Goal: Feedback & Contribution: Submit feedback/report problem

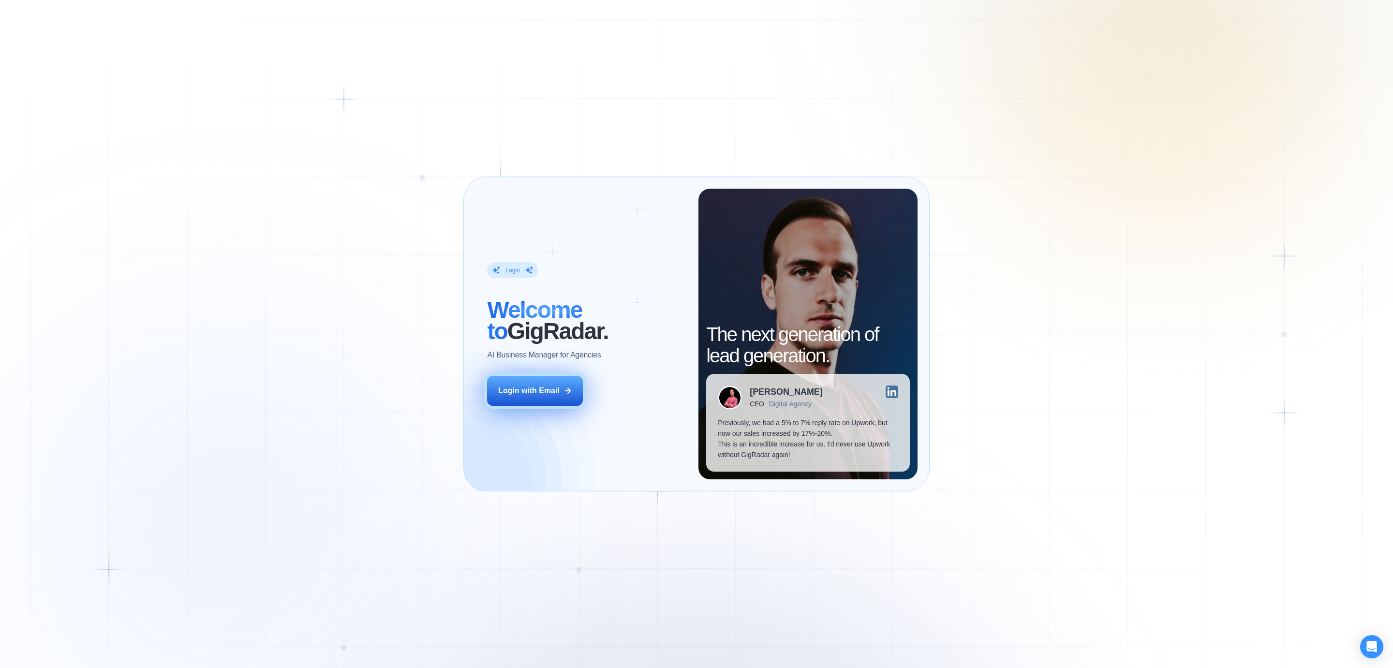
click at [539, 386] on div "Login with Email" at bounding box center [528, 391] width 61 height 11
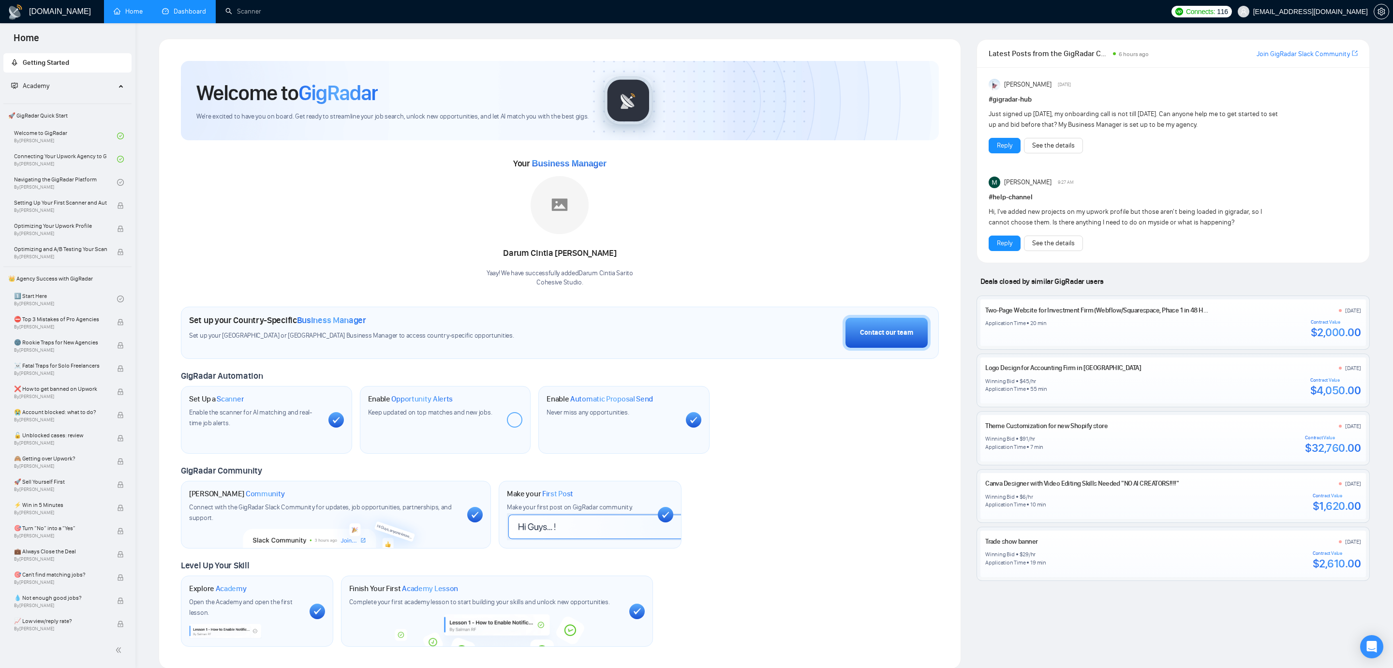
click at [179, 22] on li "Dashboard" at bounding box center [183, 11] width 63 height 23
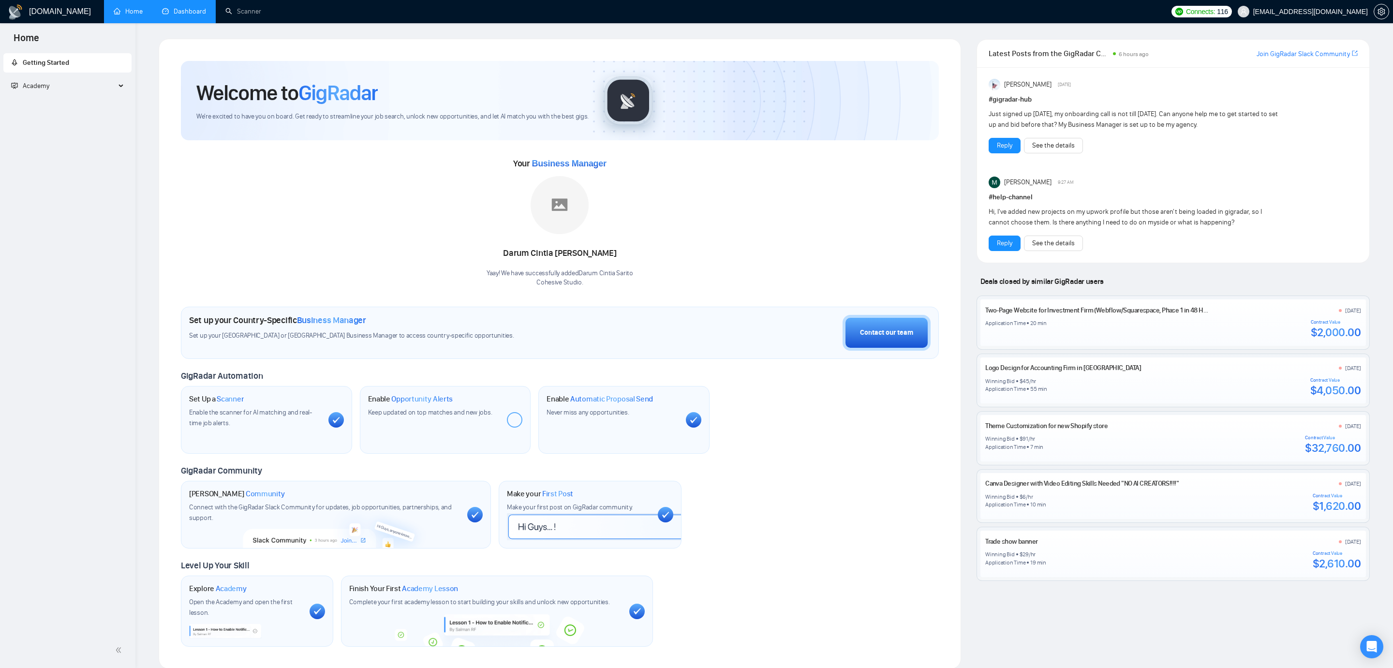
click at [194, 12] on link "Dashboard" at bounding box center [184, 11] width 44 height 8
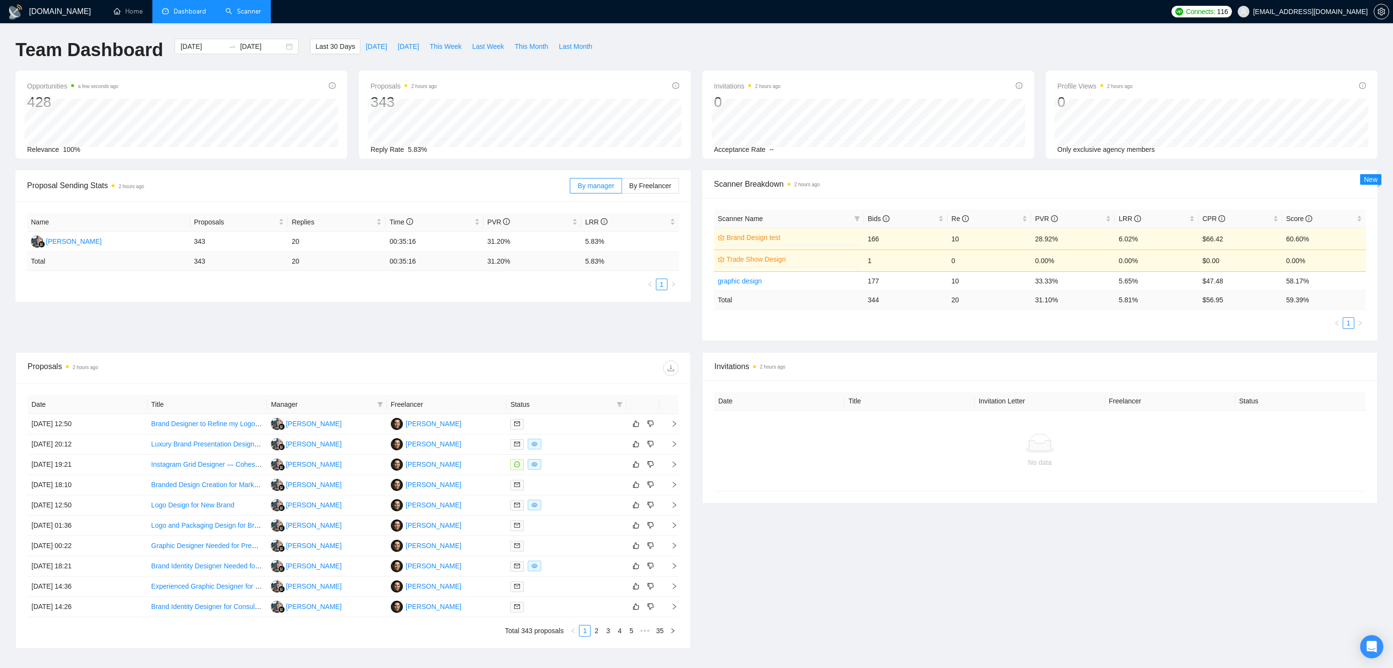
click at [238, 7] on link "Scanner" at bounding box center [243, 11] width 36 height 8
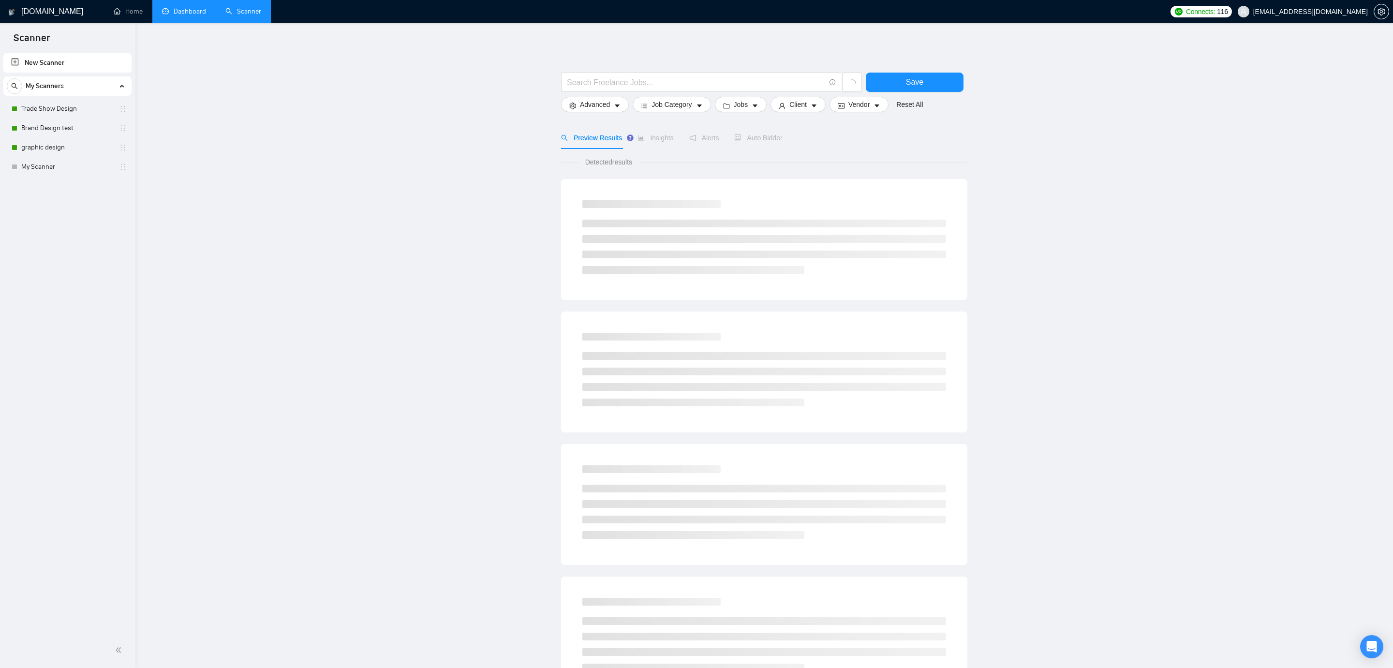
click at [173, 14] on link "Dashboard" at bounding box center [184, 11] width 44 height 8
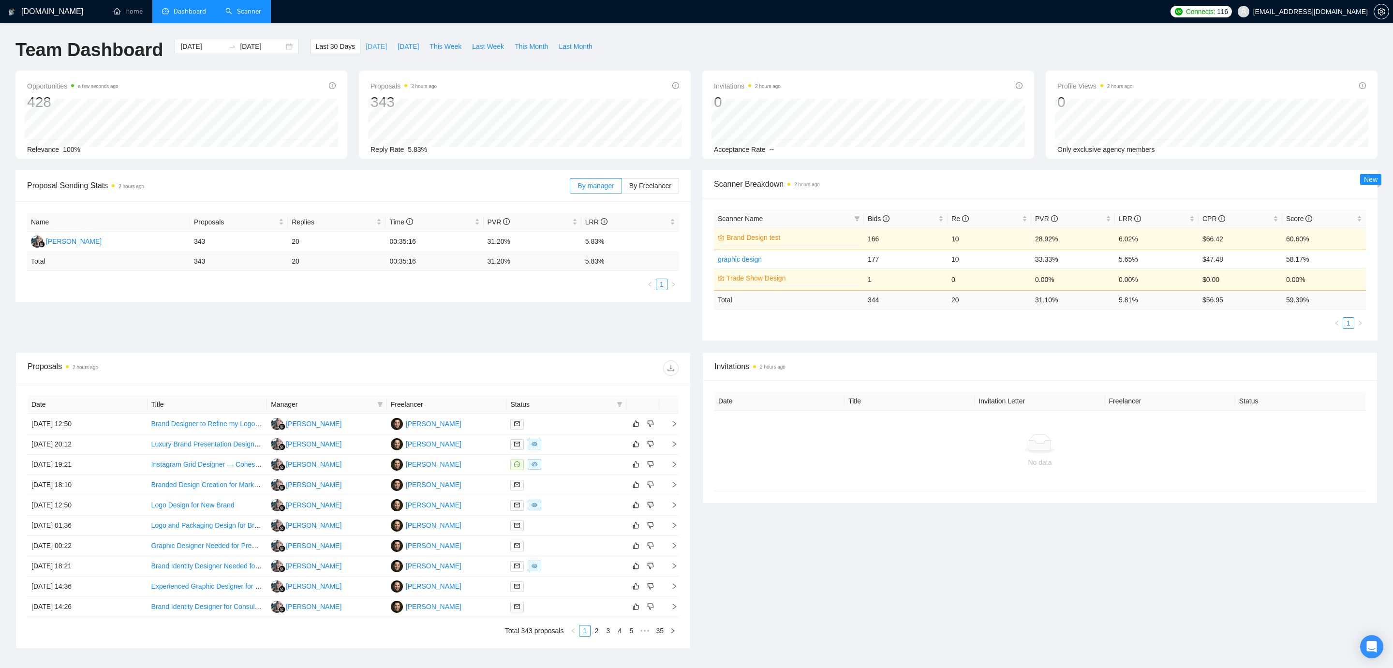
click at [366, 49] on span "Today" at bounding box center [376, 46] width 21 height 11
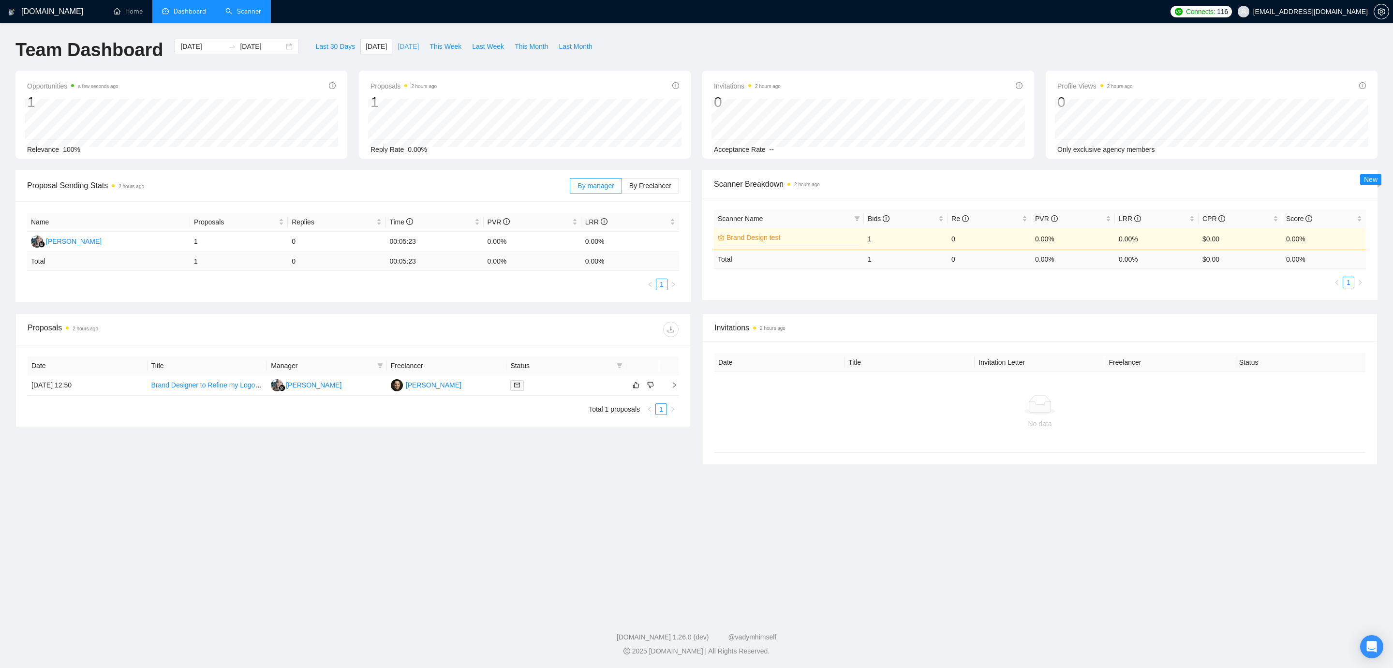
click at [409, 50] on span "Yesterday" at bounding box center [408, 46] width 21 height 11
type input "2025-08-30"
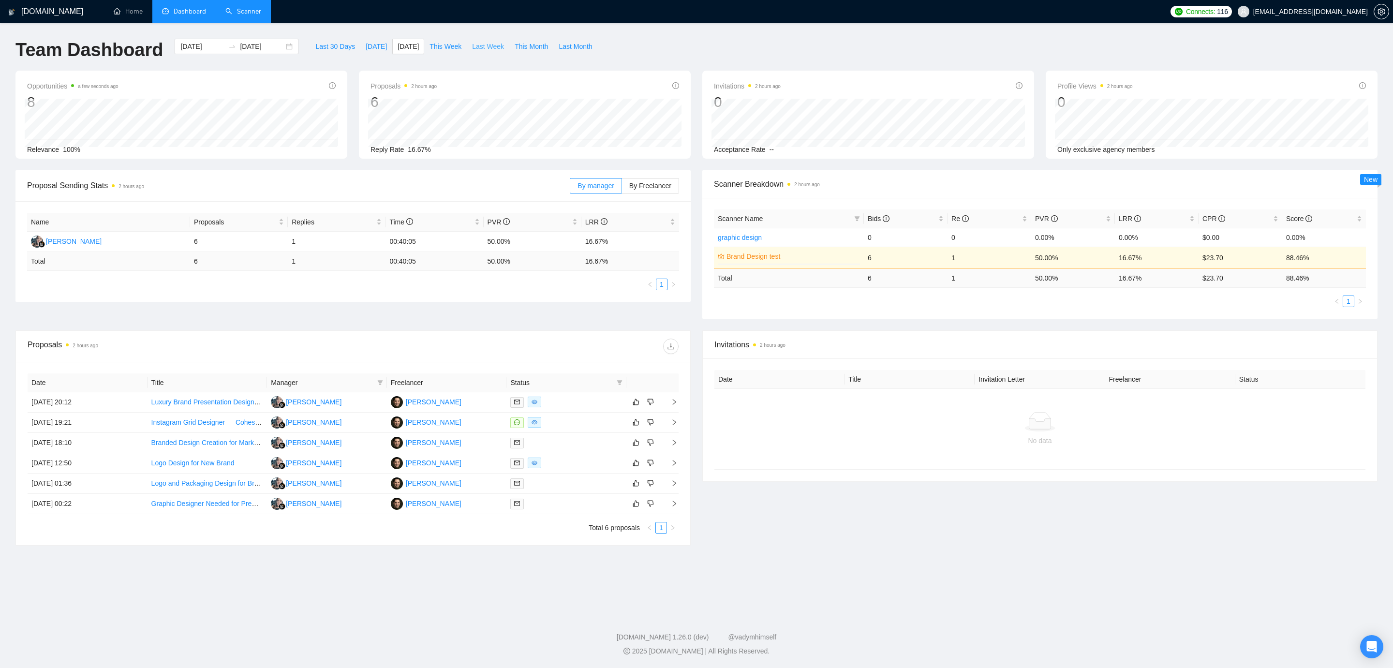
click at [491, 51] on span "Last Week" at bounding box center [488, 46] width 32 height 11
type input "2025-08-18"
type input "2025-08-24"
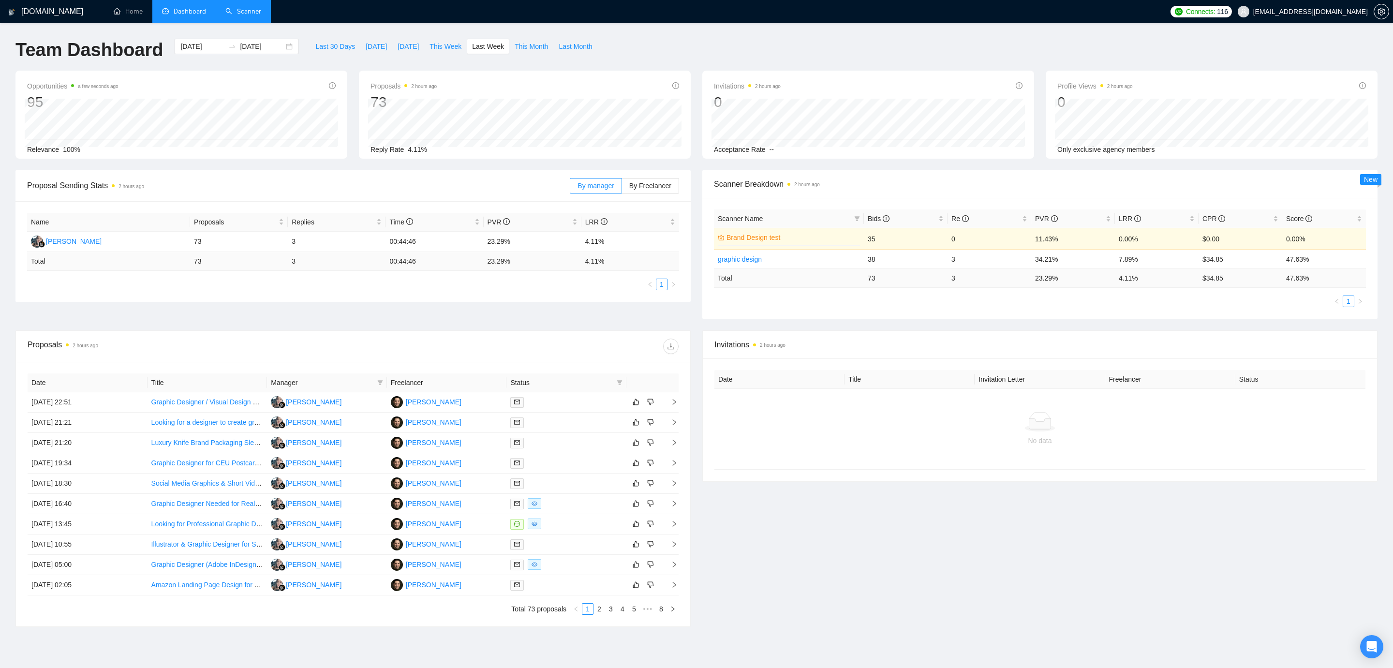
click at [247, 14] on link "Scanner" at bounding box center [243, 11] width 36 height 8
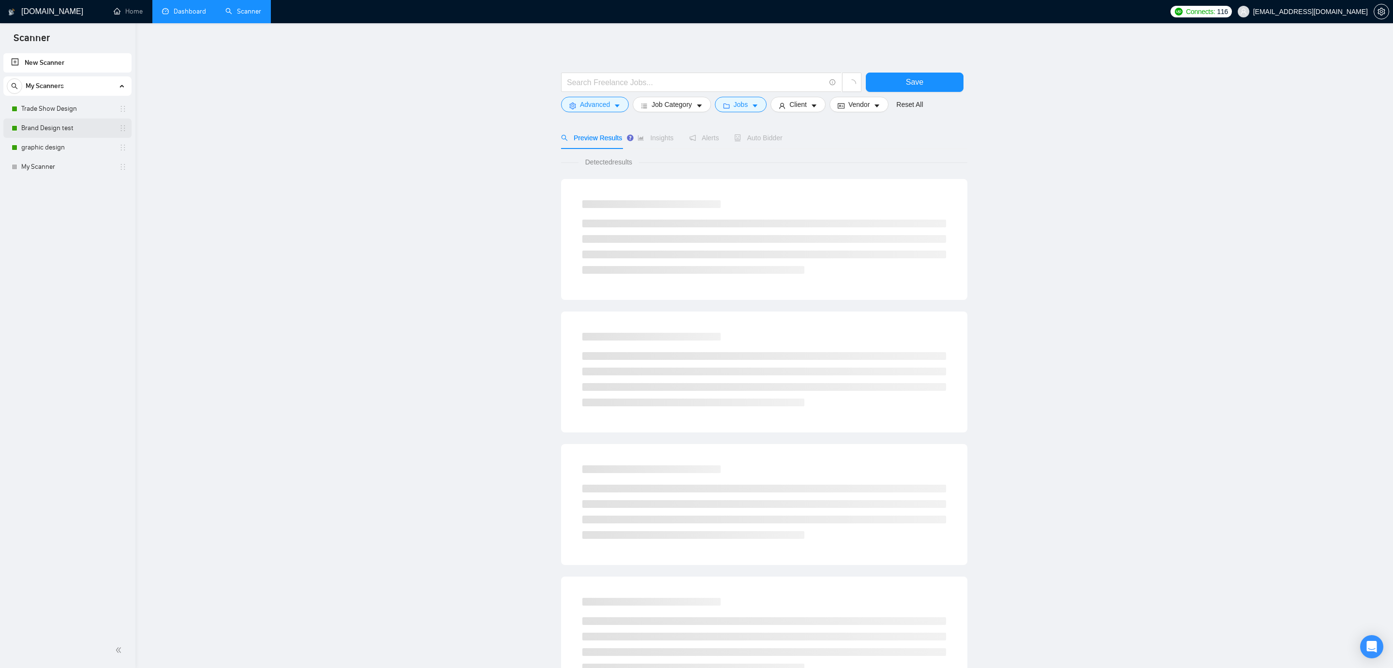
click at [50, 128] on link "Brand Design test" at bounding box center [67, 128] width 92 height 19
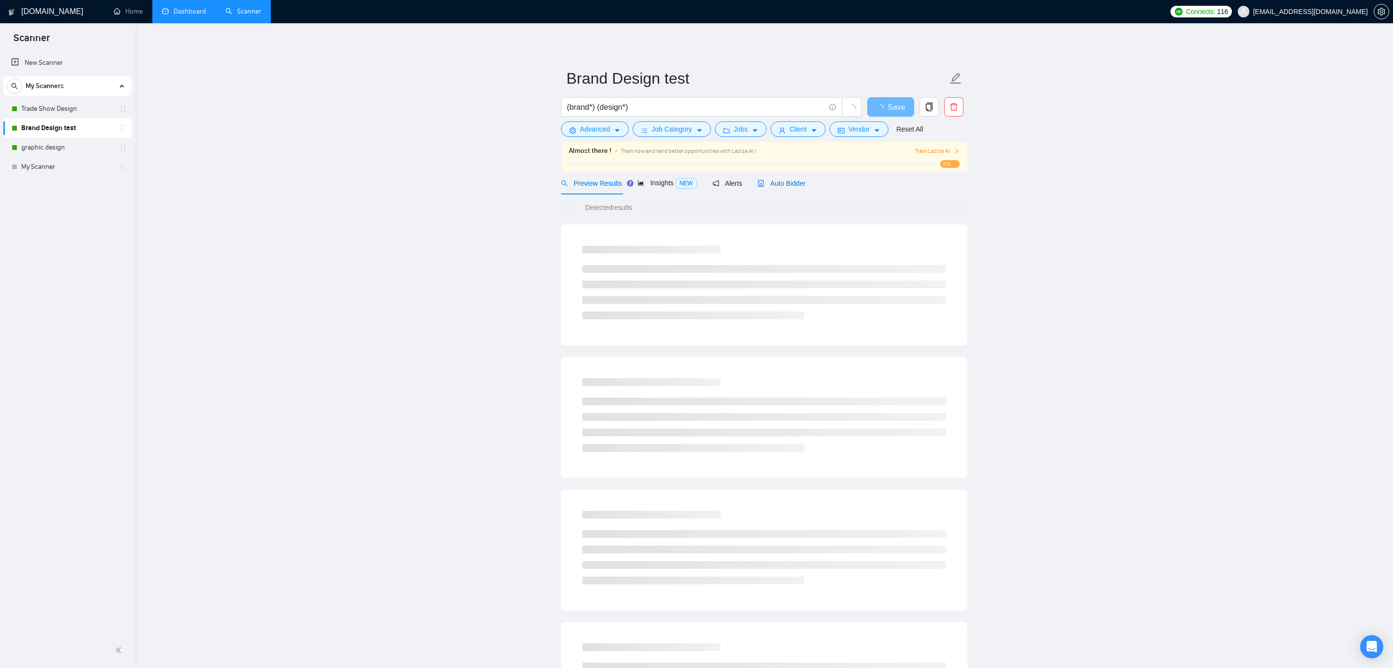
click at [763, 185] on div "Preview Results Insights NEW Alerts Auto Bidder" at bounding box center [683, 183] width 245 height 23
click at [954, 150] on icon "right" at bounding box center [957, 151] width 6 height 6
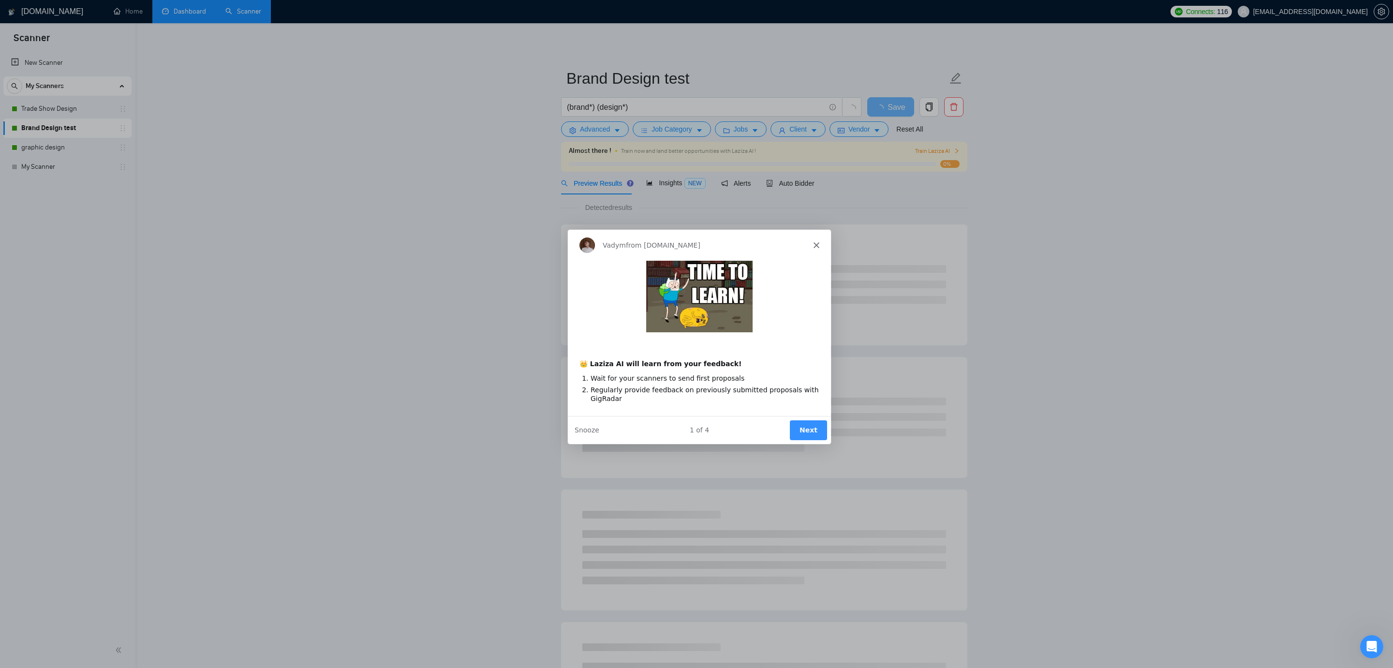
click at [800, 428] on button "Next" at bounding box center [807, 430] width 37 height 20
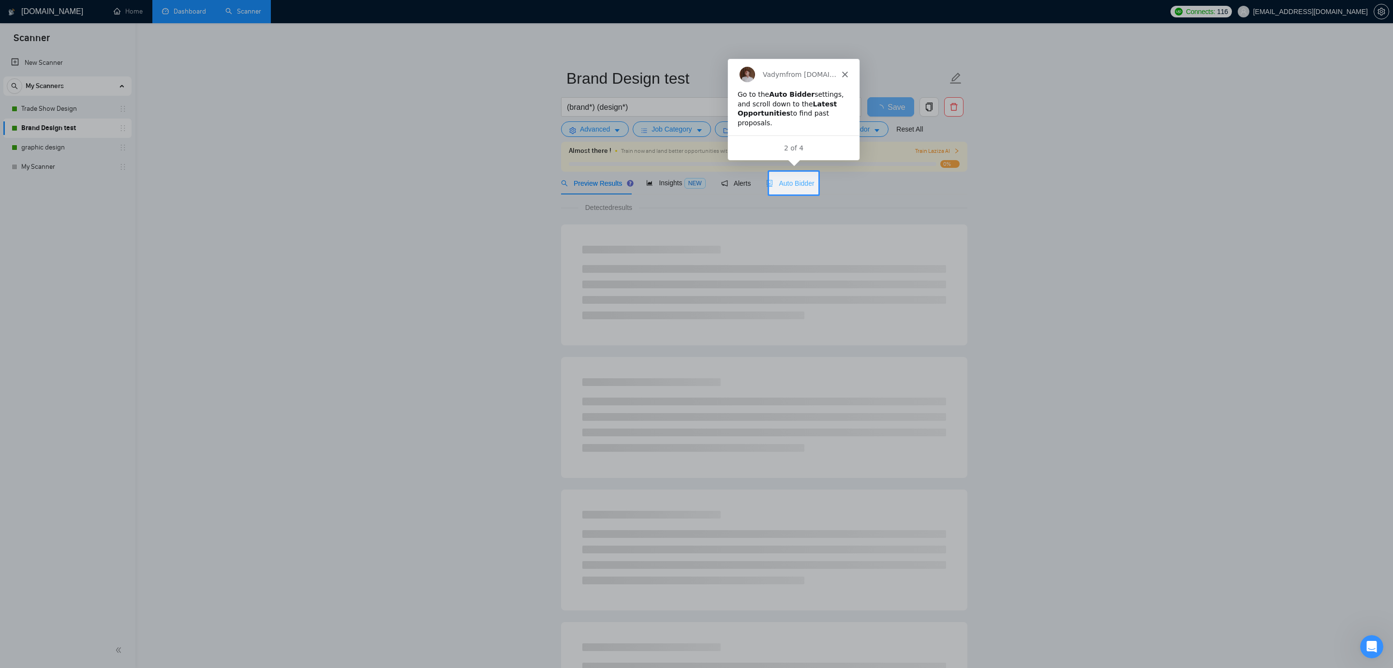
click at [794, 179] on span "Auto Bidder" at bounding box center [790, 183] width 48 height 8
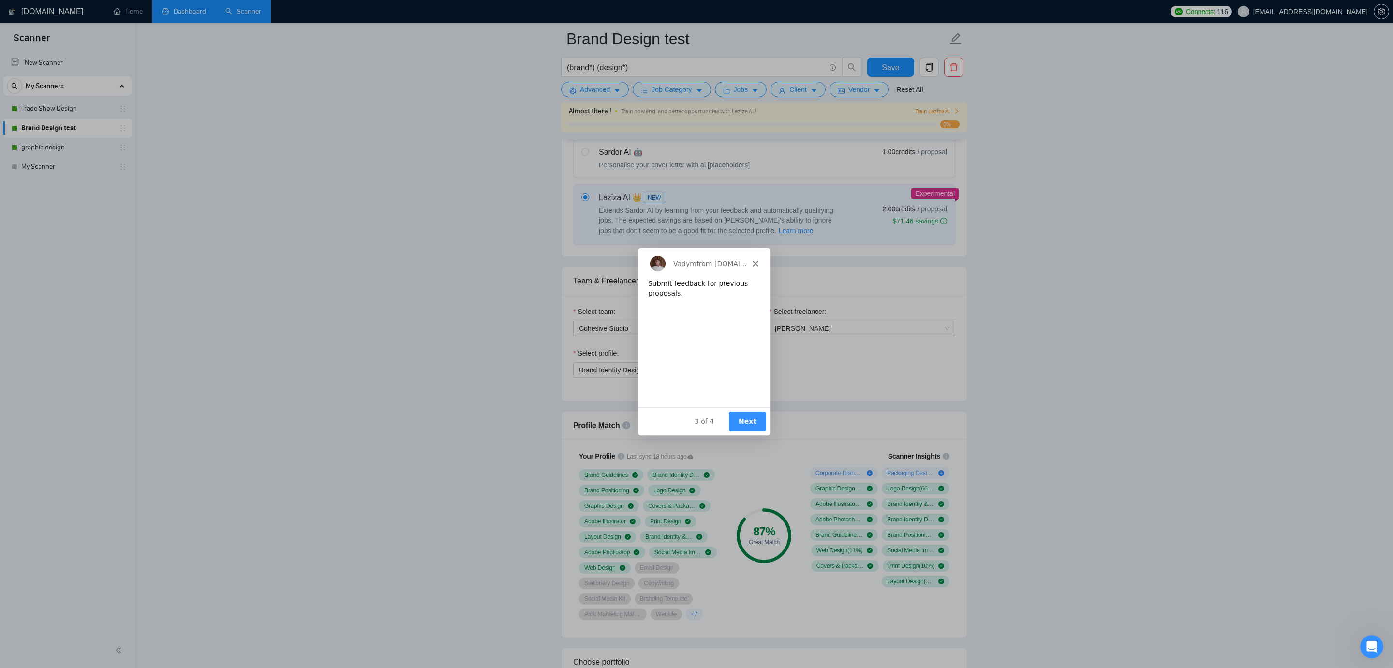
scroll to position [495, 0]
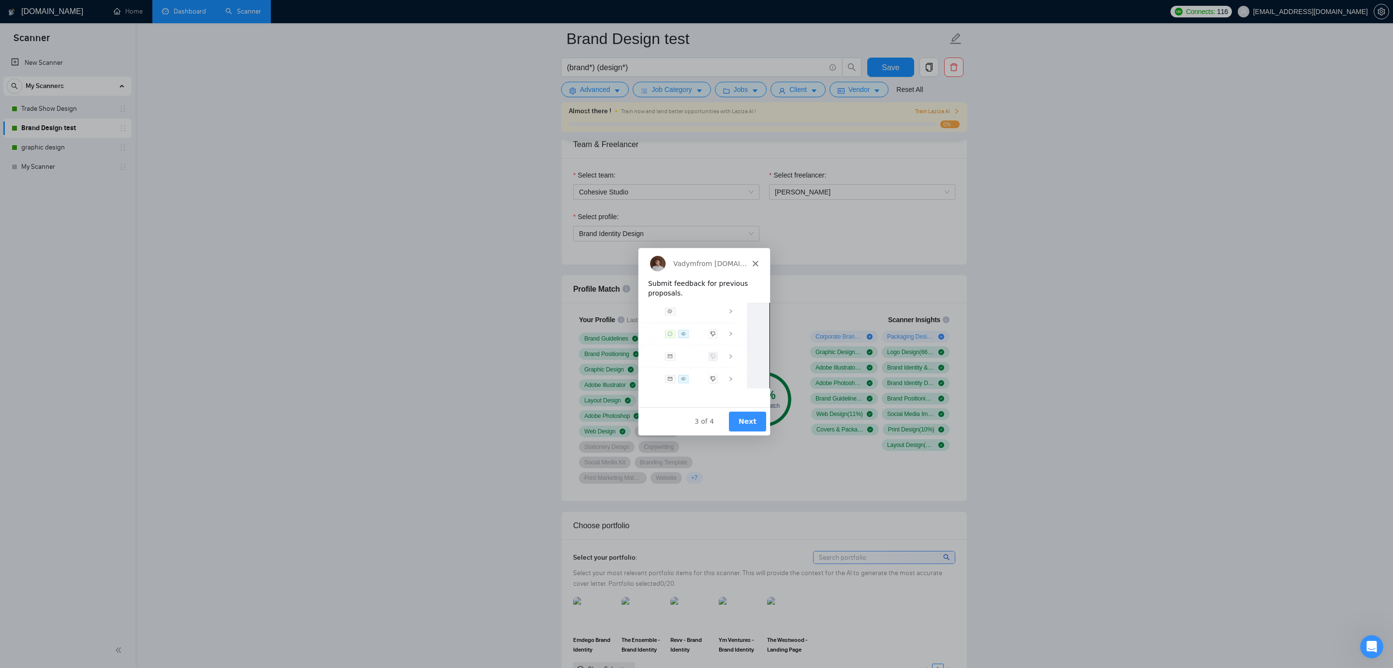
click at [748, 422] on button "Next" at bounding box center [747, 421] width 37 height 20
click at [752, 418] on button "Next" at bounding box center [747, 421] width 37 height 20
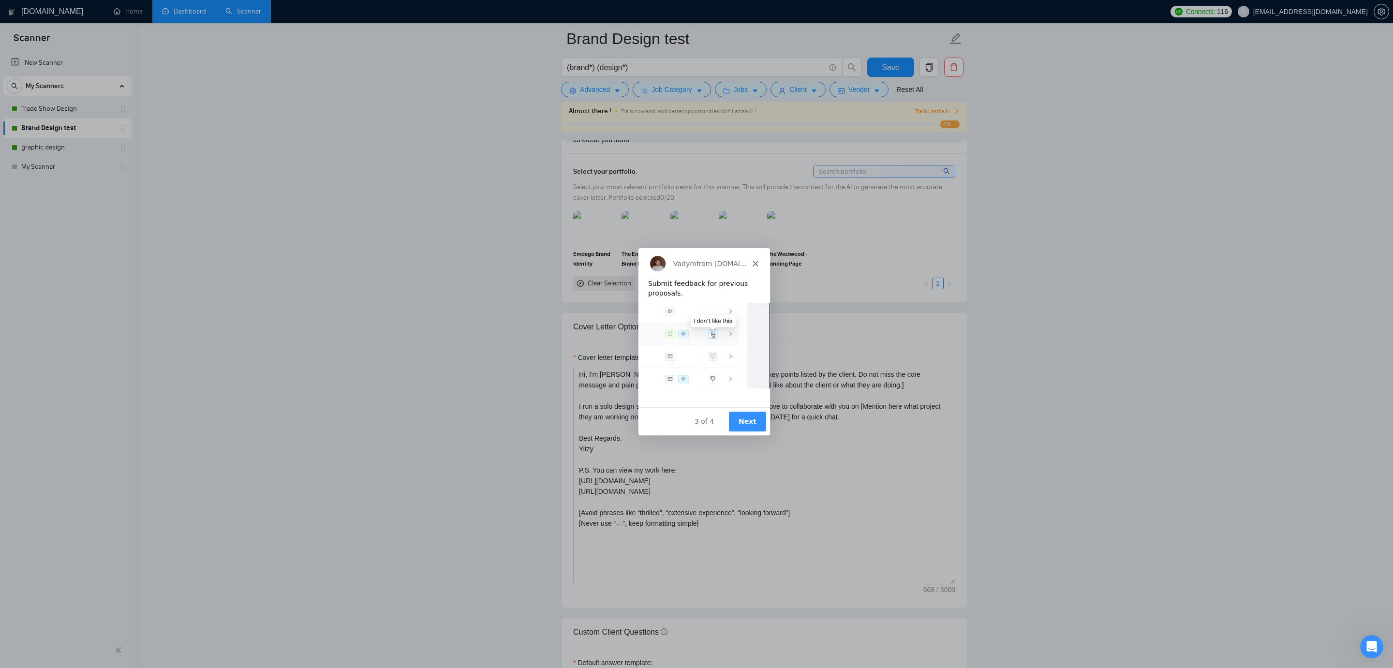
scroll to position [910, 0]
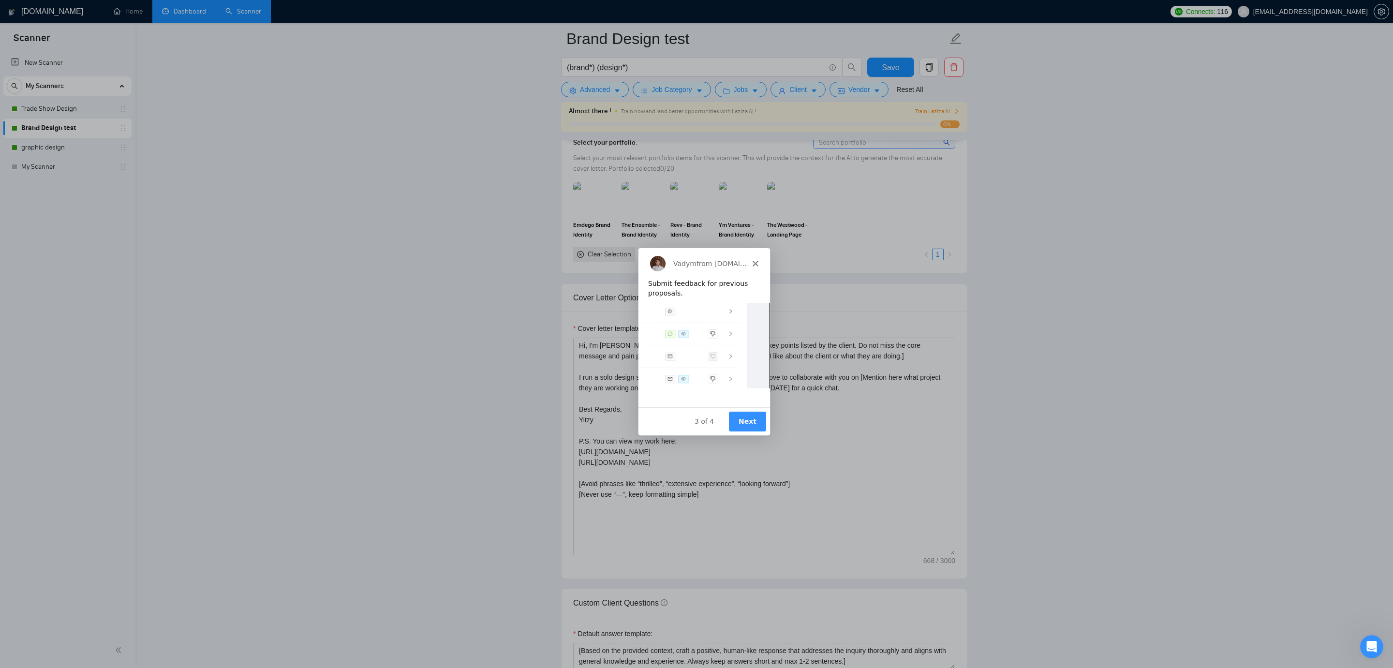
click at [750, 419] on button "Next" at bounding box center [747, 421] width 37 height 20
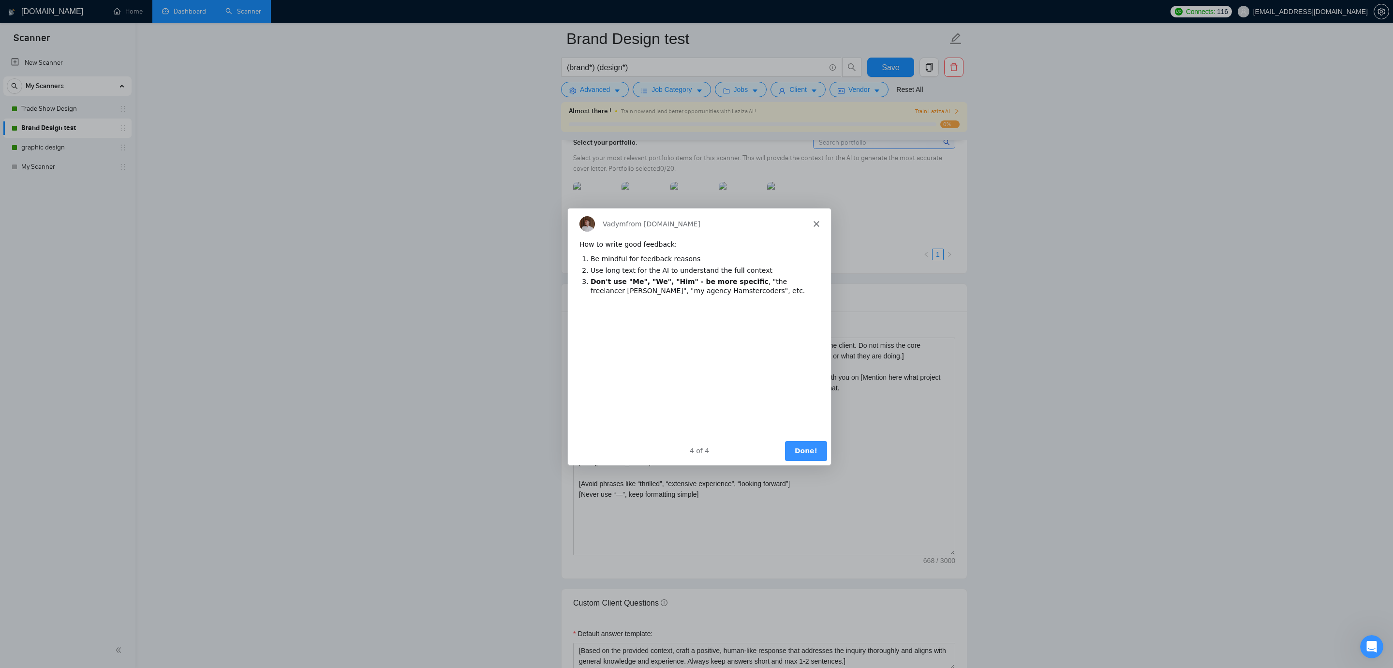
scroll to position [0, 0]
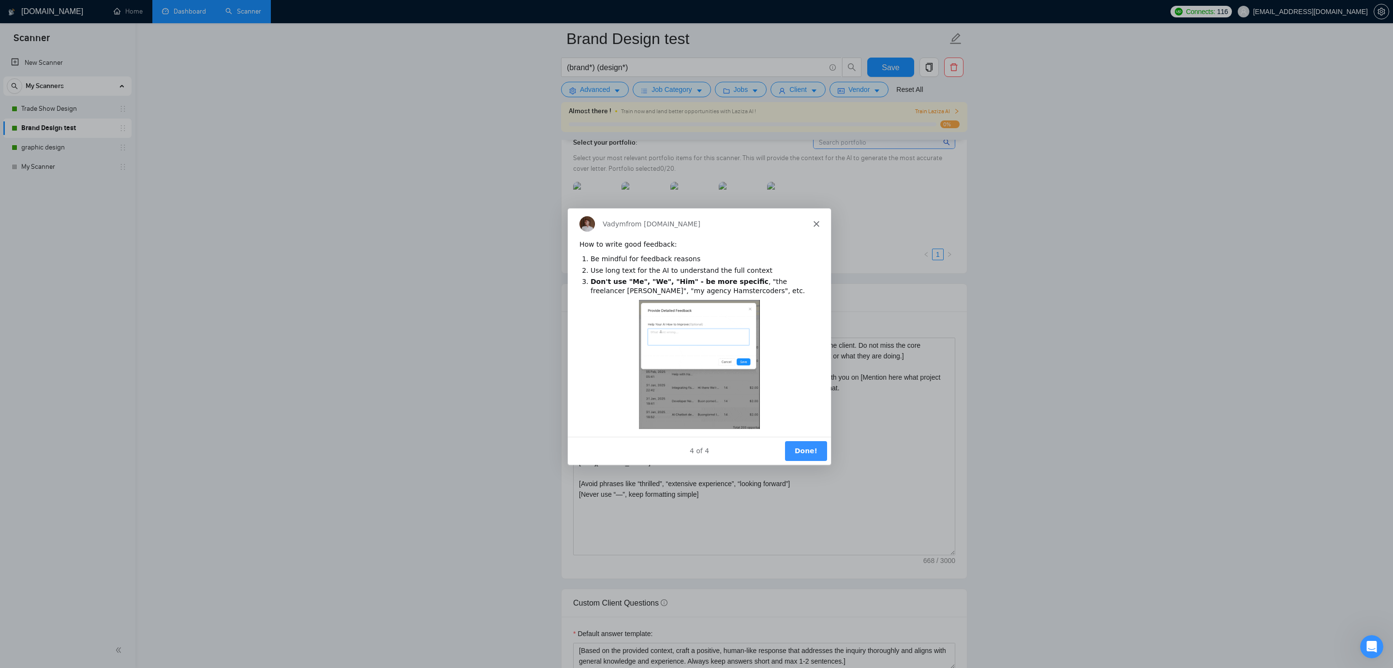
click at [782, 447] on div "4 of 4" at bounding box center [698, 451] width 263 height 10
click at [808, 450] on button "Done!" at bounding box center [806, 451] width 42 height 20
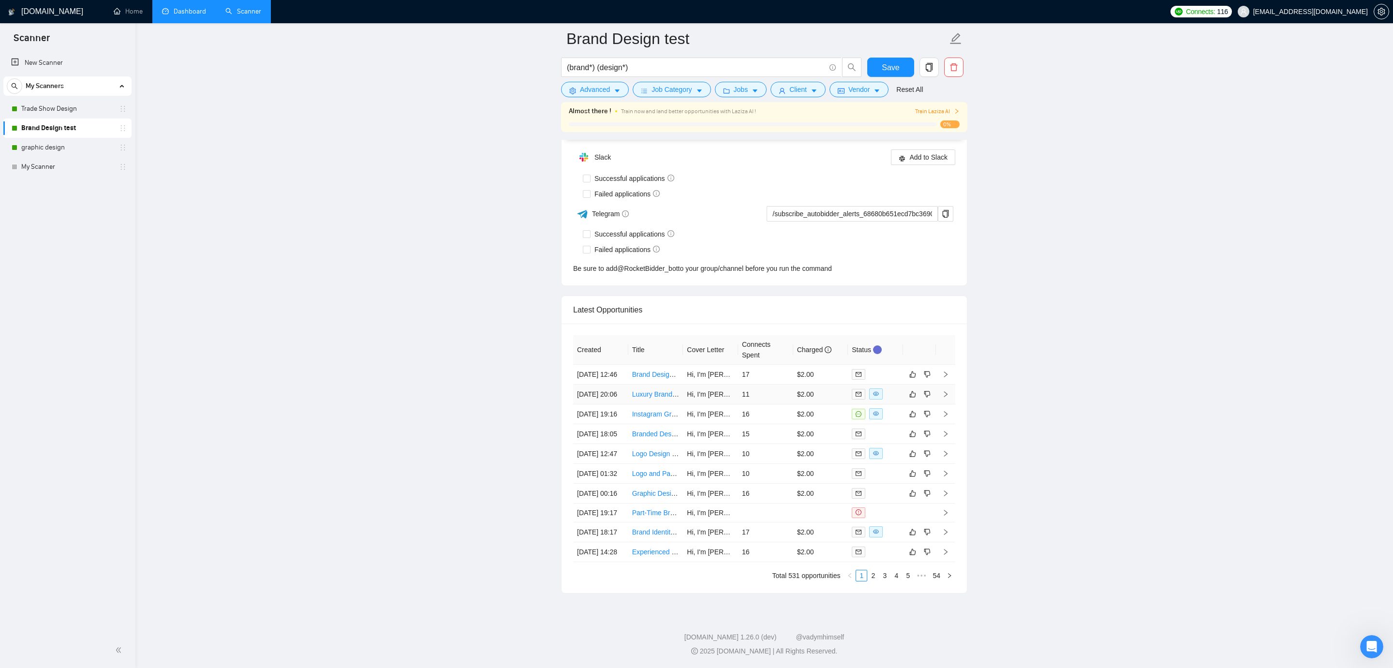
scroll to position [2460, 0]
click at [815, 365] on td "$2.00" at bounding box center [820, 375] width 55 height 20
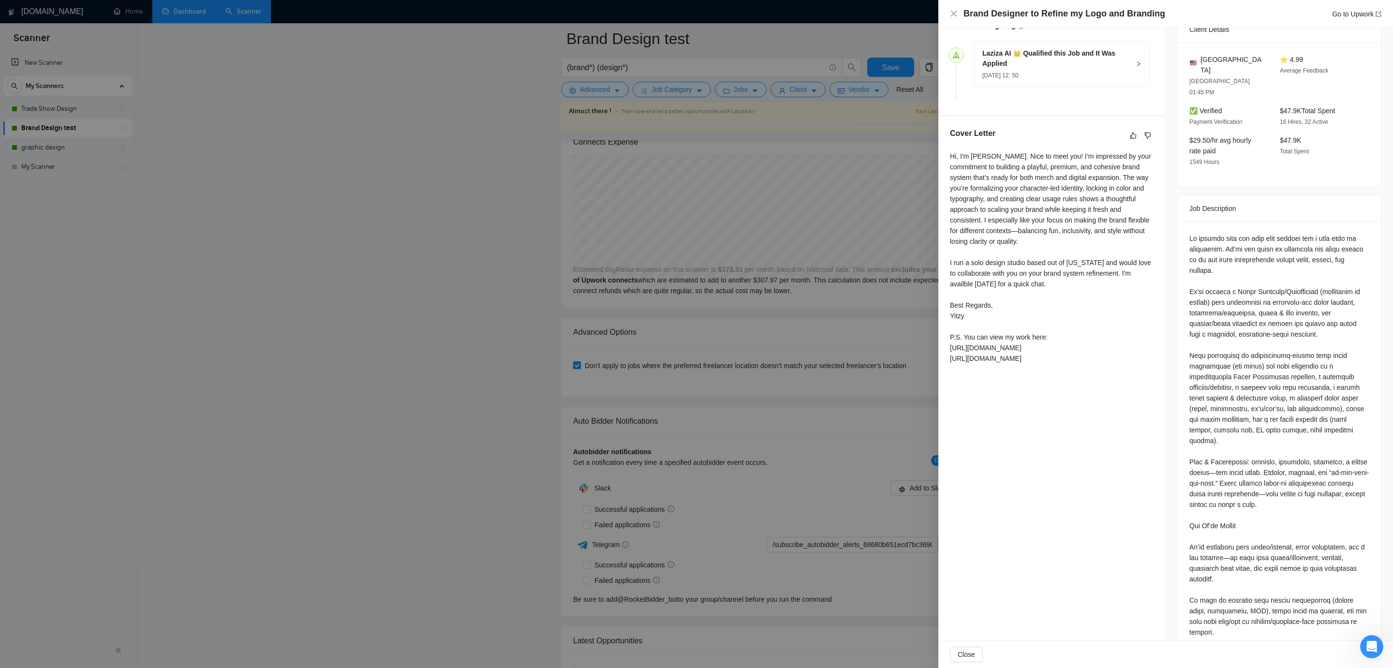
scroll to position [210, 0]
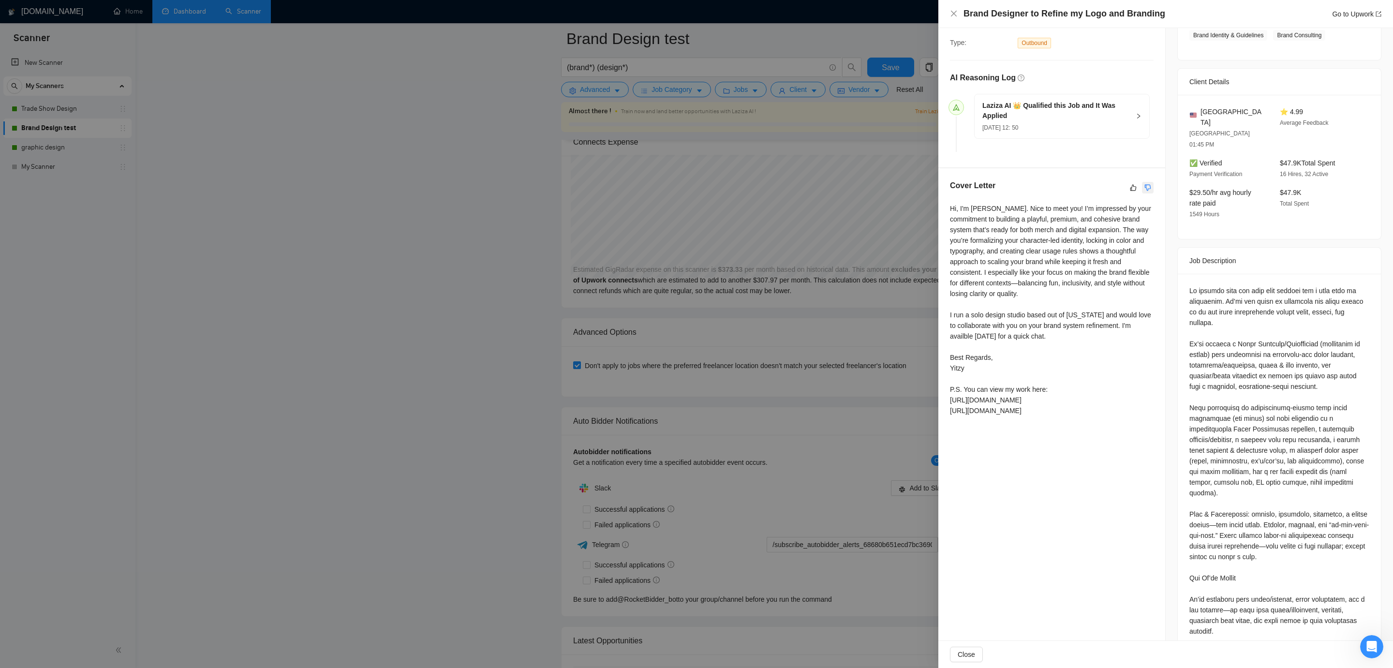
click at [1150, 187] on icon "dislike" at bounding box center [1148, 188] width 7 height 8
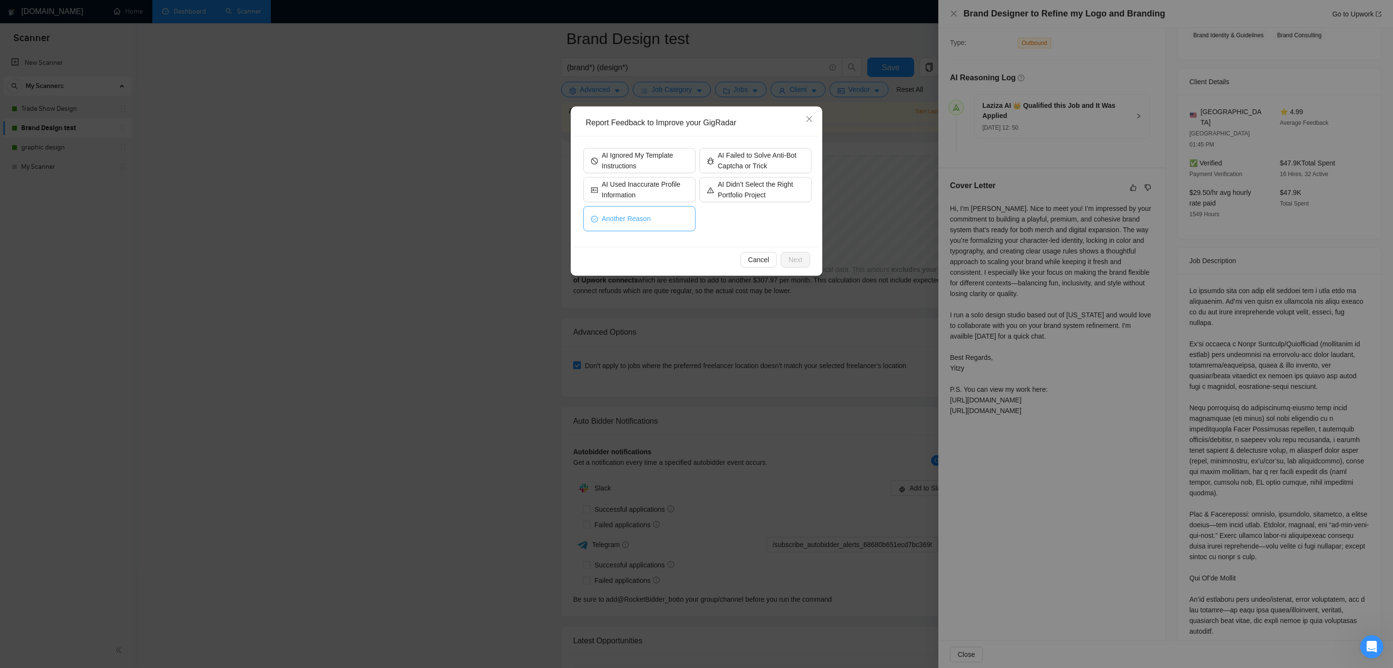
click at [622, 220] on span "Another Reason" at bounding box center [626, 218] width 49 height 11
click at [808, 261] on button "Next" at bounding box center [796, 259] width 30 height 15
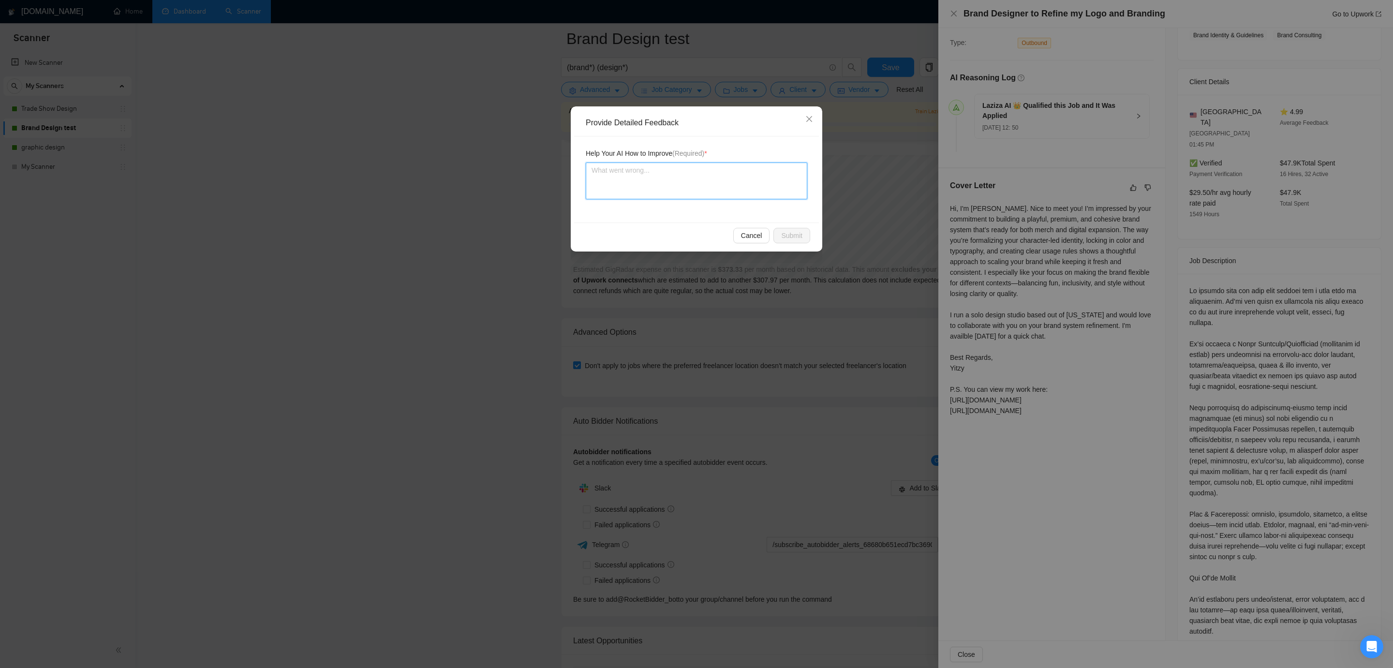
click at [702, 184] on textarea at bounding box center [697, 181] width 222 height 37
type textarea "to"
type textarea "too"
type textarea "too l"
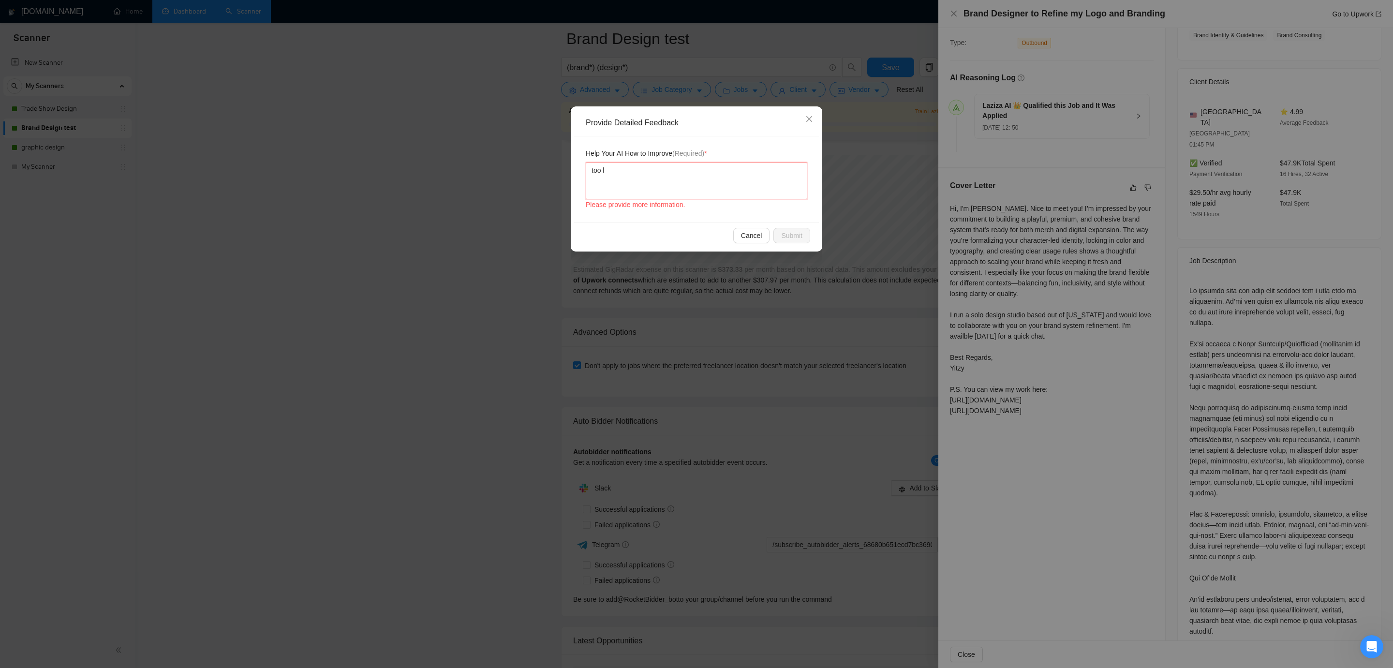
type textarea "too lo"
type textarea "too lon"
type textarea "too long"
type textarea "too long an"
type textarea "too long and"
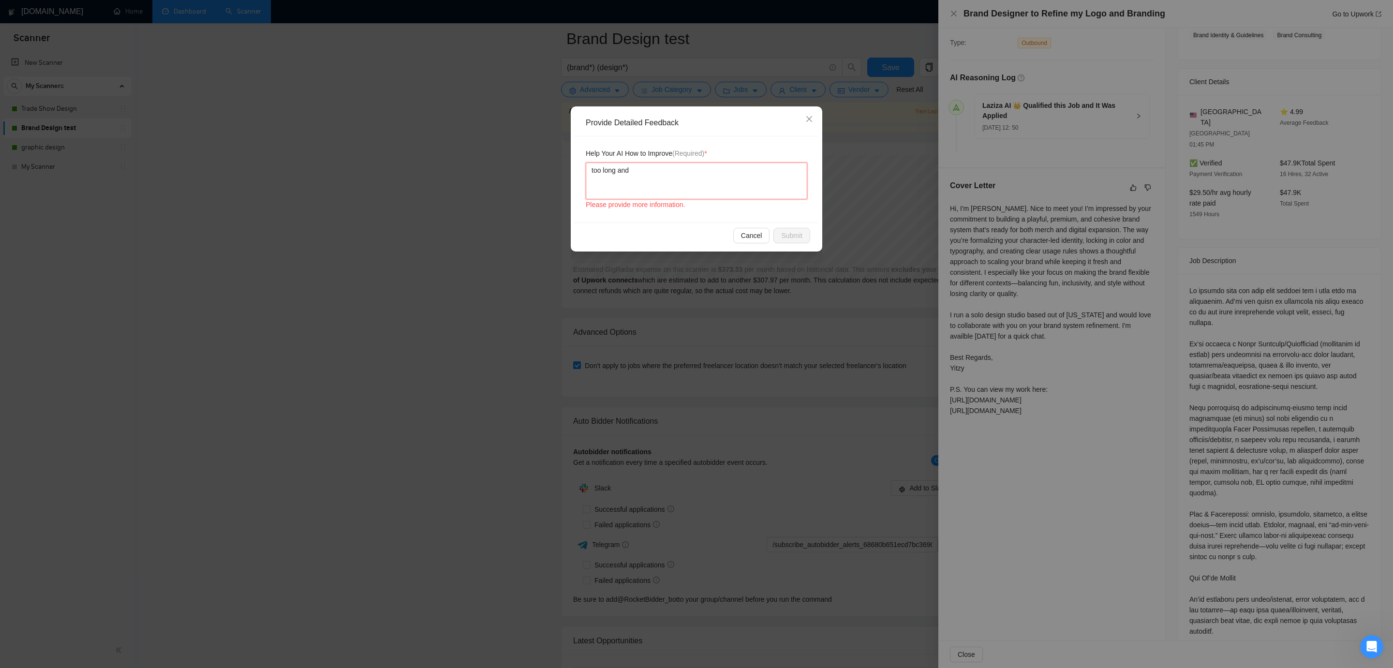
type textarea "too long and"
type textarea "too long and b"
type textarea "too long and bo"
type textarea "too long and bor"
type textarea "too long and bori"
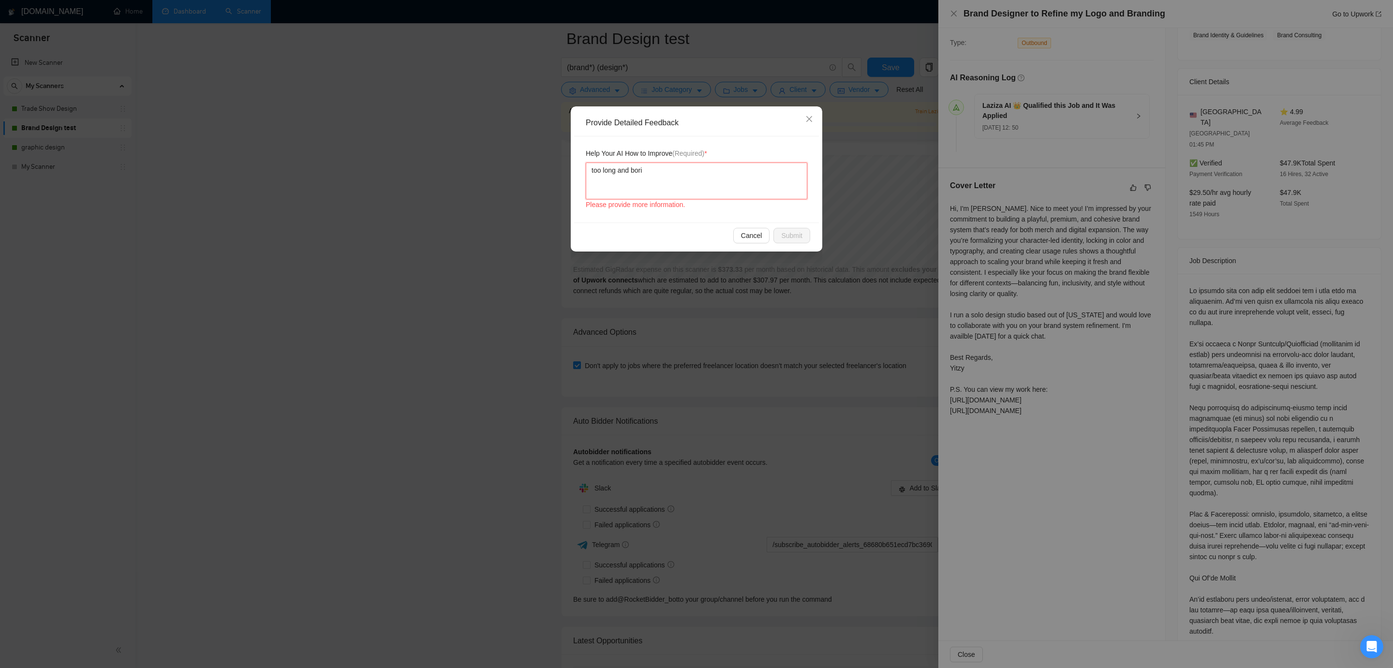
type textarea "too long and borin"
type textarea "too long and boring"
click at [697, 194] on textarea "too long and boring" at bounding box center [697, 181] width 222 height 37
type textarea "too long and boring f"
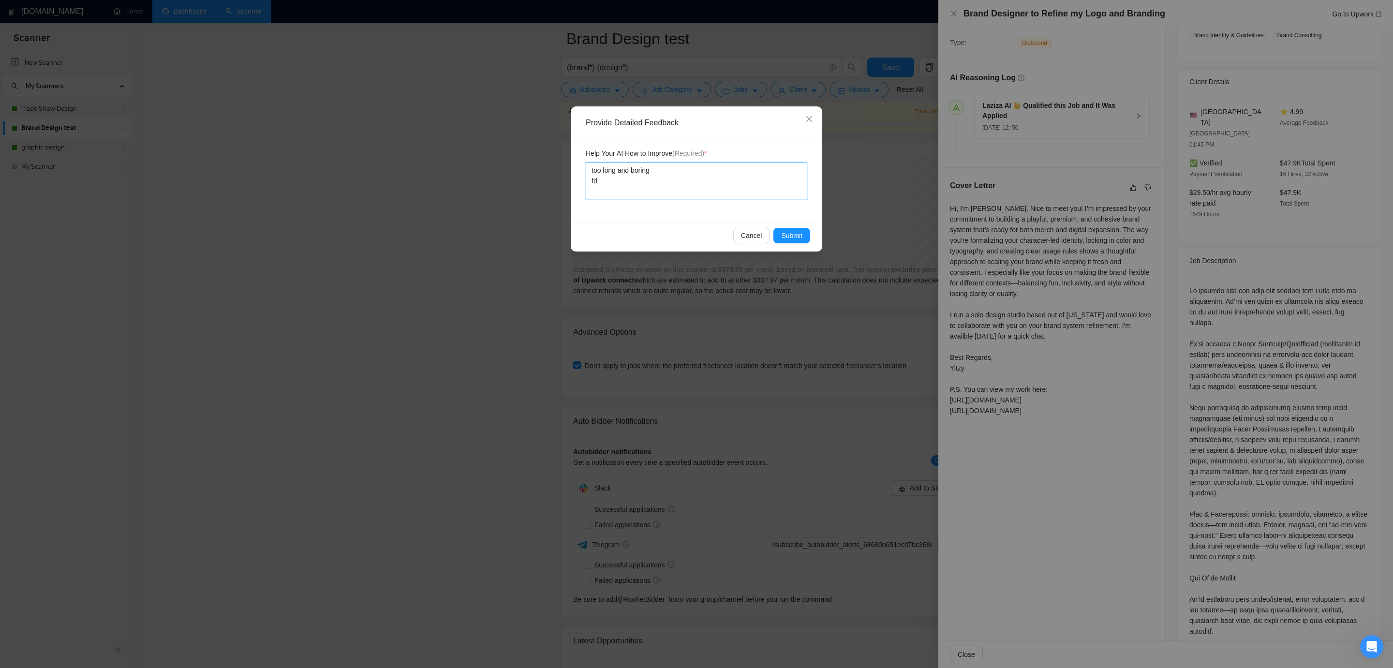
type textarea "too long and boring fdf"
type textarea "too long and boring fdfd"
click at [611, 183] on textarea "too long and boring fdfd" at bounding box center [697, 181] width 222 height 37
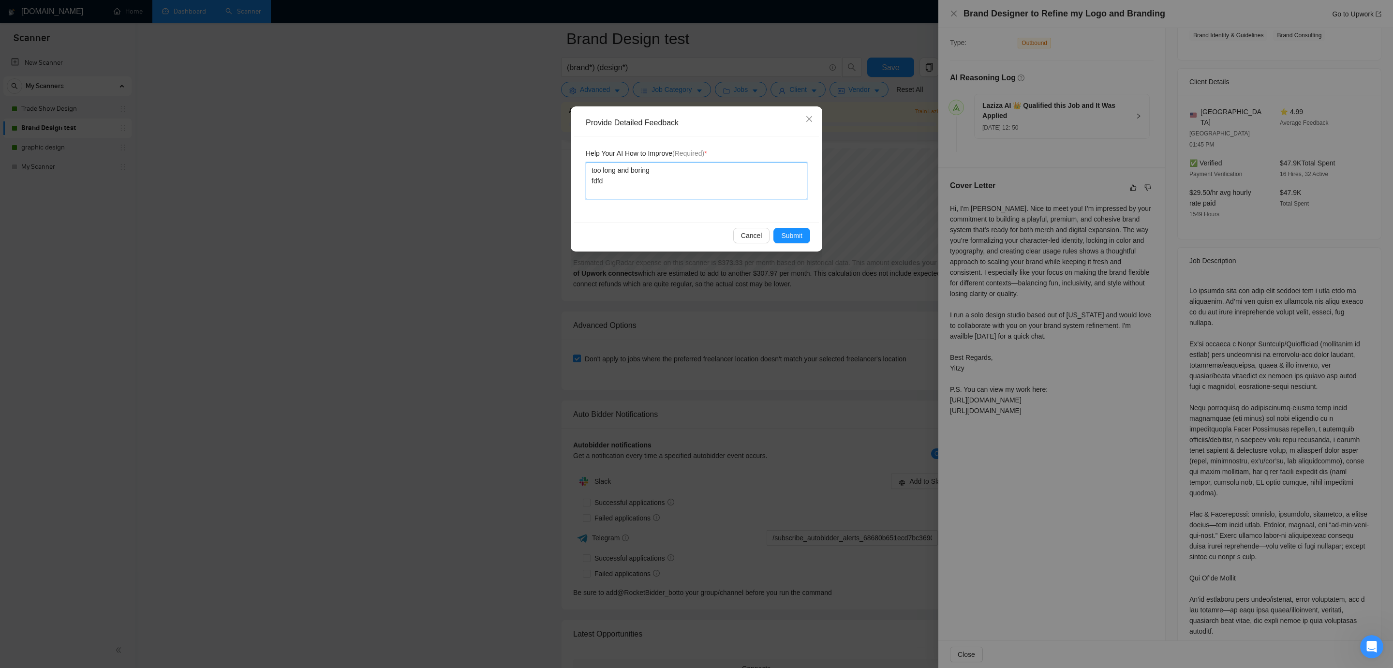
click at [611, 183] on textarea "too long and boring fdfd" at bounding box center [697, 181] width 222 height 37
type textarea "too long and boring n"
type textarea "too long and boring ne"
type textarea "too long and boring nee"
type textarea "too long and boring need"
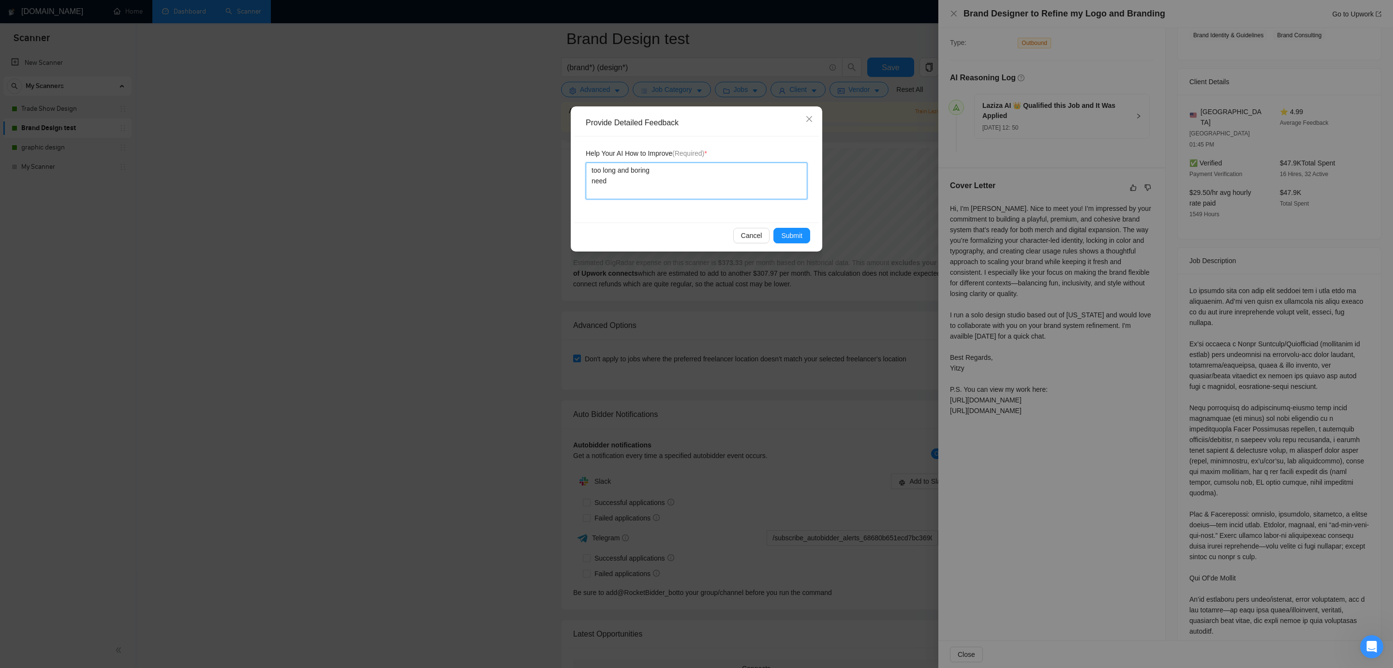
type textarea "too long and boring needs"
type textarea "too long and boring needs t"
type textarea "too long and boring needs to"
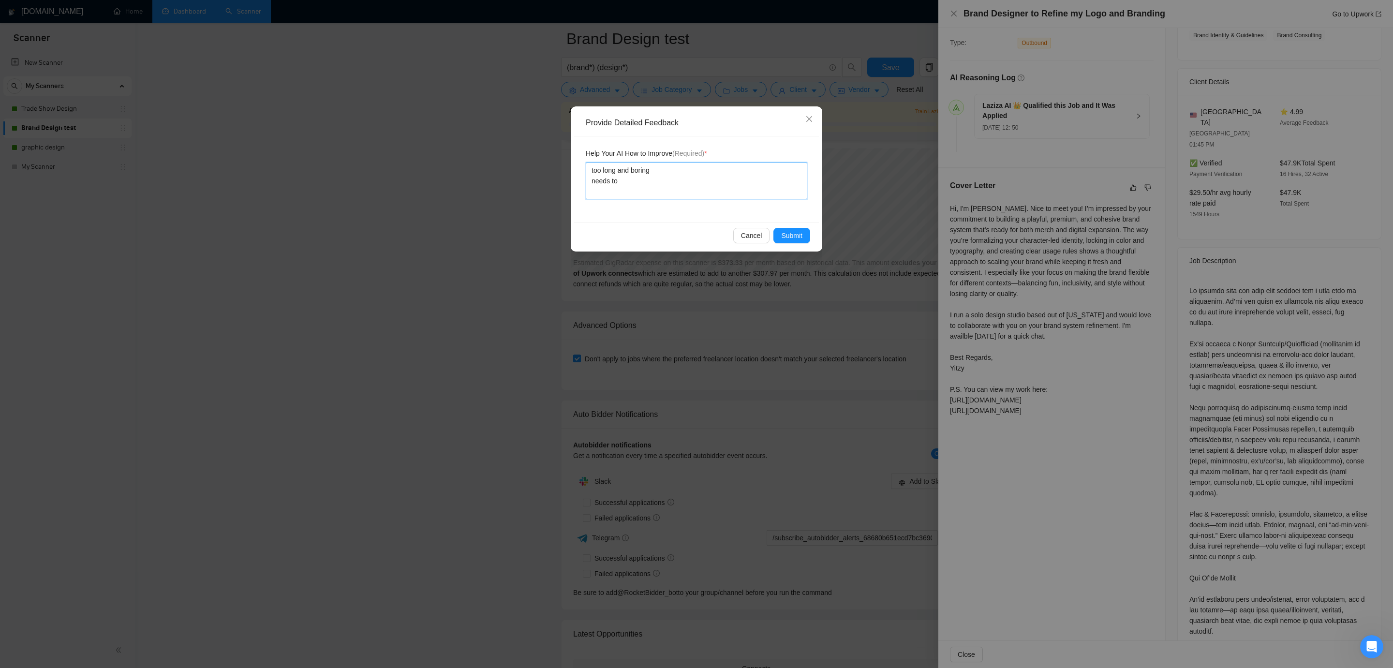
type textarea "too long and boring needs to b"
type textarea "too long and boring needs to be"
type textarea "too long and boring needs to be s"
type textarea "too long and boring needs to be sh"
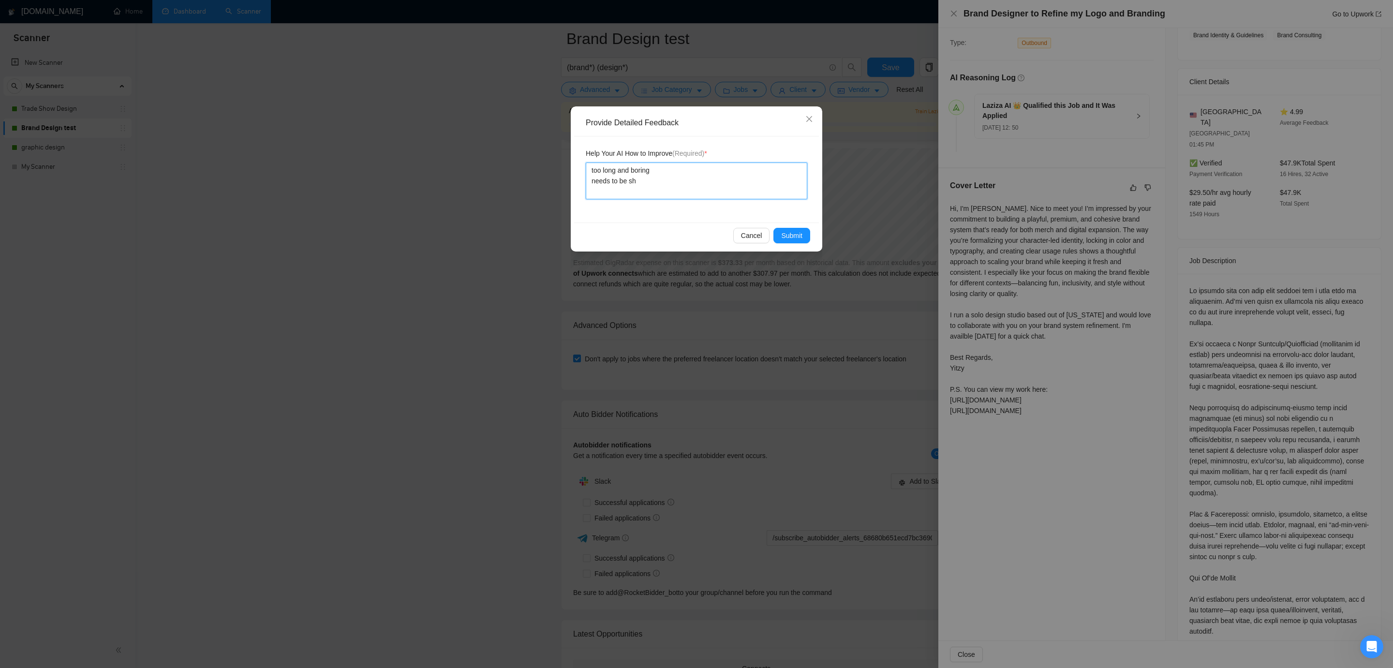
type textarea "too long and boring needs to be sho"
type textarea "too long and boring needs to be shor"
type textarea "too long and boring needs to be short"
type textarea "too long and boring needs to be shorte"
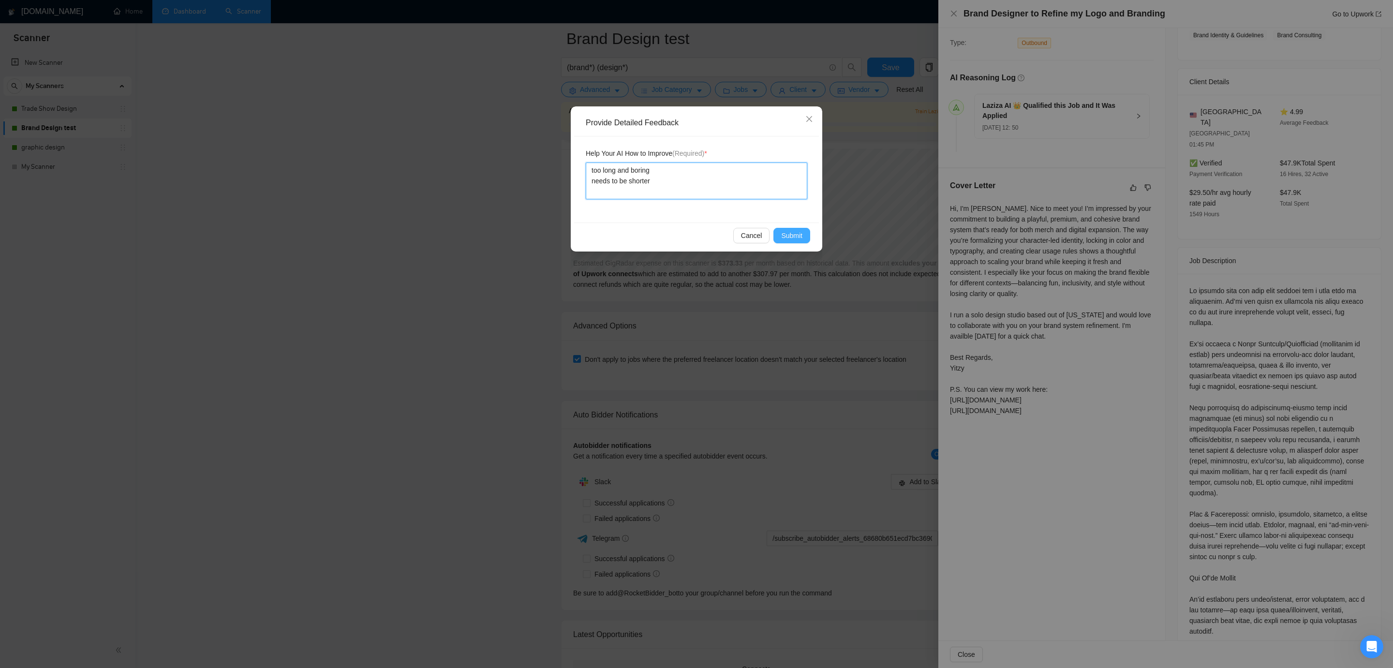
type textarea "too long and boring needs to be shorter"
click at [782, 231] on span "Submit" at bounding box center [791, 235] width 21 height 11
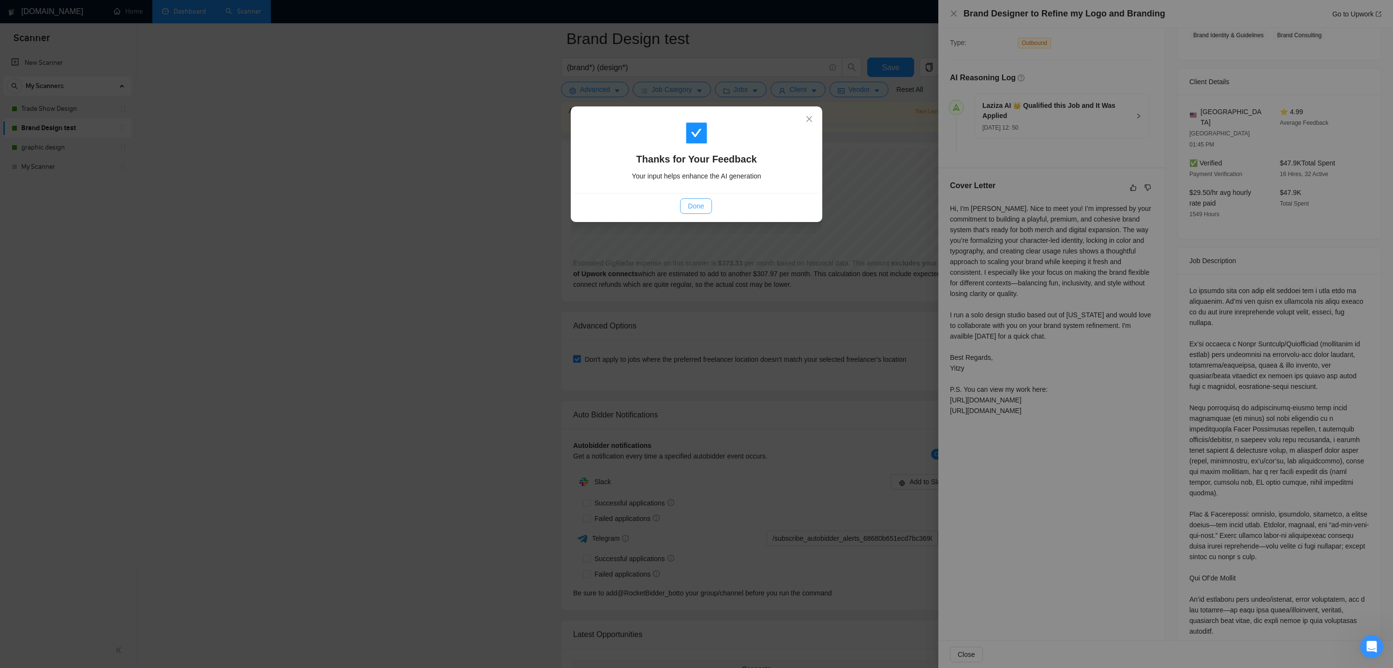
click at [685, 203] on button "Done" at bounding box center [695, 205] width 31 height 15
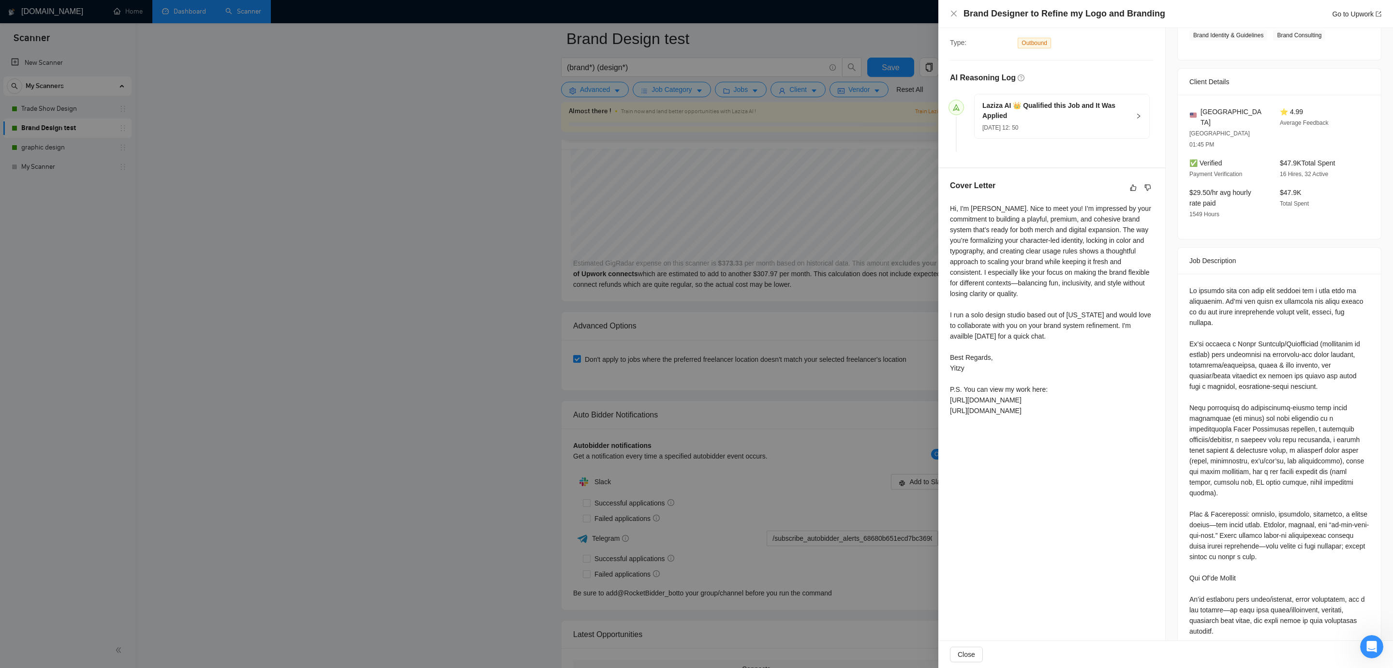
click at [713, 311] on div at bounding box center [696, 334] width 1393 height 668
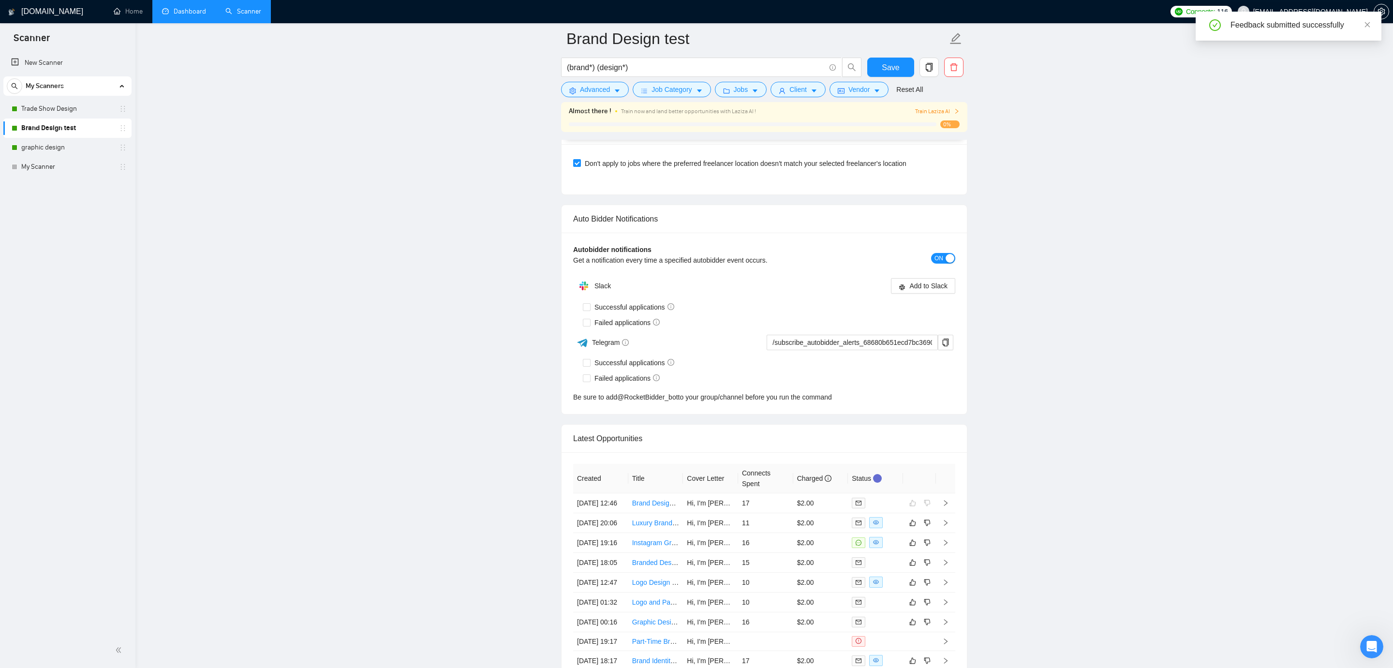
scroll to position [2462, 0]
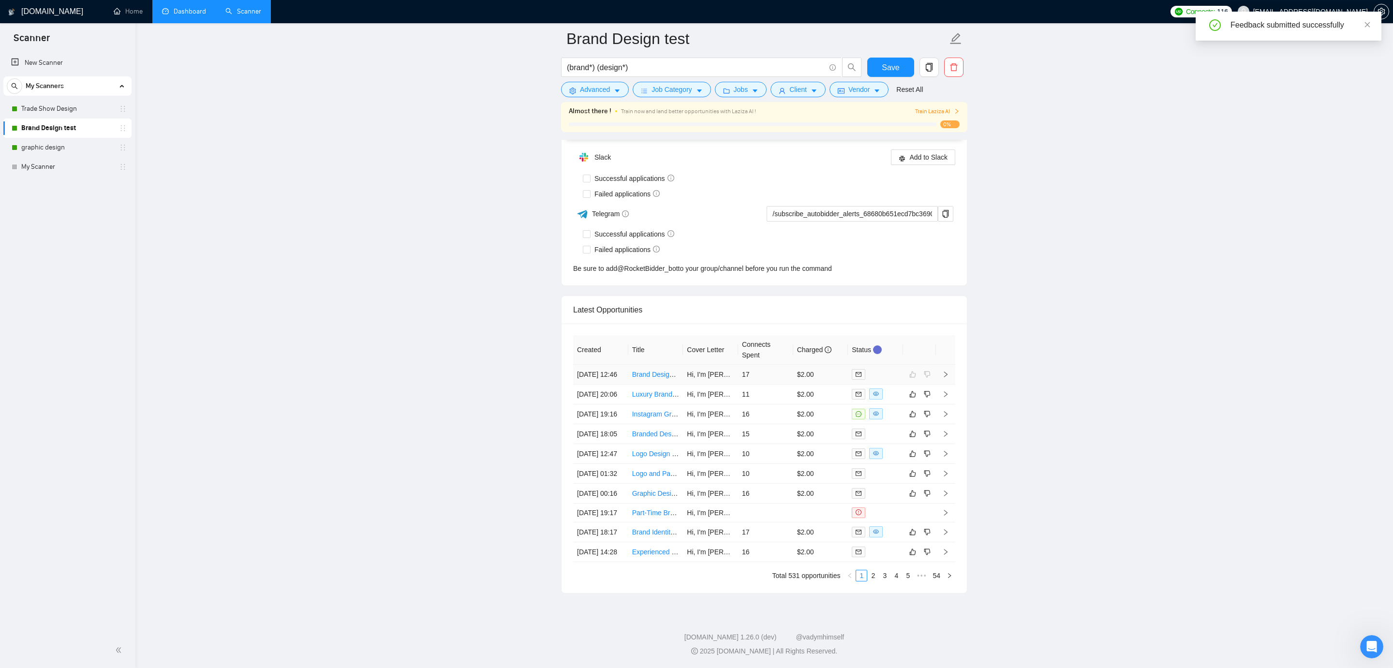
click at [827, 365] on td "$2.00" at bounding box center [820, 375] width 55 height 20
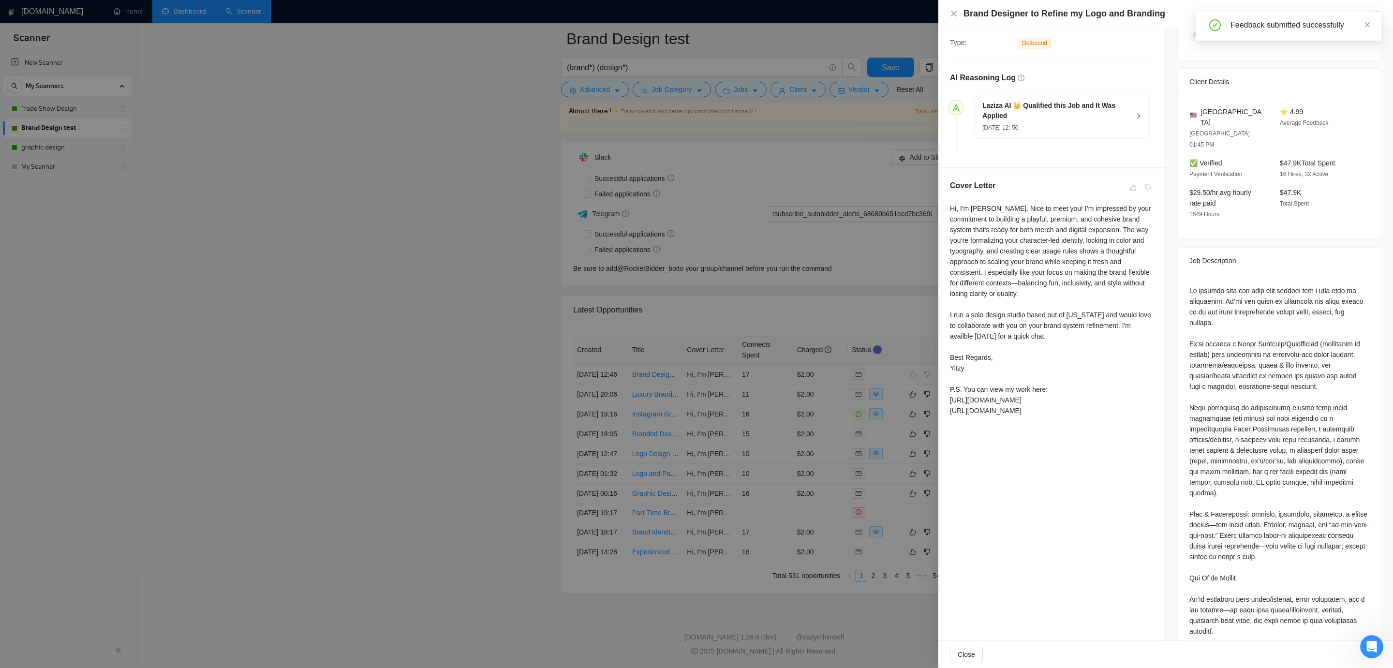
click at [769, 322] on div at bounding box center [696, 334] width 1393 height 668
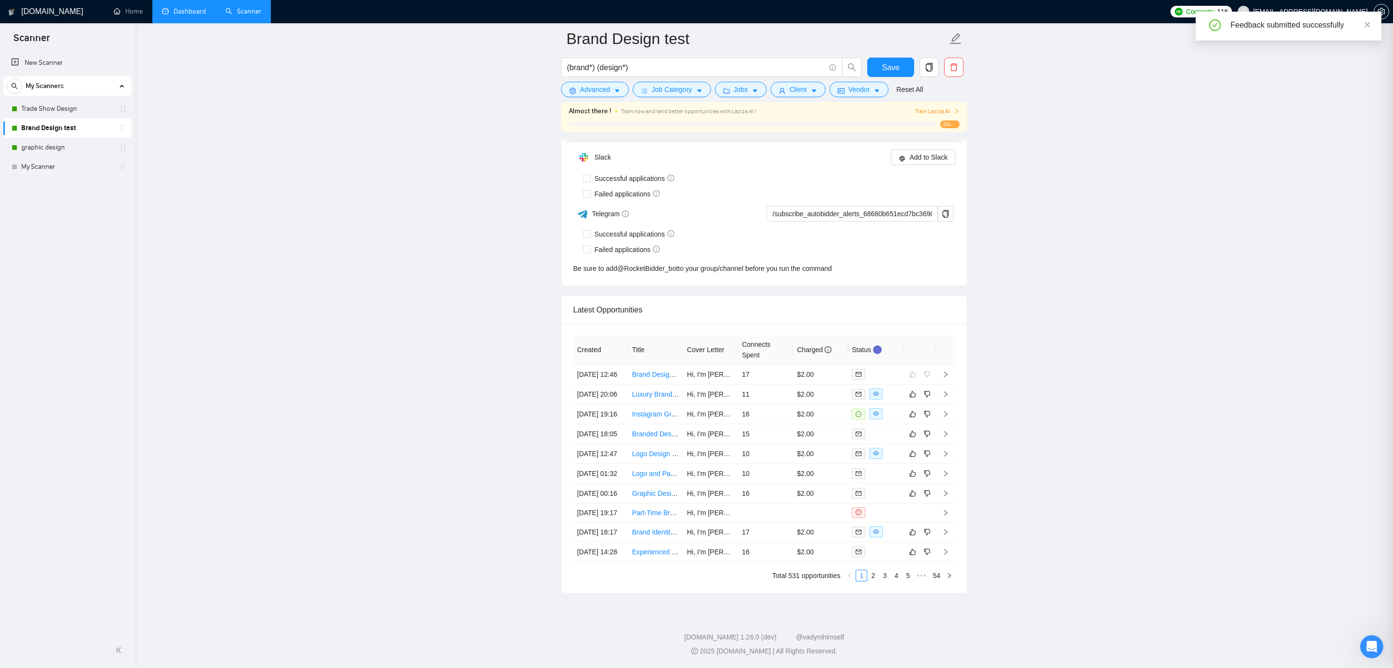
click at [758, 385] on td "11" at bounding box center [765, 395] width 55 height 20
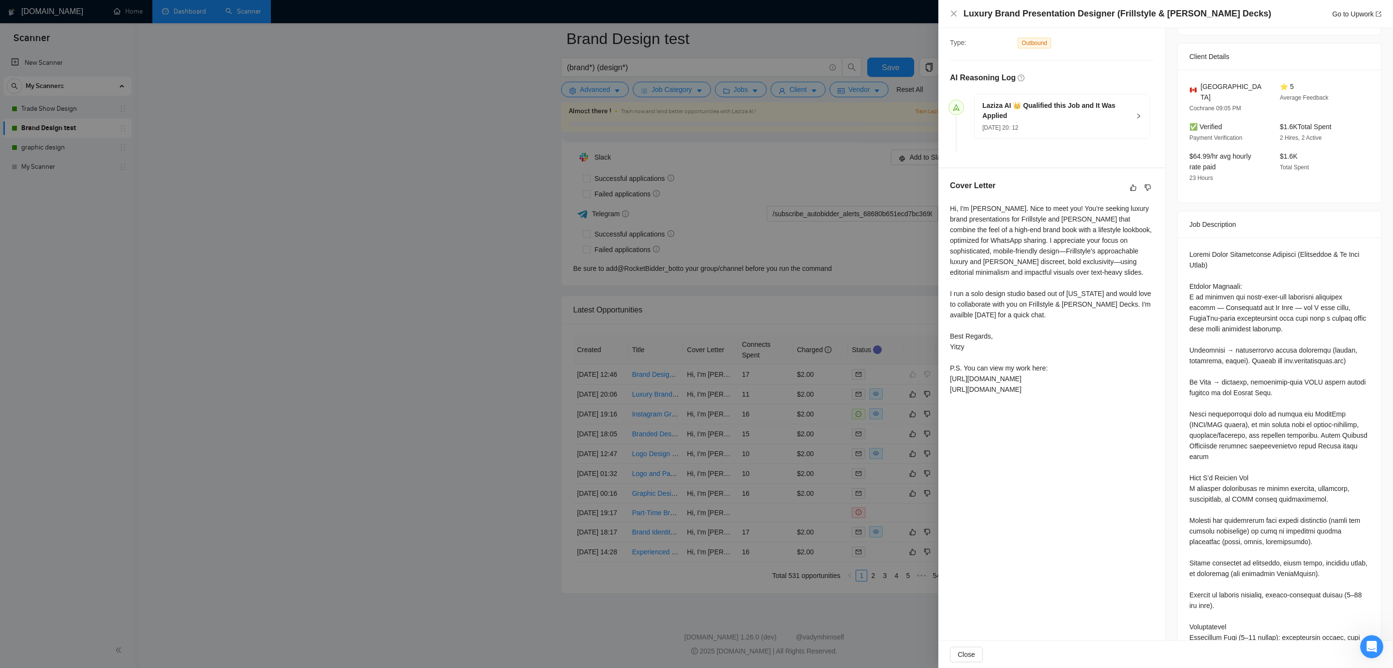
click at [1065, 223] on div "Hi, I'm Yitzy. Nice to meet you! You’re seeking luxury brand presentations for …" at bounding box center [1052, 299] width 204 height 192
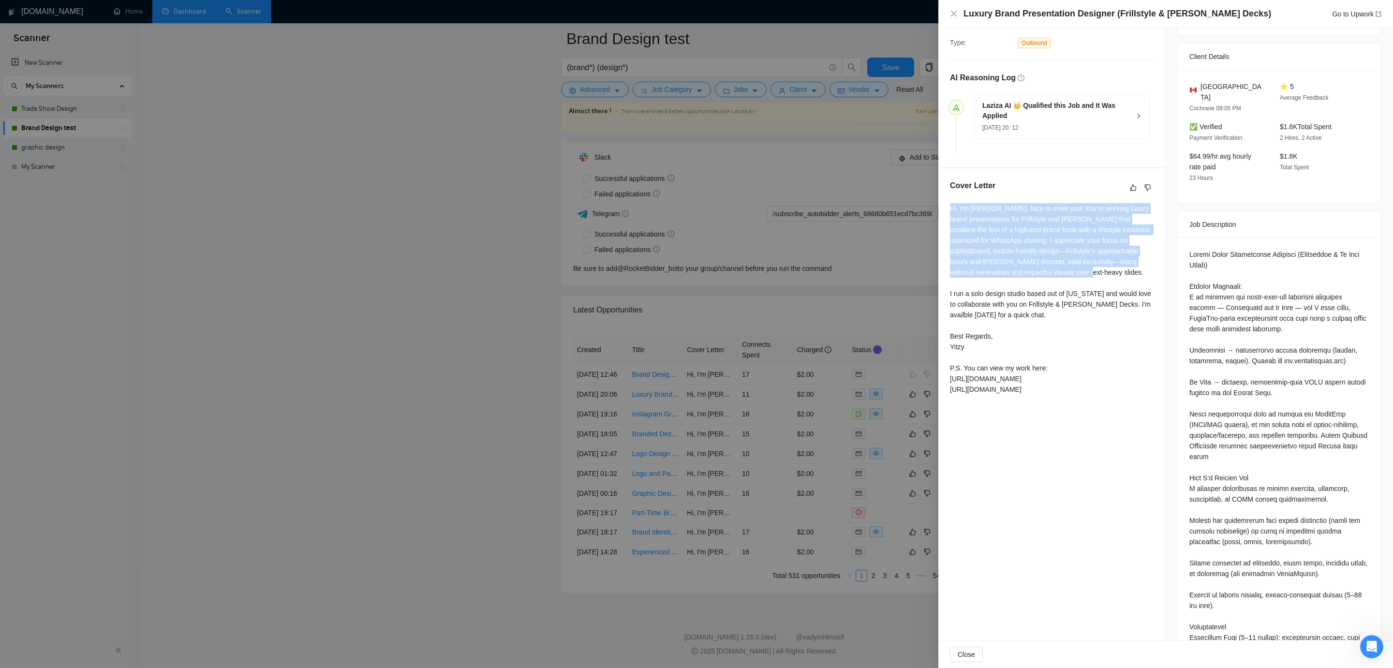
click at [1065, 223] on div "Hi, I'm Yitzy. Nice to meet you! You’re seeking luxury brand presentations for …" at bounding box center [1052, 299] width 204 height 192
click at [1038, 239] on div "Hi, I'm Yitzy. Nice to meet you! You’re seeking luxury brand presentations for …" at bounding box center [1052, 299] width 204 height 192
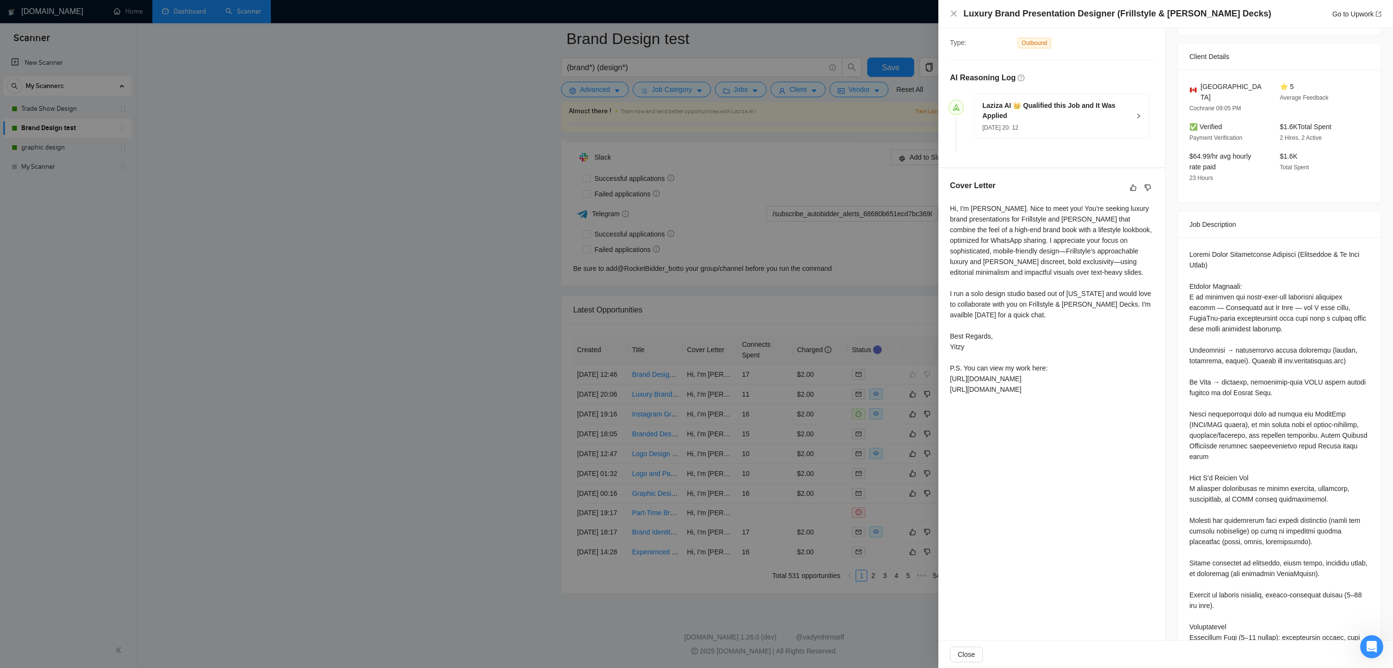
click at [993, 296] on div "Hi, I'm Yitzy. Nice to meet you! You’re seeking luxury brand presentations for …" at bounding box center [1052, 299] width 204 height 192
click at [983, 298] on div "Hi, I'm Yitzy. Nice to meet you! You’re seeking luxury brand presentations for …" at bounding box center [1052, 299] width 204 height 192
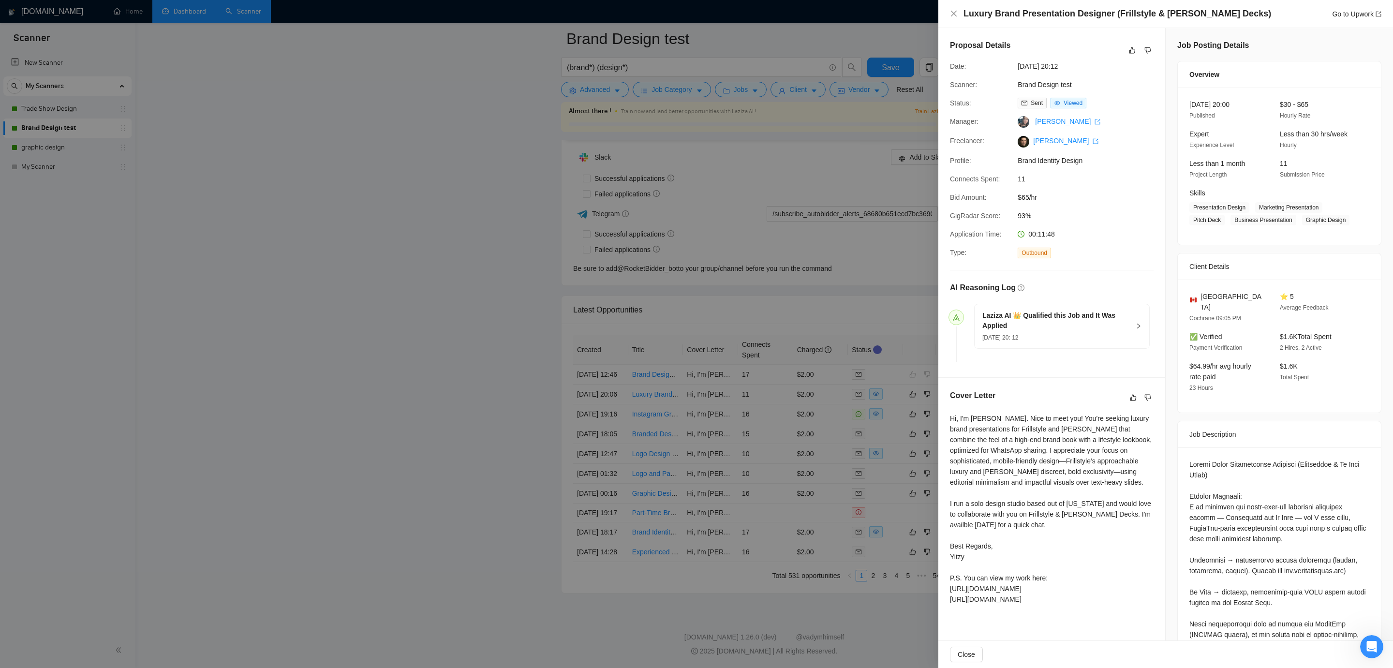
click at [794, 360] on div at bounding box center [696, 334] width 1393 height 668
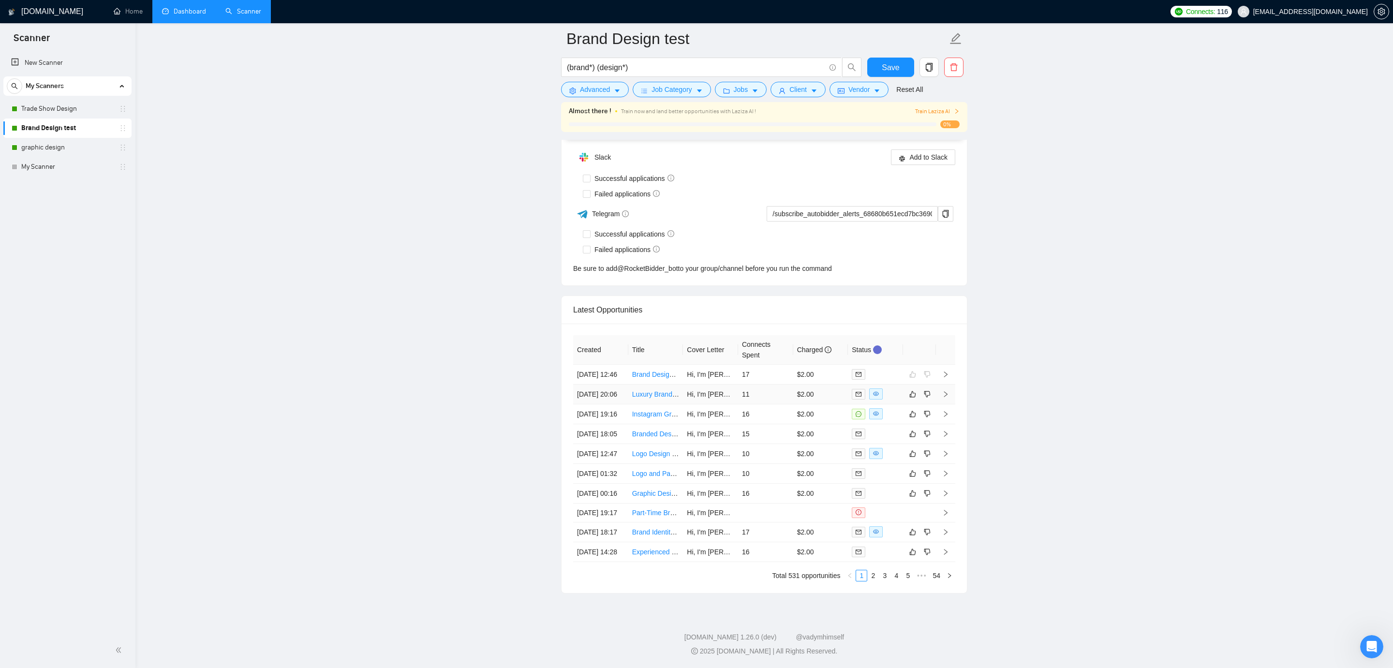
click at [833, 385] on td "$2.00" at bounding box center [820, 395] width 55 height 20
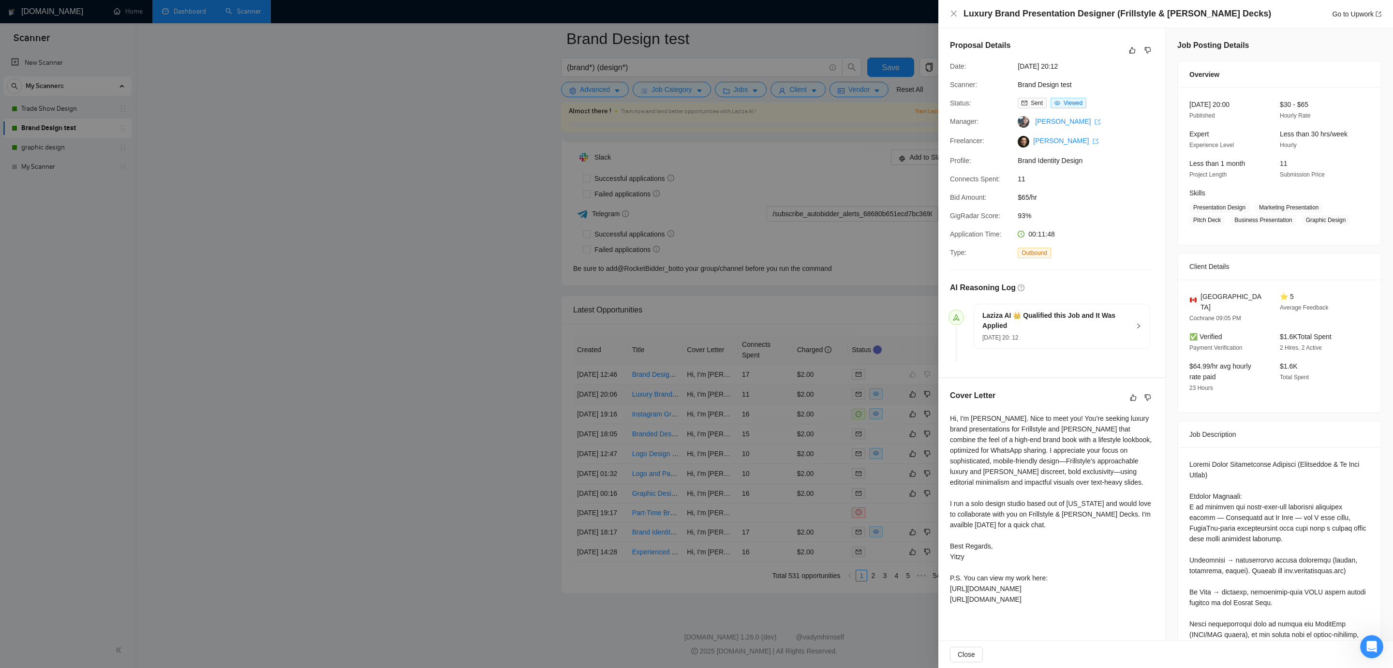
click at [833, 318] on div at bounding box center [696, 334] width 1393 height 668
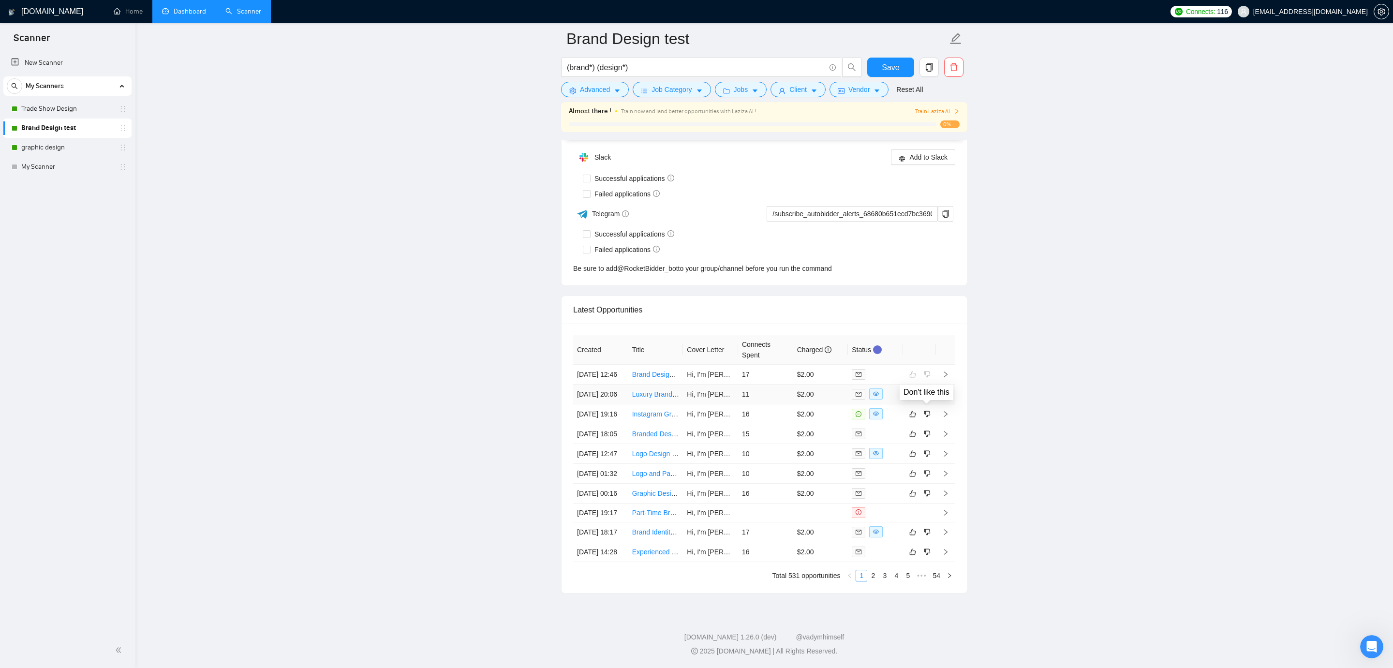
click at [933, 388] on button "button" at bounding box center [928, 394] width 12 height 12
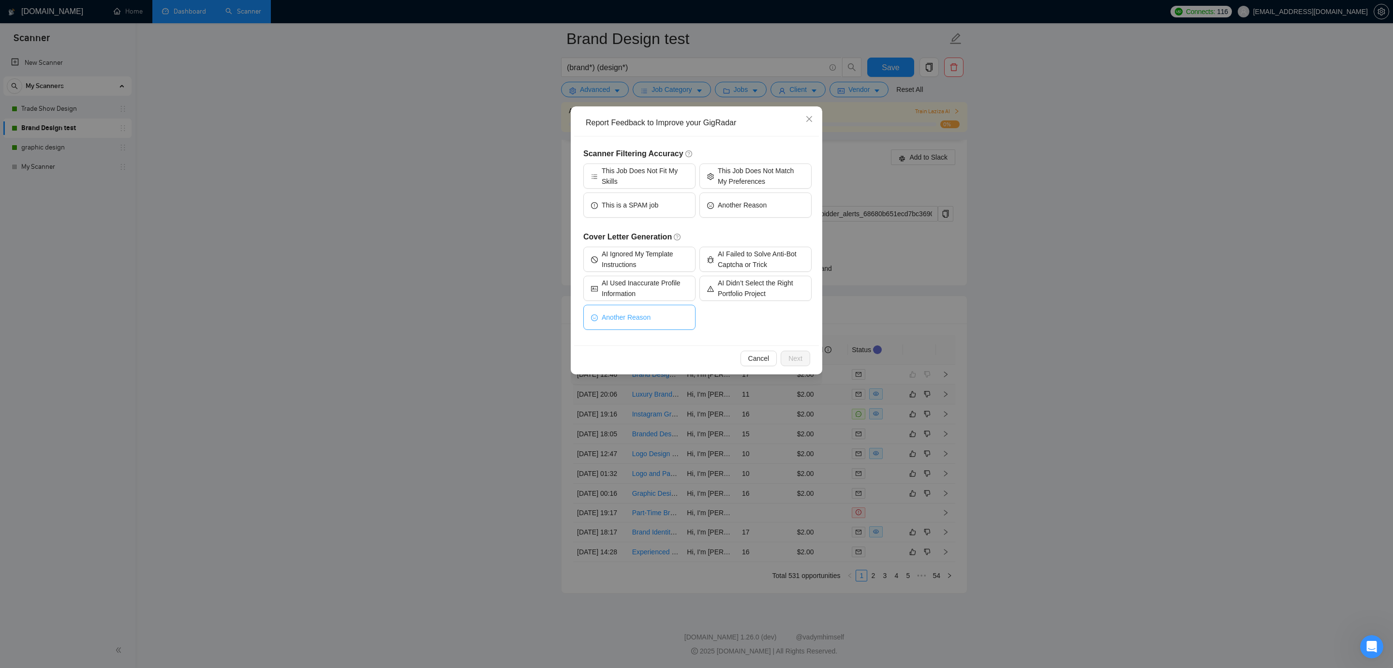
click at [649, 320] on span "Another Reason" at bounding box center [626, 317] width 49 height 11
click at [802, 356] on span "Next" at bounding box center [796, 358] width 14 height 11
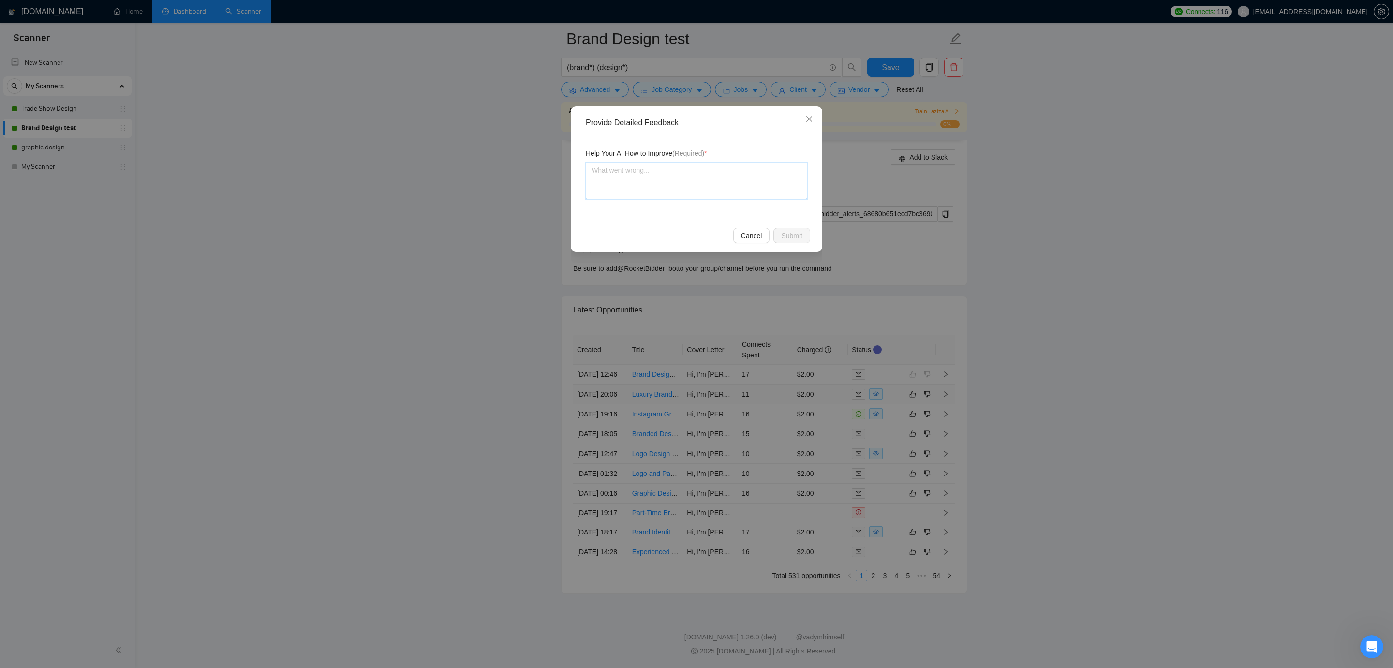
click at [637, 184] on textarea at bounding box center [697, 181] width 222 height 37
type textarea "n"
type textarea "ne"
type textarea "nev"
type textarea "neve"
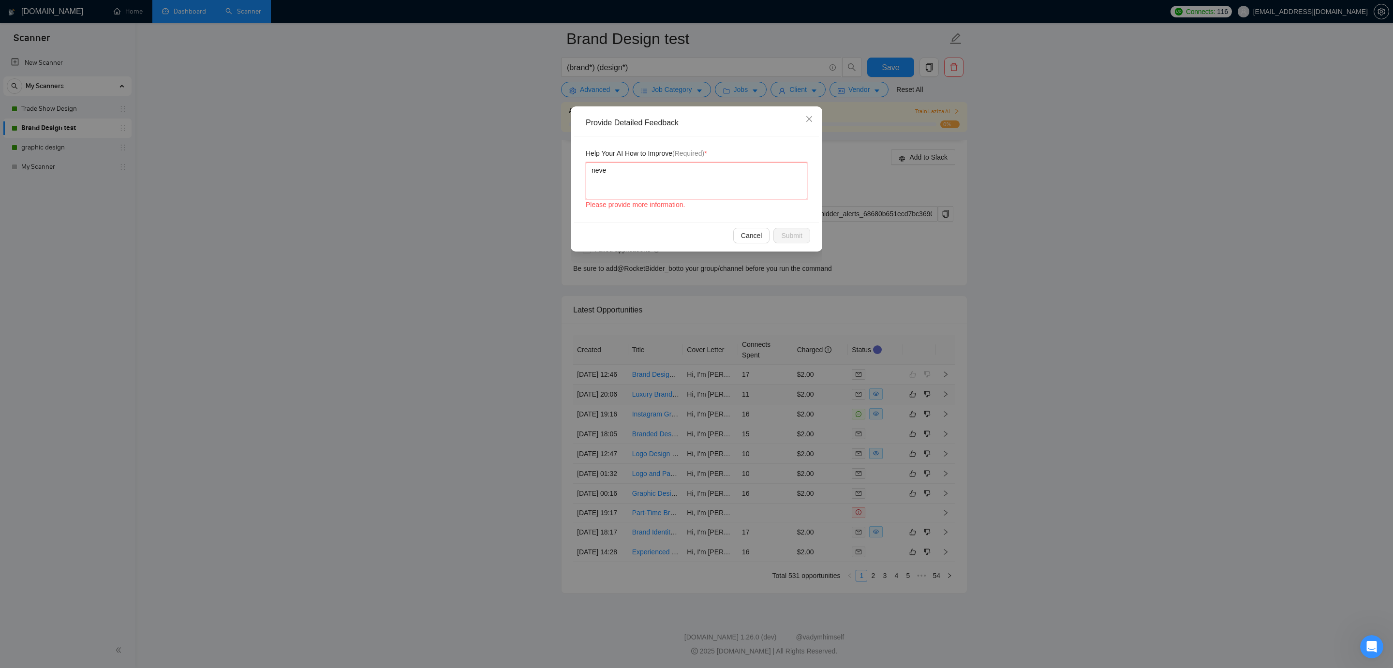
type textarea "never"
type textarea "never u"
type textarea "never us"
type textarea "never use"
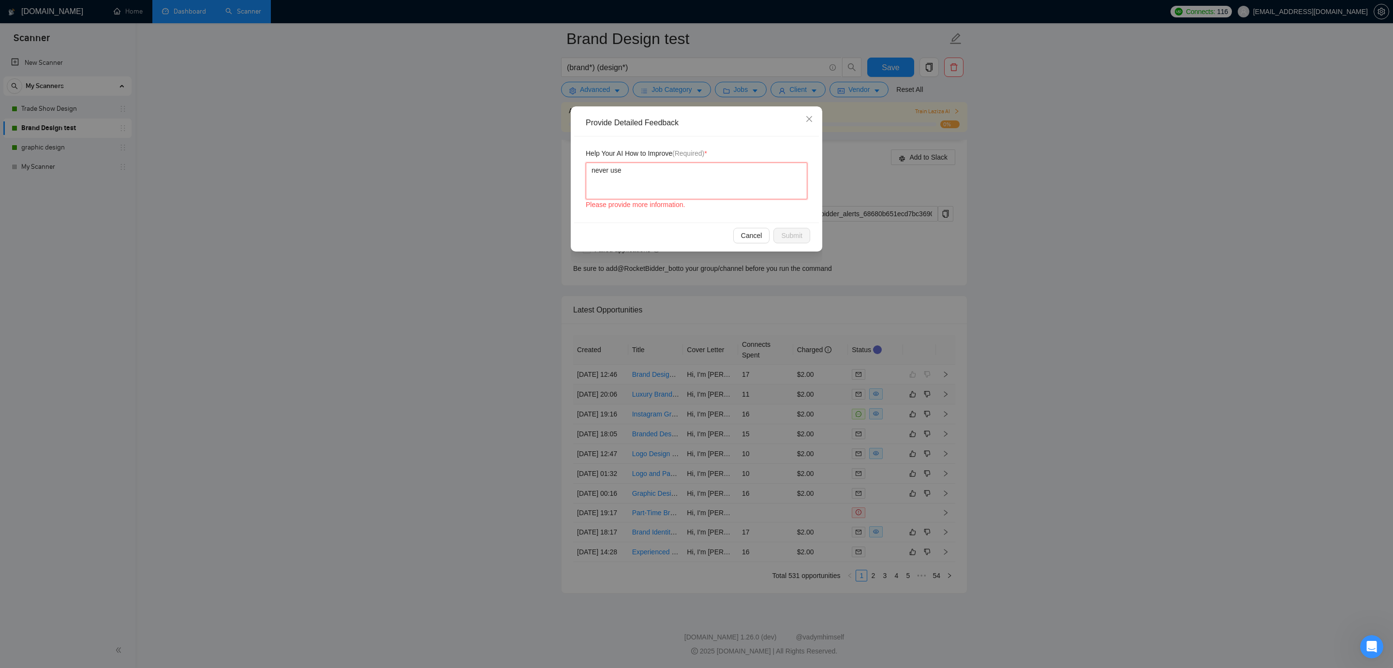
type textarea "never use"
type textarea "never use E"
type textarea "never use EM"
type textarea "never use EM da"
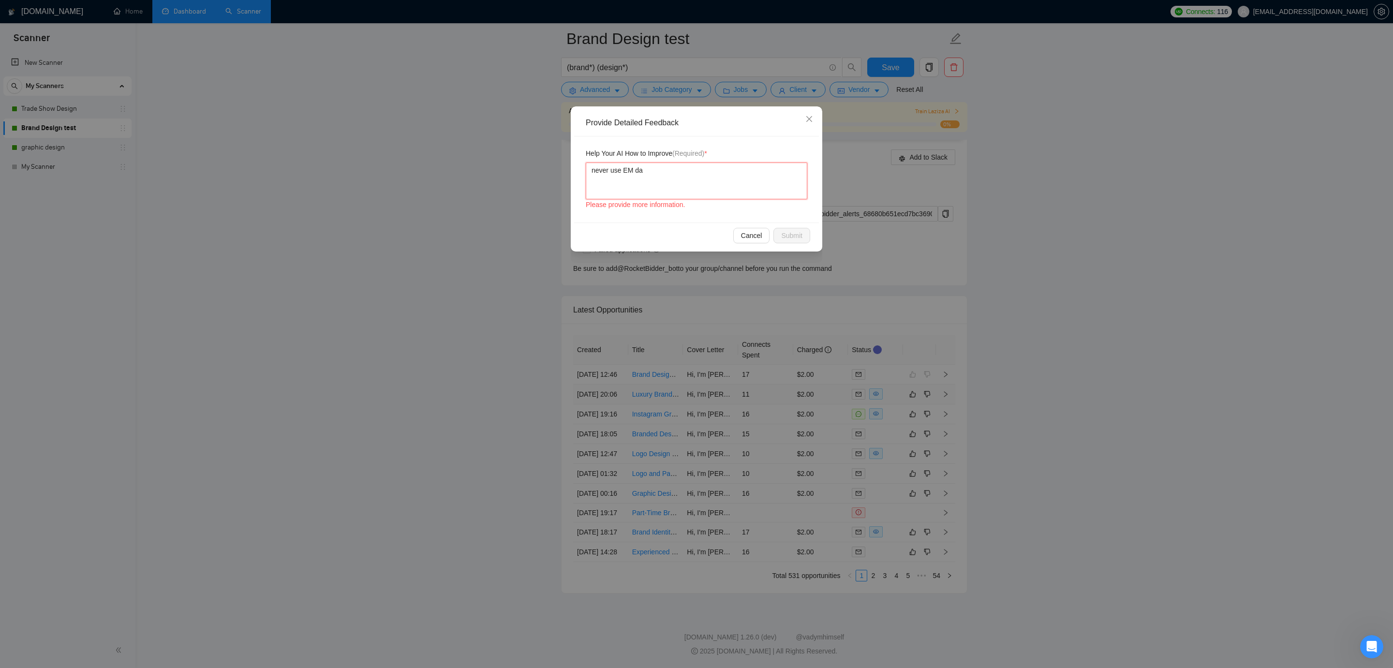
type textarea "never use EM das"
type textarea "never use EM dash"
type textarea "never use EM dashe"
type textarea "never use EM dashes"
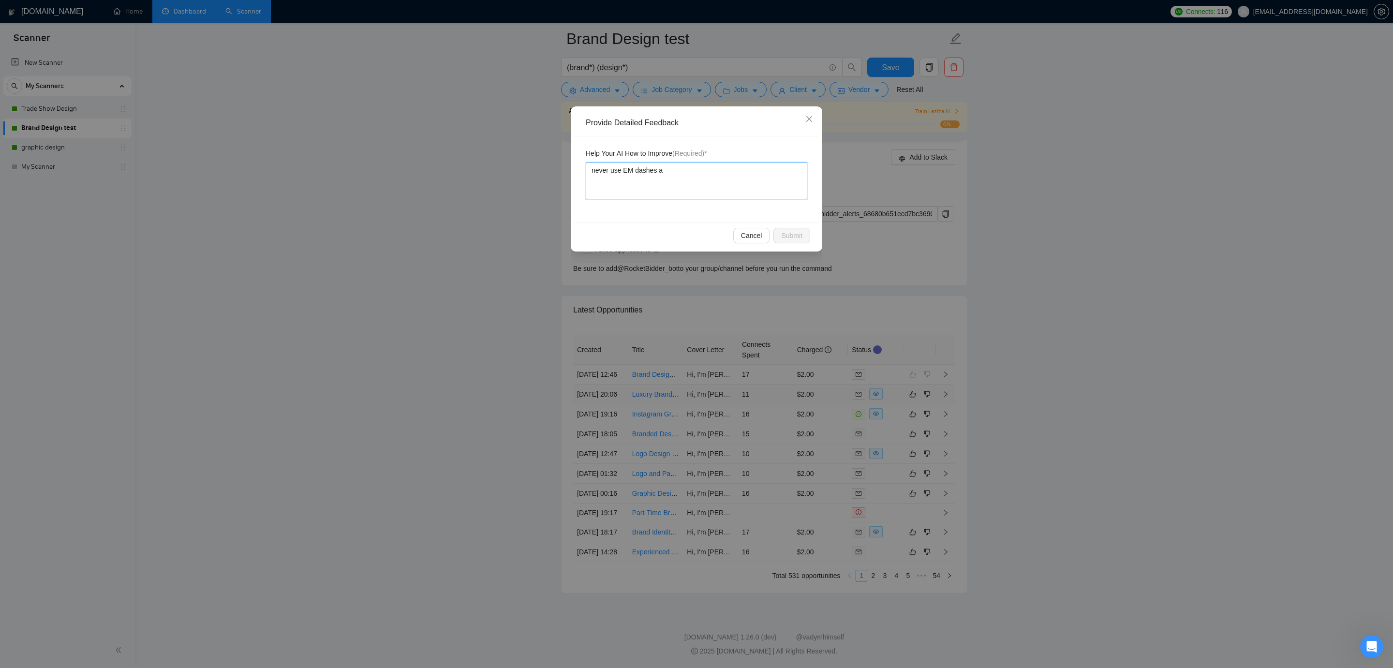
type textarea "never use EM dashes an"
type textarea "never use EM dashes and"
type textarea "never use EM dashes and t"
type textarea "never use EM dashes and th"
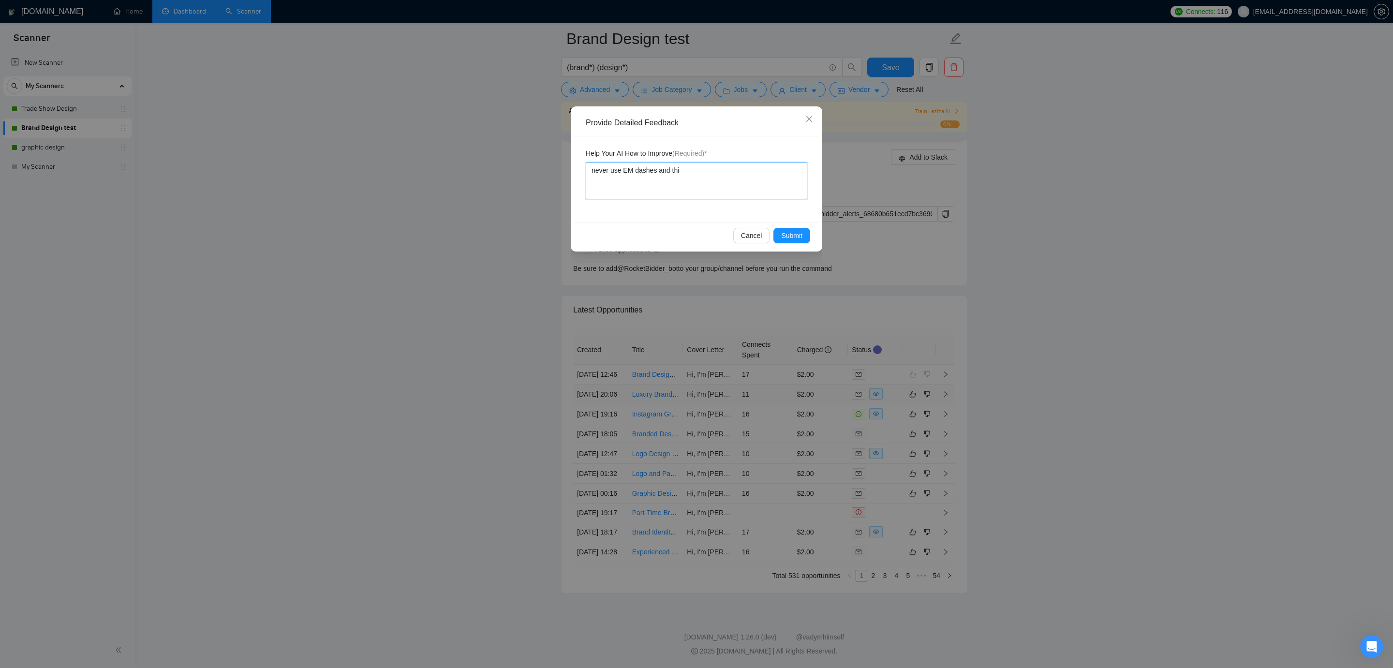
type textarea "never use EM dashes and this"
type textarea "never use EM dashes and this d"
type textarea "never use EM dashes and this di"
type textarea "never use EM dashes and this did"
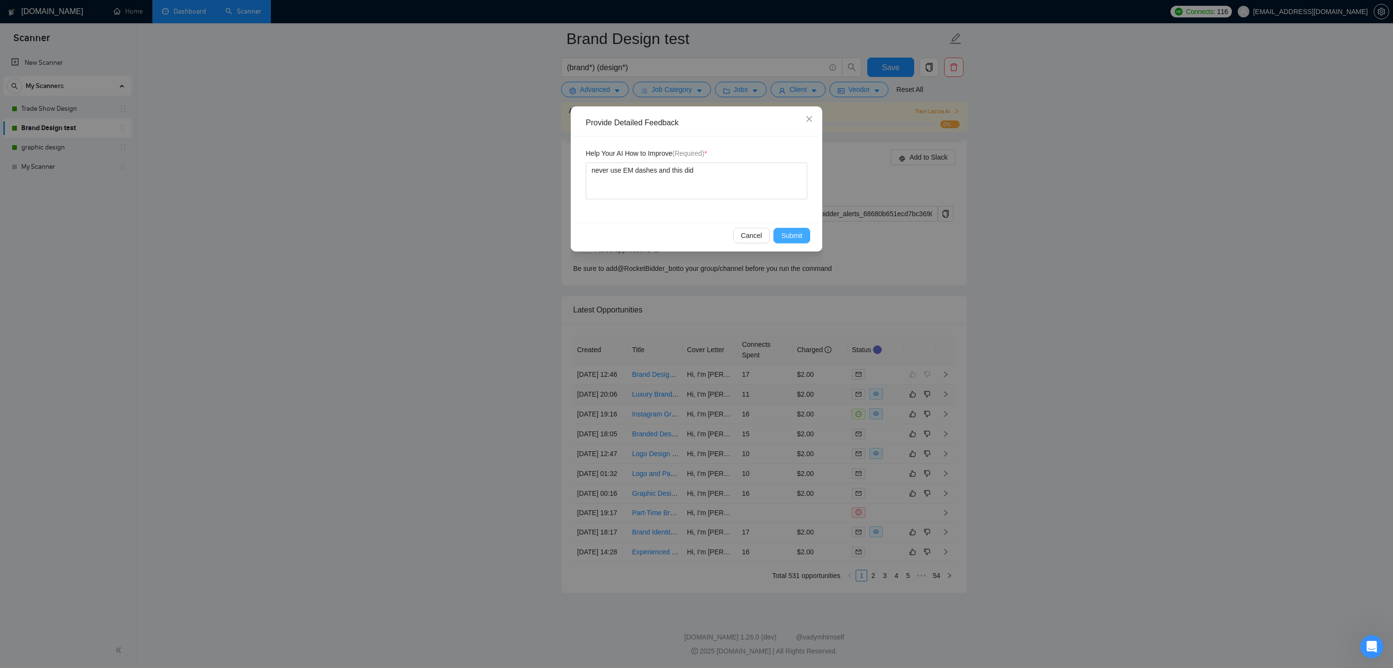
click at [793, 236] on span "Submit" at bounding box center [791, 235] width 21 height 11
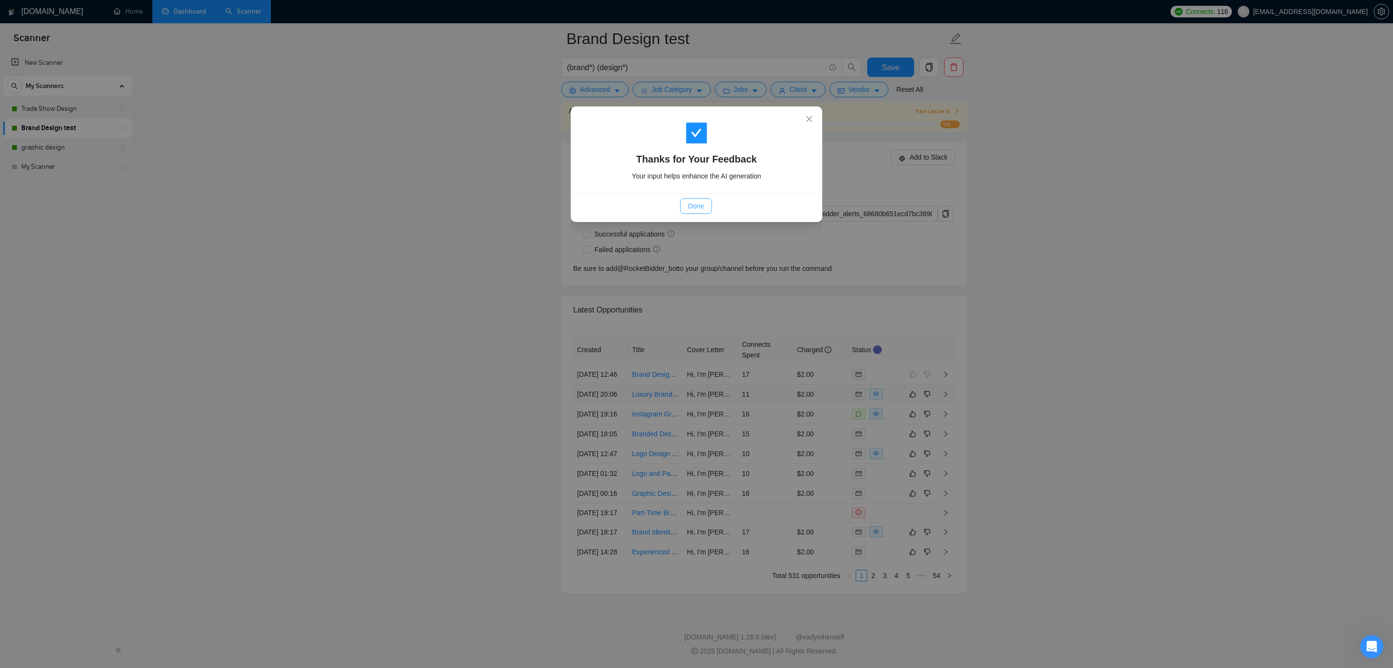
click at [705, 206] on button "Done" at bounding box center [695, 205] width 31 height 15
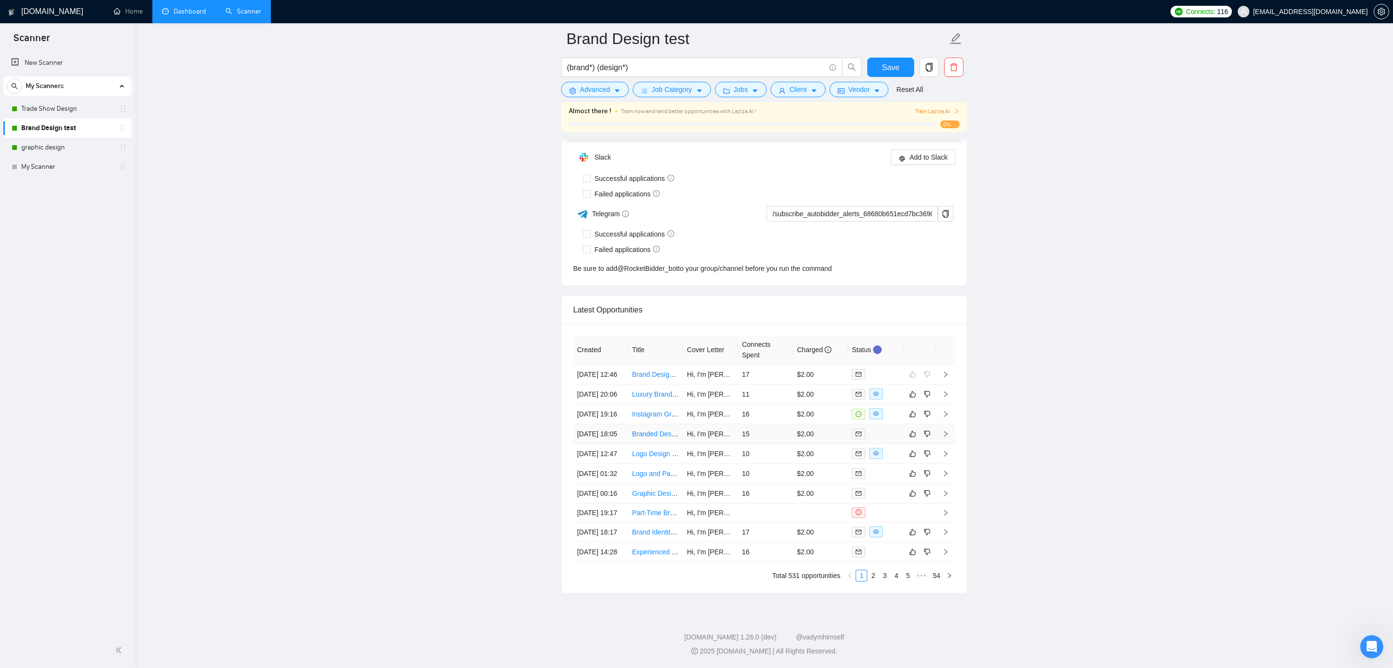
click at [774, 424] on td "15" at bounding box center [765, 434] width 55 height 20
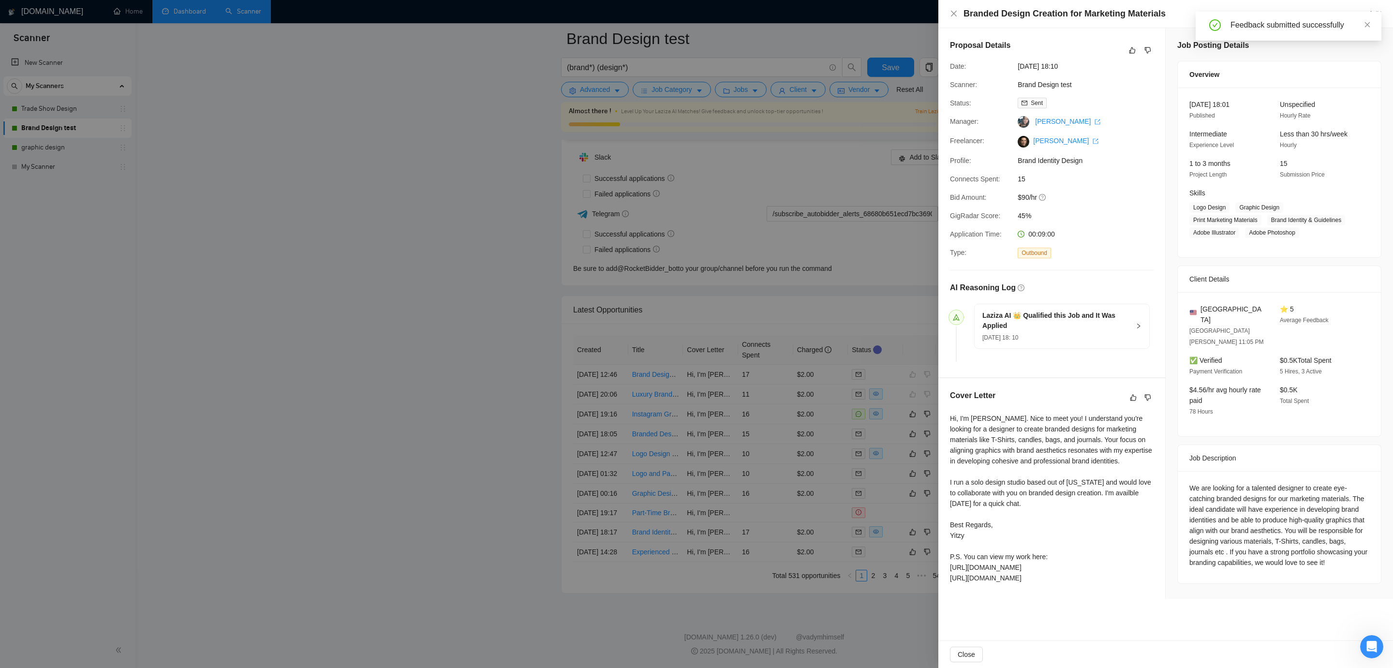
scroll to position [2462, 0]
click at [784, 404] on div at bounding box center [696, 334] width 1393 height 668
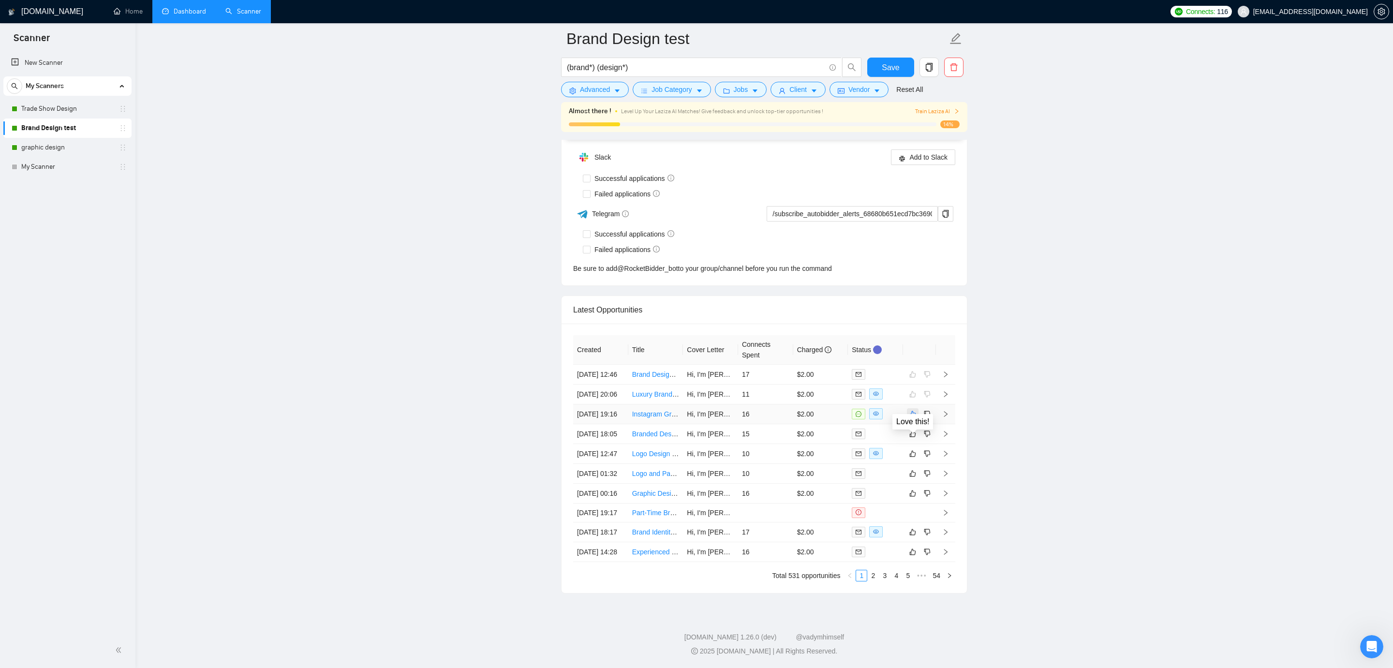
click at [912, 410] on icon "like" at bounding box center [912, 414] width 7 height 8
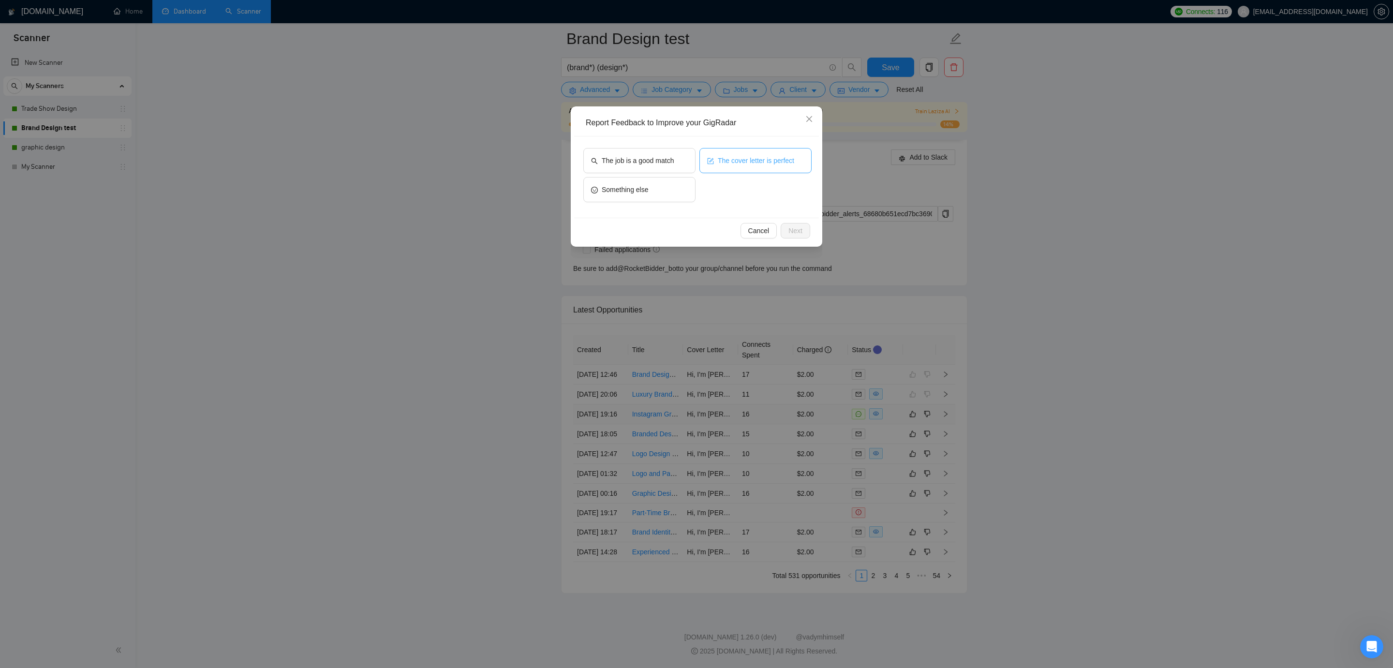
click at [777, 164] on span "The cover letter is perfect" at bounding box center [756, 160] width 76 height 11
click at [793, 232] on span "Next" at bounding box center [796, 230] width 14 height 11
click at [792, 231] on span "Save" at bounding box center [794, 235] width 15 height 11
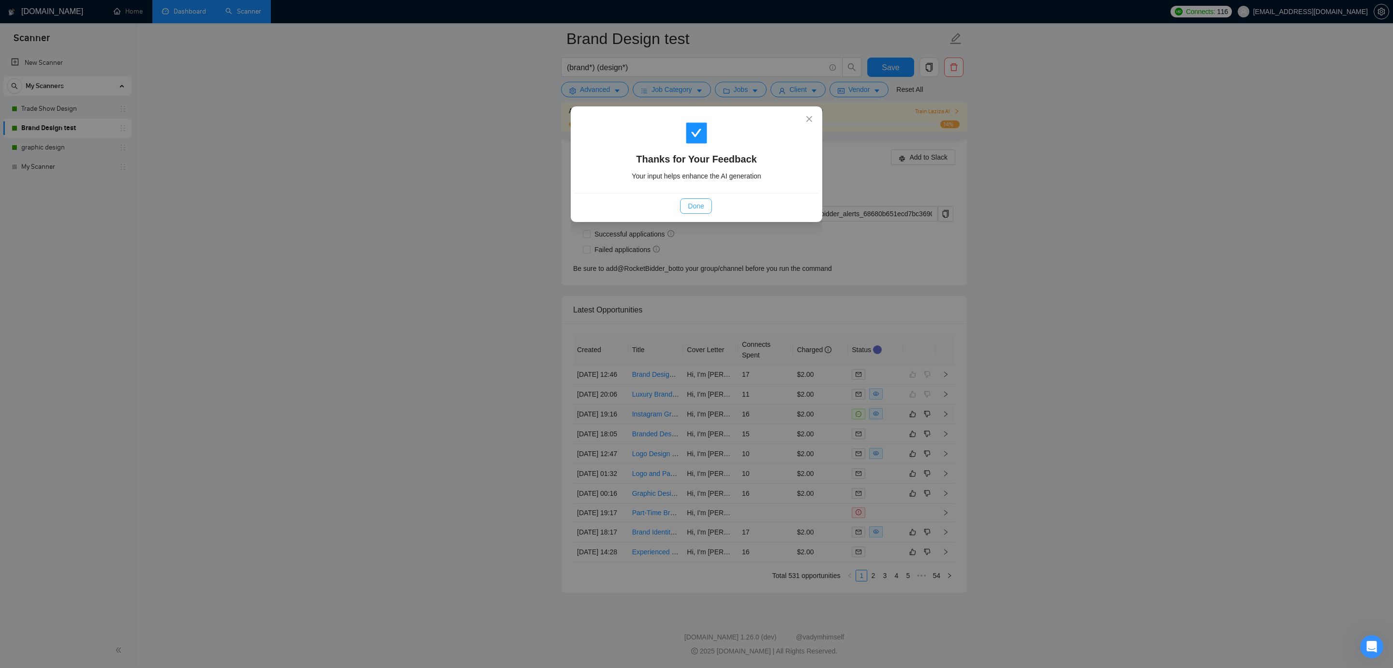
click at [688, 202] on span "Done" at bounding box center [696, 206] width 16 height 11
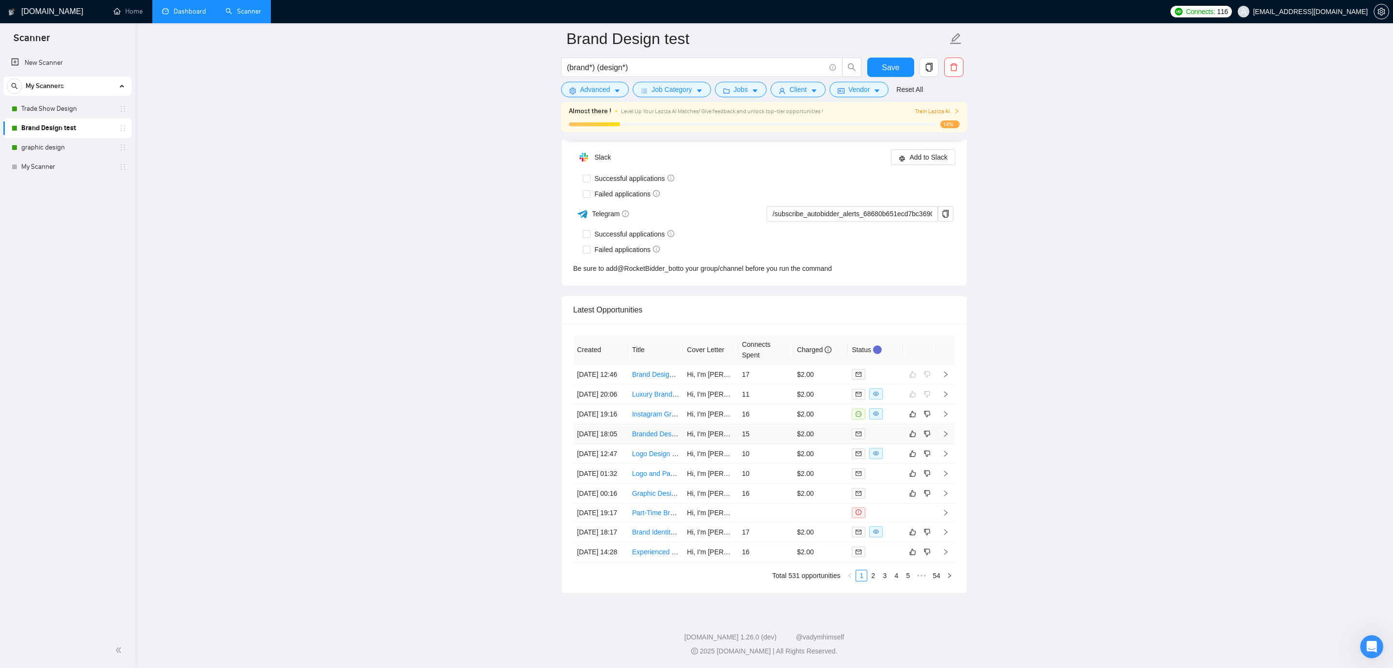
click at [778, 424] on td "15" at bounding box center [765, 434] width 55 height 20
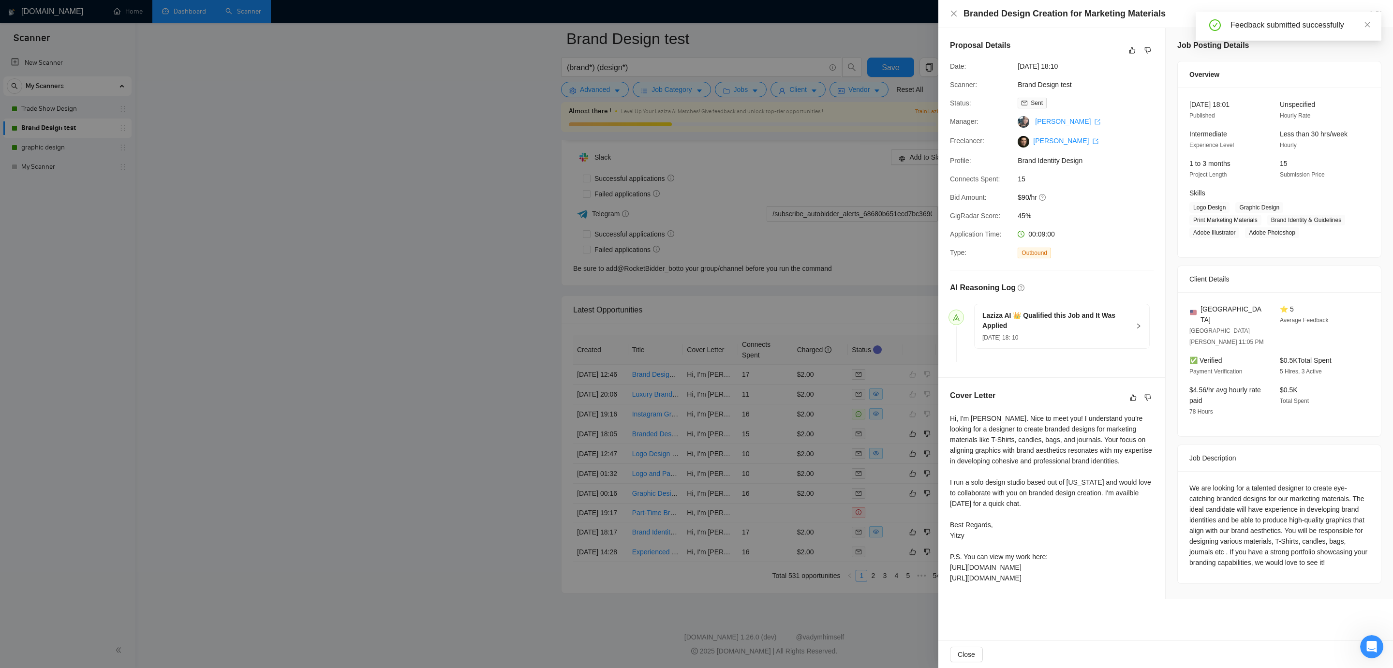
scroll to position [2462, 0]
click at [883, 403] on div at bounding box center [696, 334] width 1393 height 668
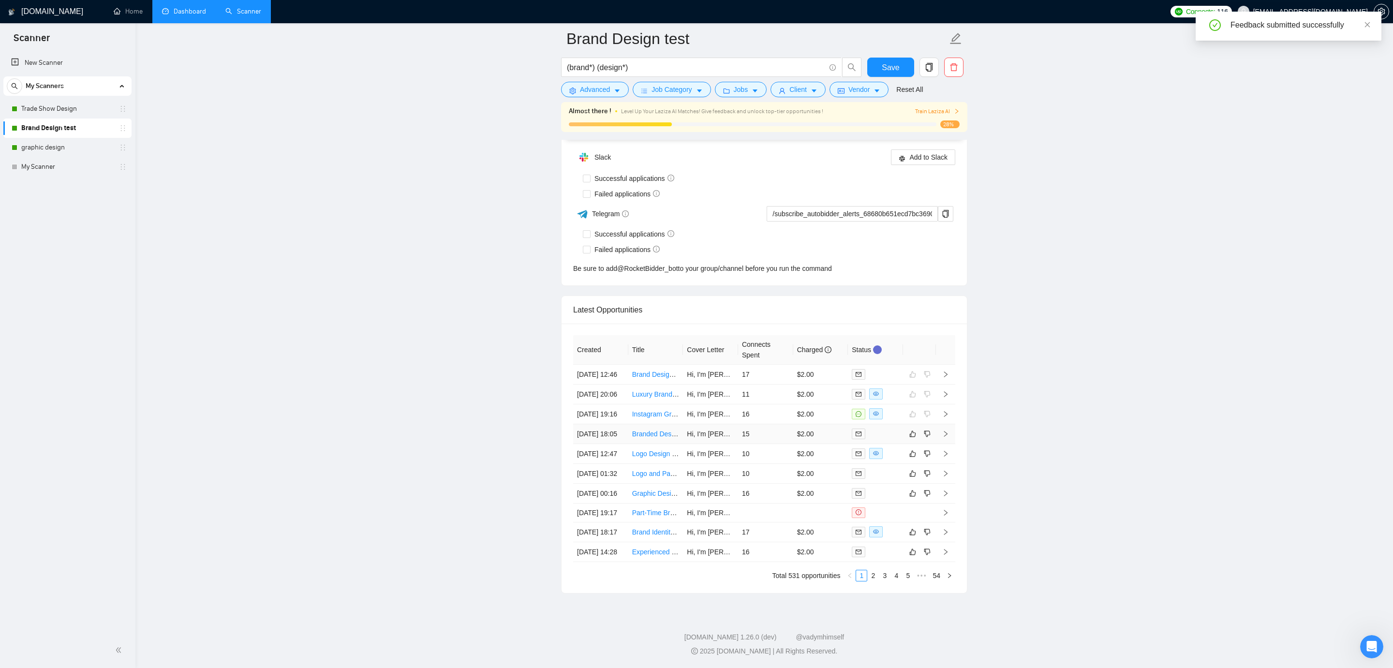
click at [775, 424] on td "15" at bounding box center [765, 434] width 55 height 20
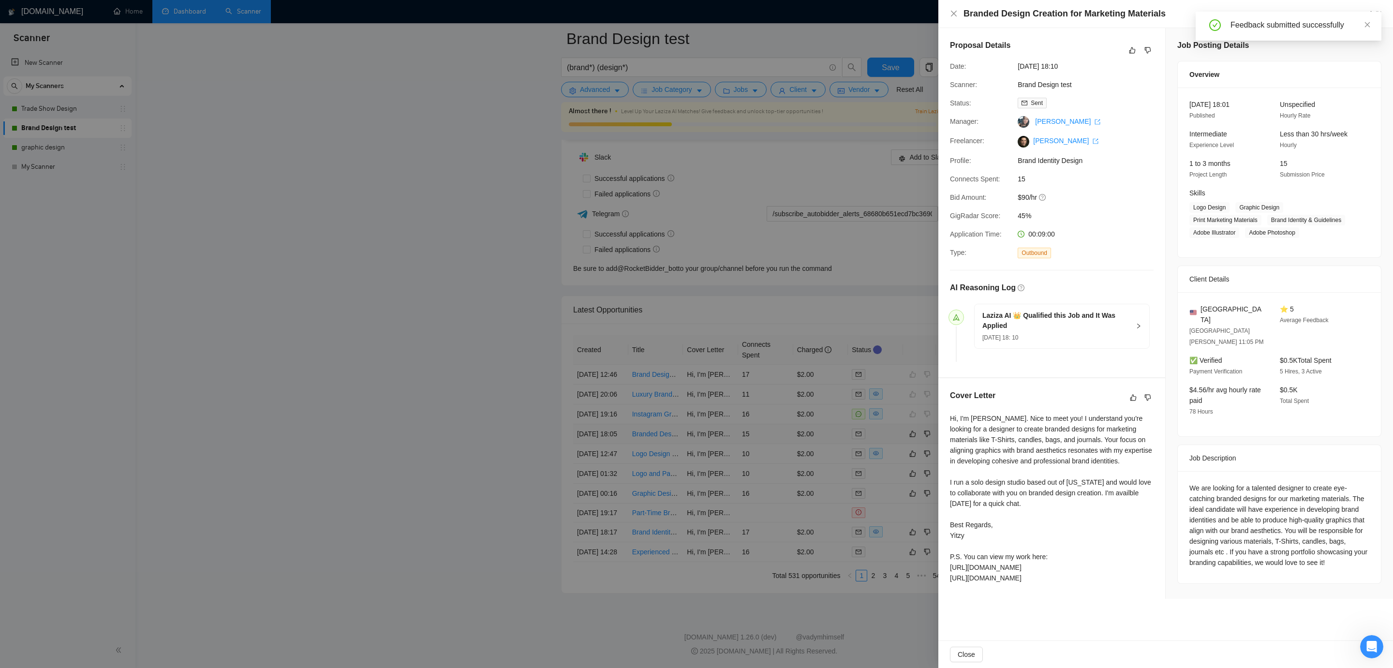
click at [775, 371] on div at bounding box center [696, 334] width 1393 height 668
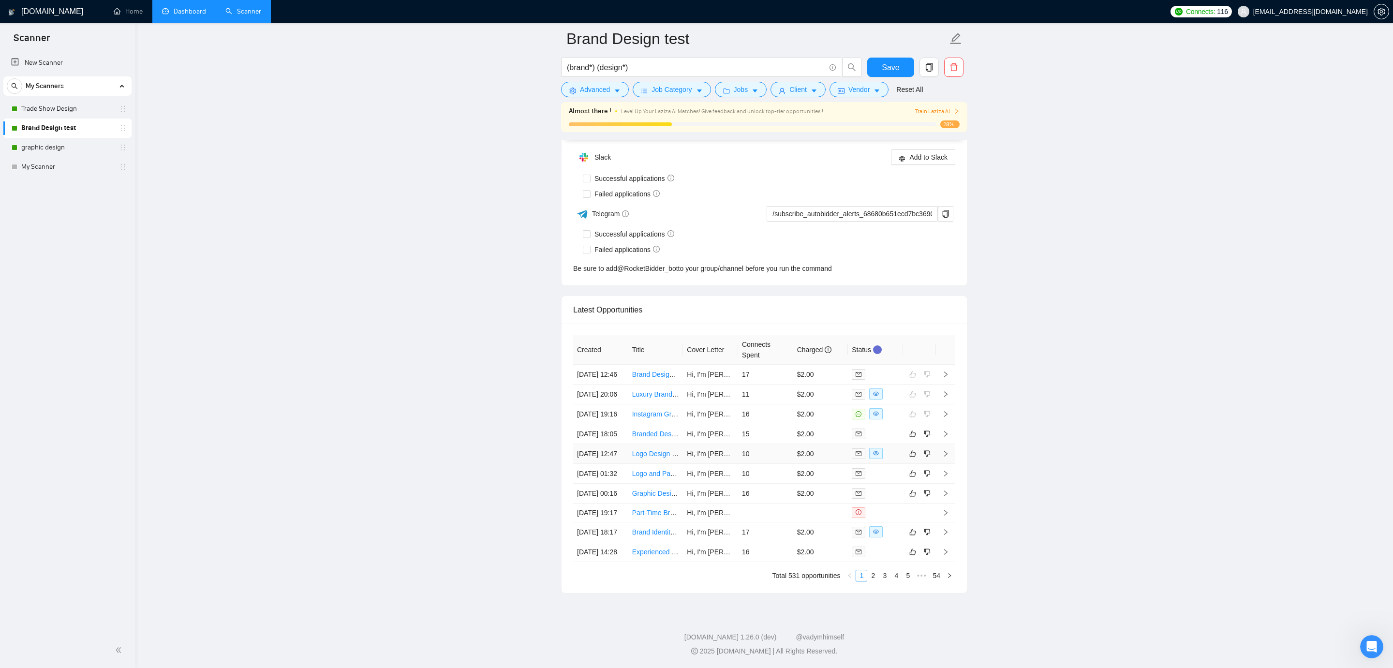
click at [814, 444] on td "$2.00" at bounding box center [820, 454] width 55 height 20
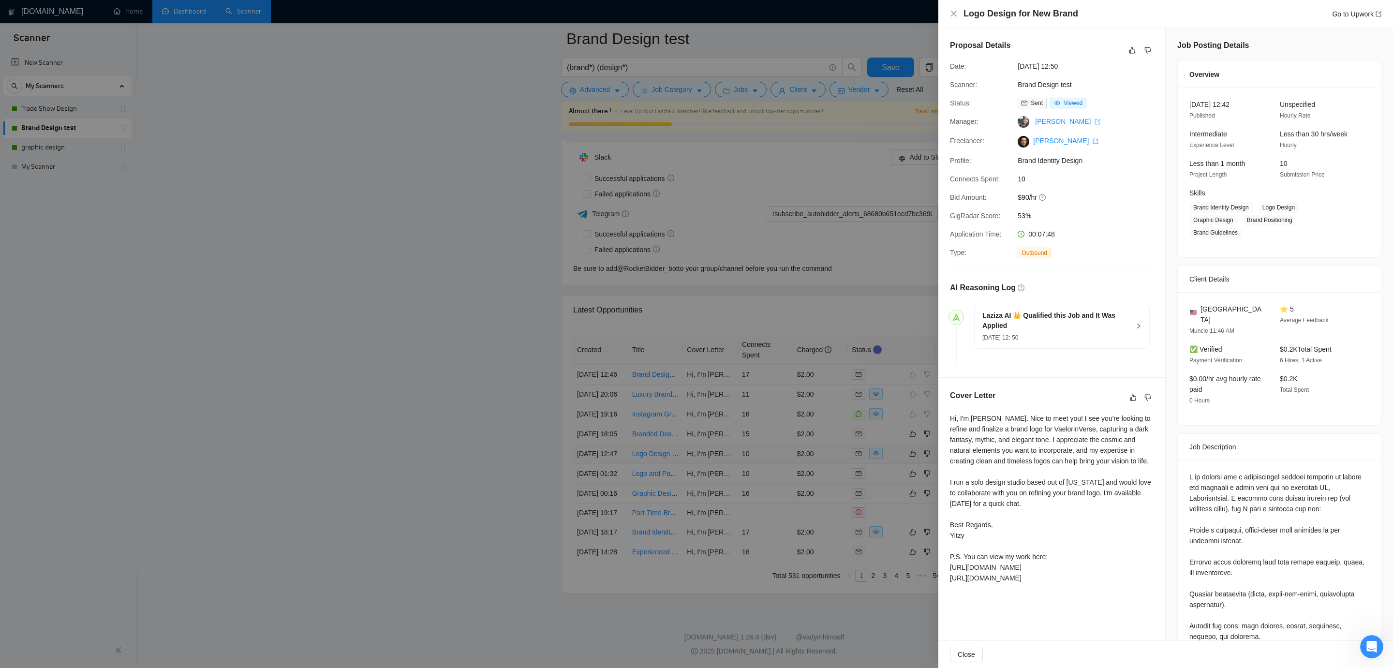
click at [814, 399] on div at bounding box center [696, 334] width 1393 height 668
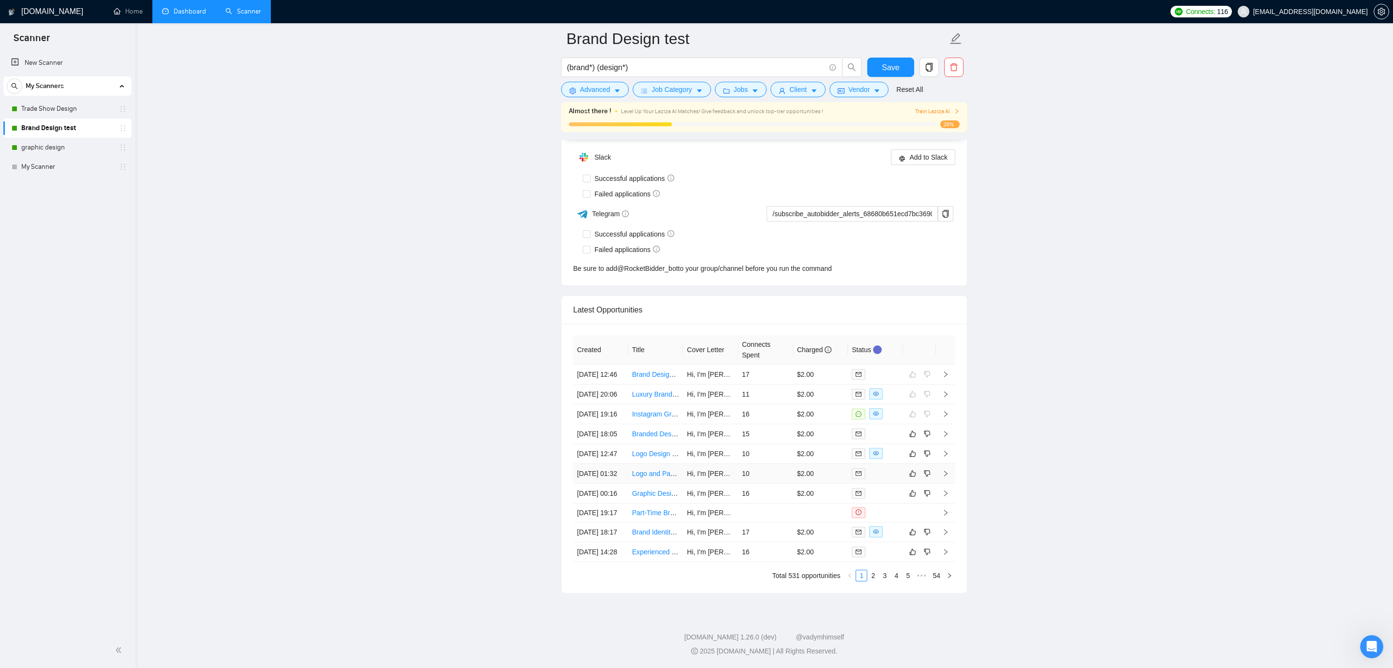
scroll to position [2461, 0]
click at [820, 464] on td "$2.00" at bounding box center [820, 474] width 55 height 20
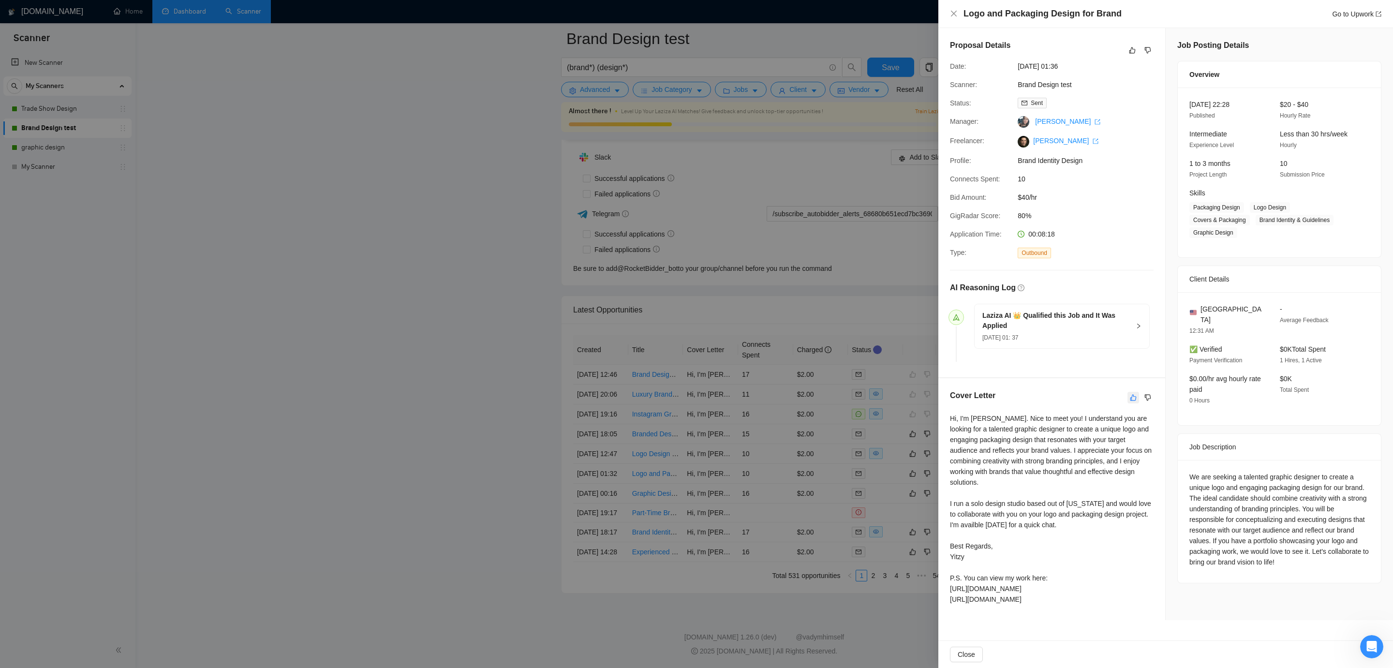
click at [1133, 398] on icon "like" at bounding box center [1133, 398] width 7 height 8
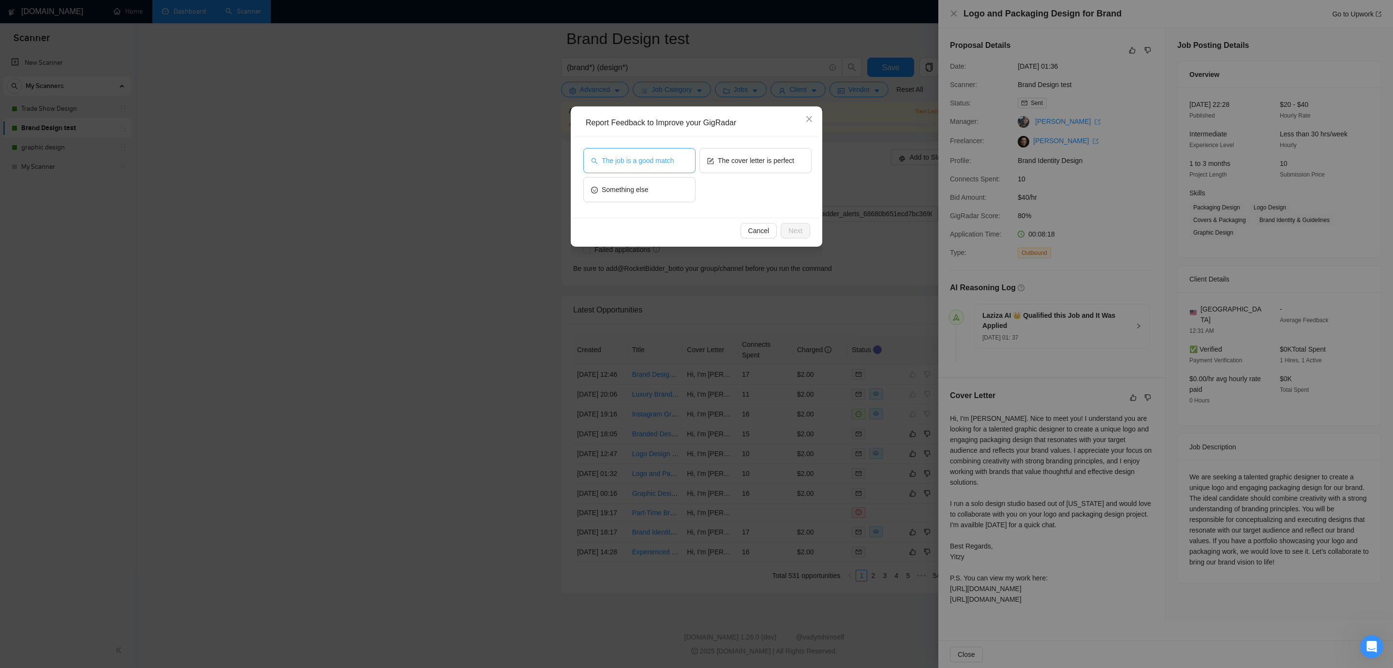
click at [651, 150] on button "The job is a good match" at bounding box center [639, 160] width 112 height 25
click at [794, 232] on span "Next" at bounding box center [796, 230] width 14 height 11
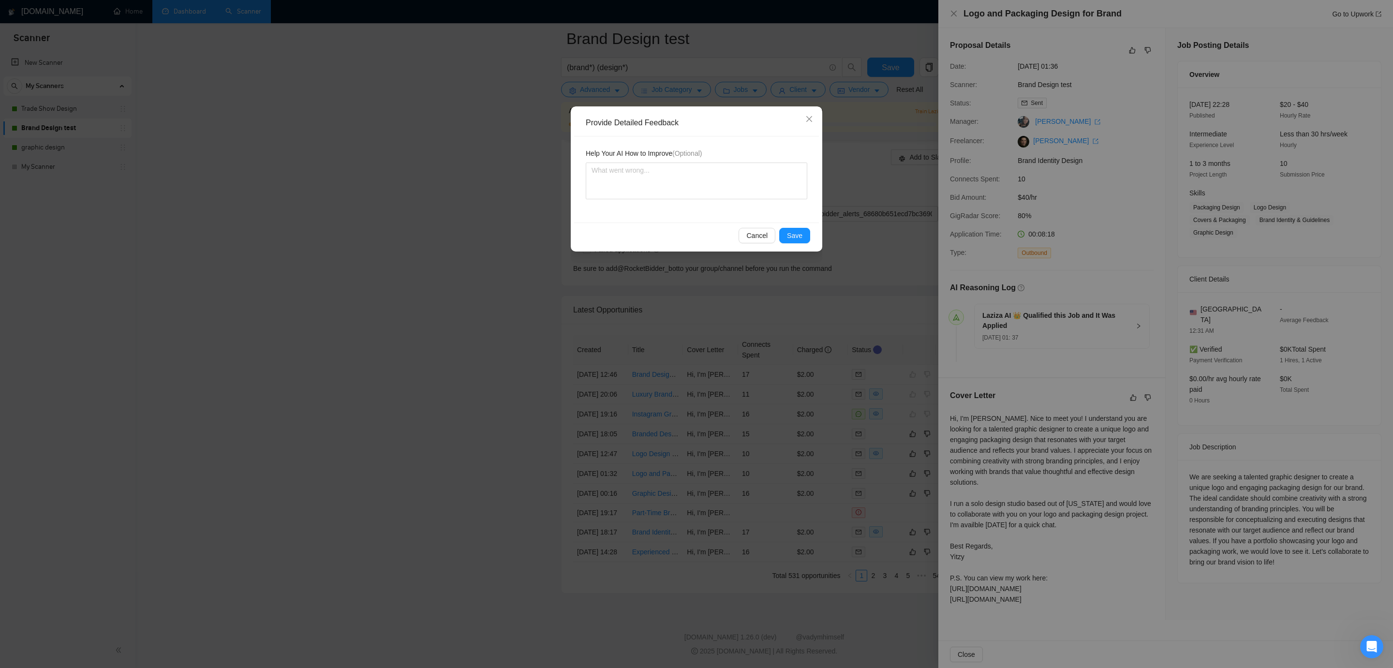
click at [757, 424] on div "Provide Detailed Feedback Help Your AI How to Improve (Optional) Cancel Save" at bounding box center [696, 334] width 1393 height 668
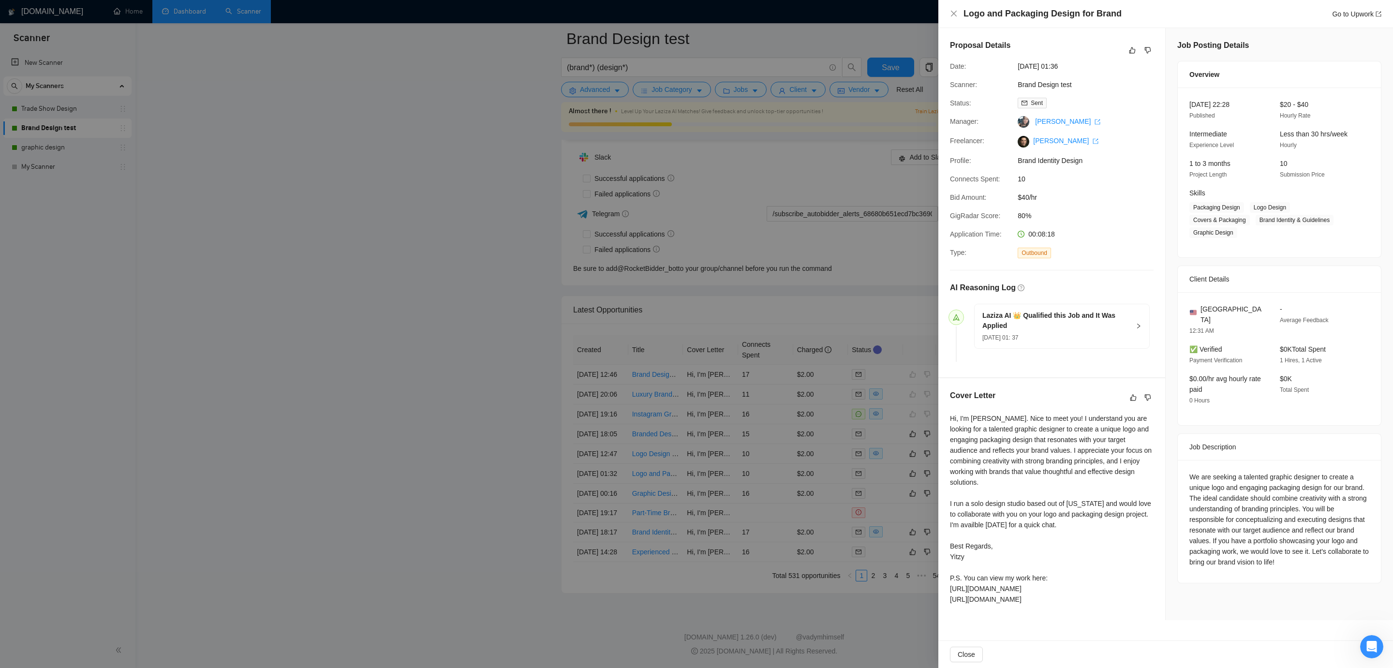
click at [719, 537] on div at bounding box center [696, 334] width 1393 height 668
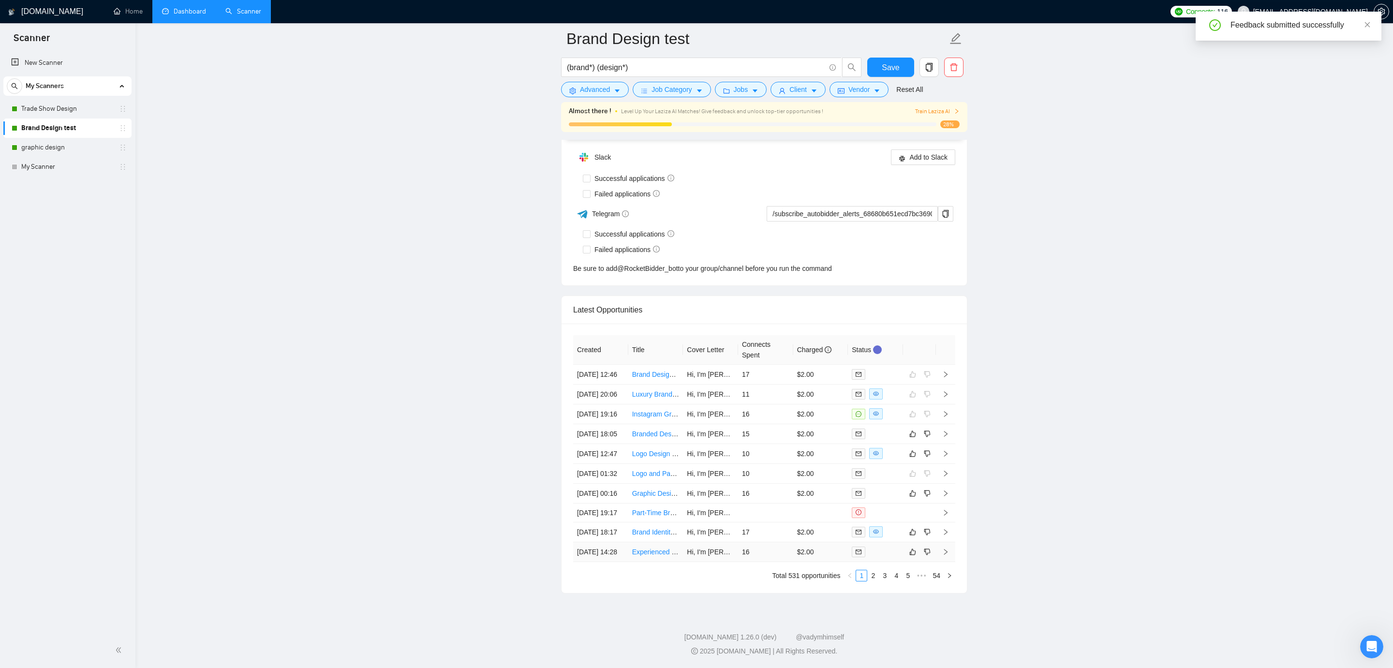
click at [775, 542] on td "16" at bounding box center [765, 552] width 55 height 20
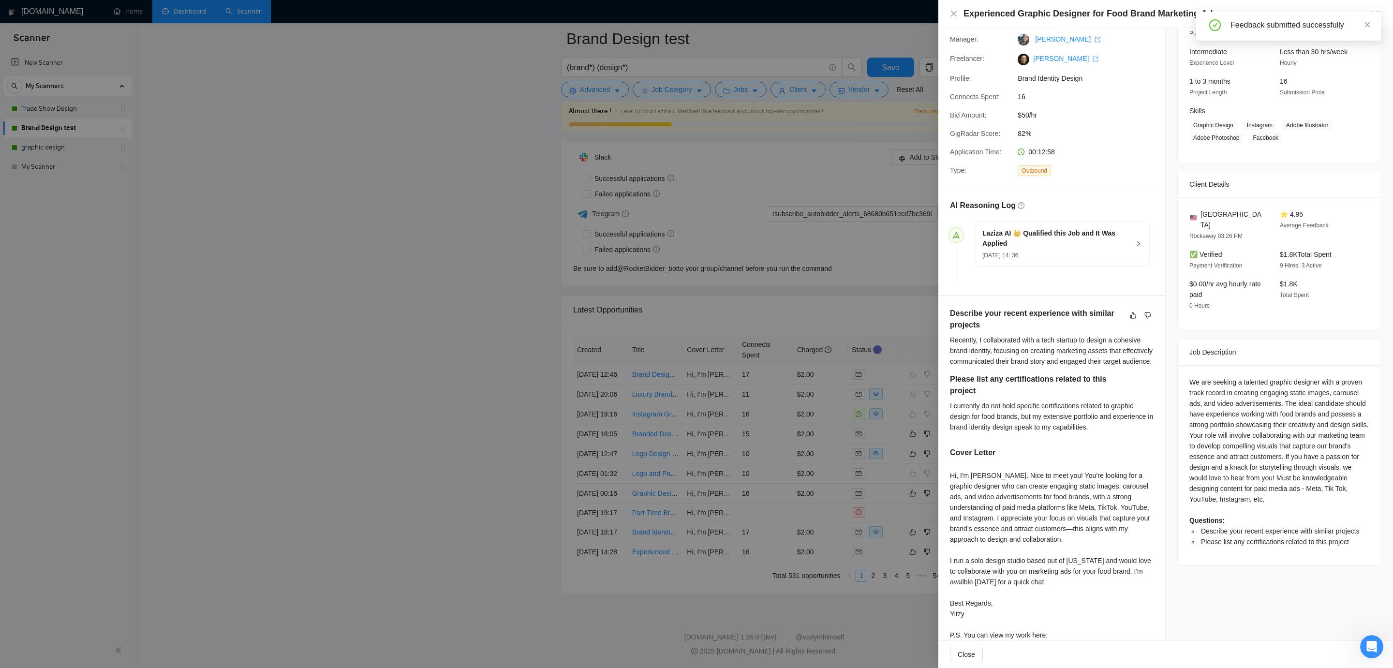
scroll to position [129, 0]
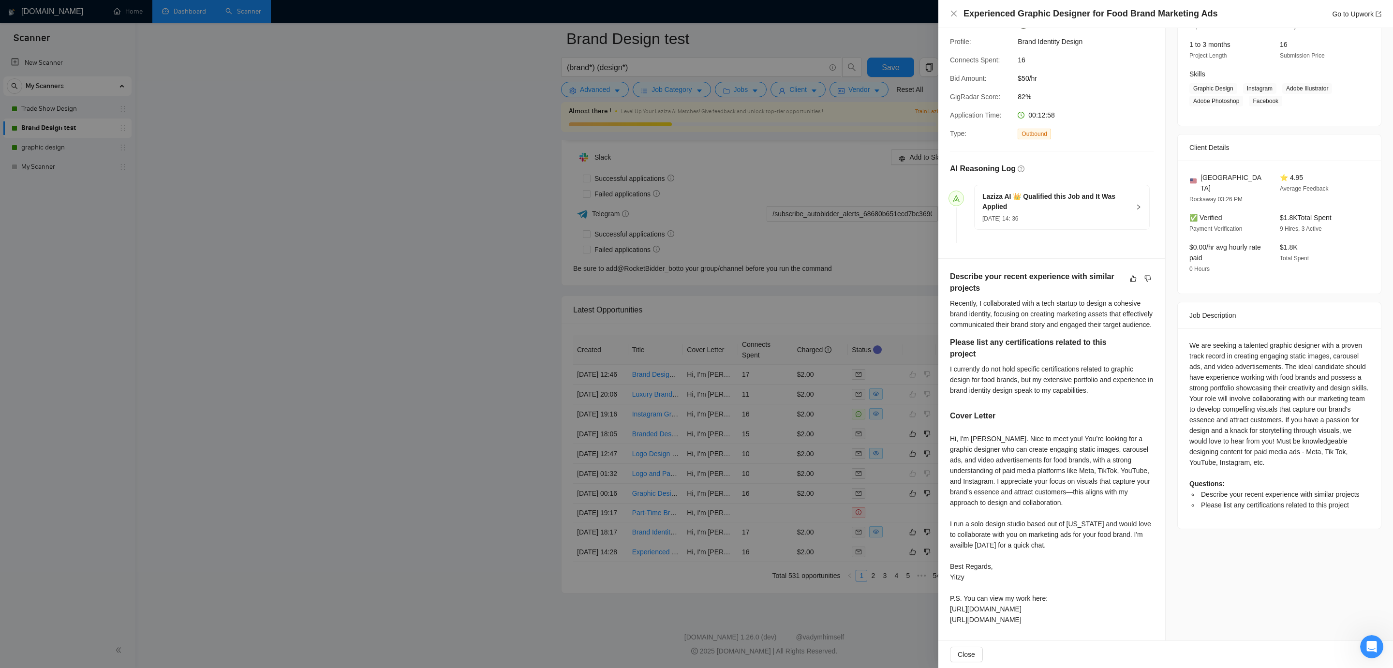
click at [772, 444] on div at bounding box center [696, 334] width 1393 height 668
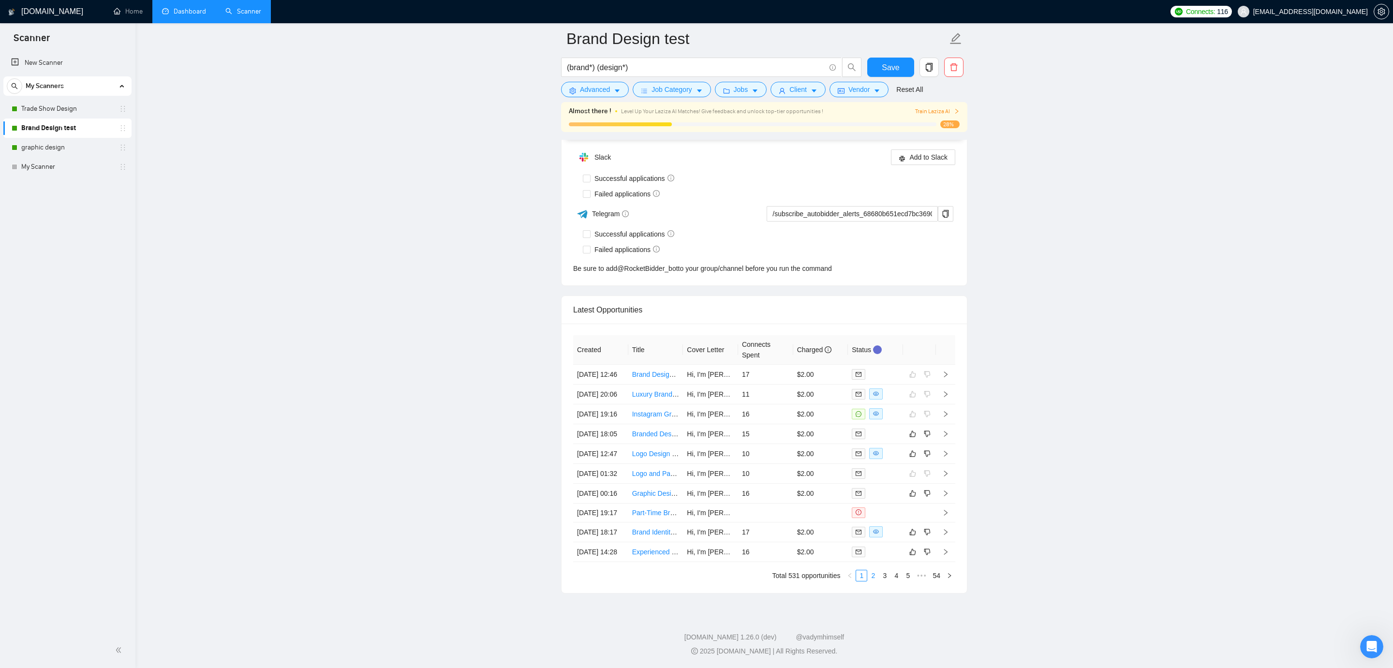
click at [874, 578] on link "2" at bounding box center [873, 575] width 11 height 11
click at [792, 365] on td "17" at bounding box center [765, 375] width 55 height 20
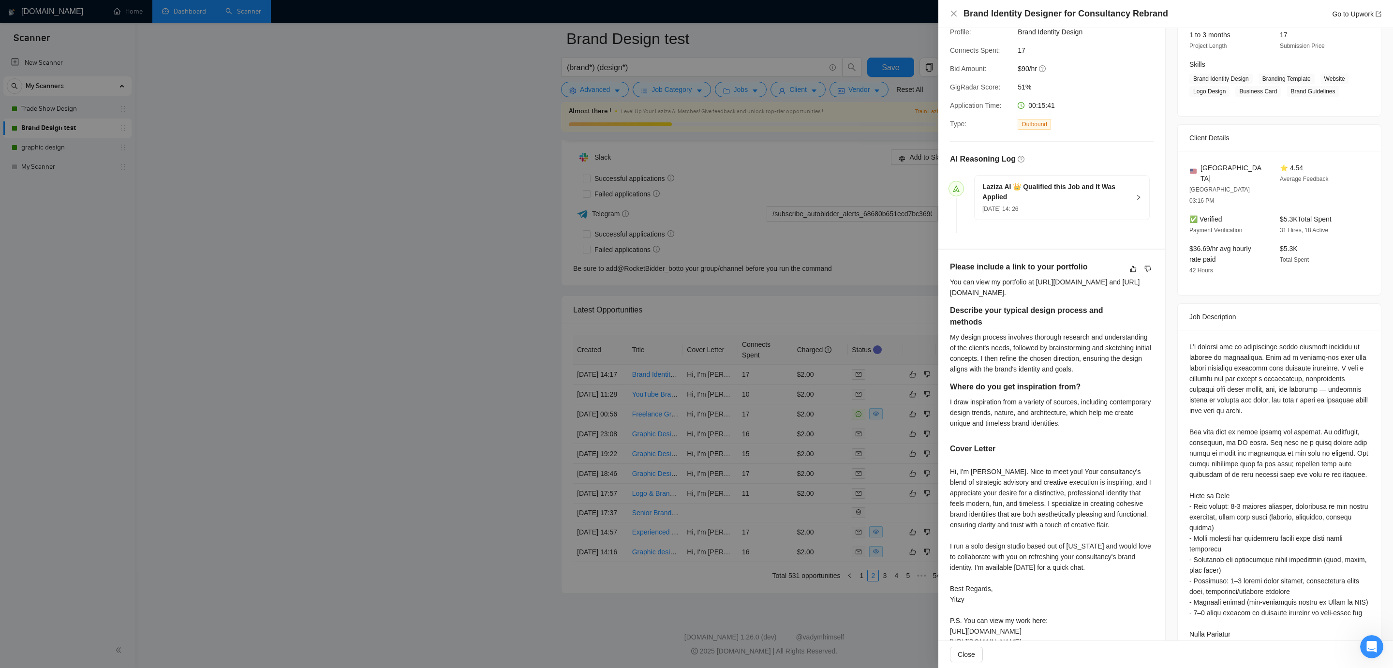
click at [780, 290] on div at bounding box center [696, 334] width 1393 height 668
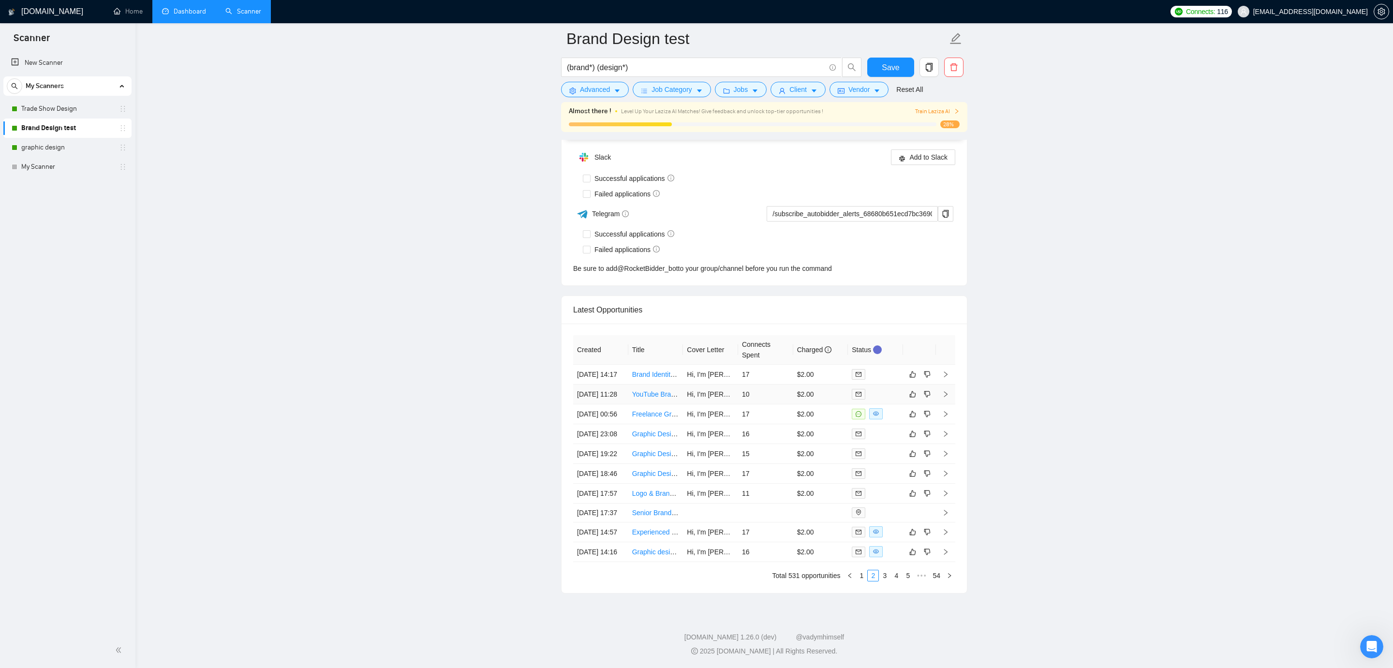
click at [766, 385] on td "10" at bounding box center [765, 395] width 55 height 20
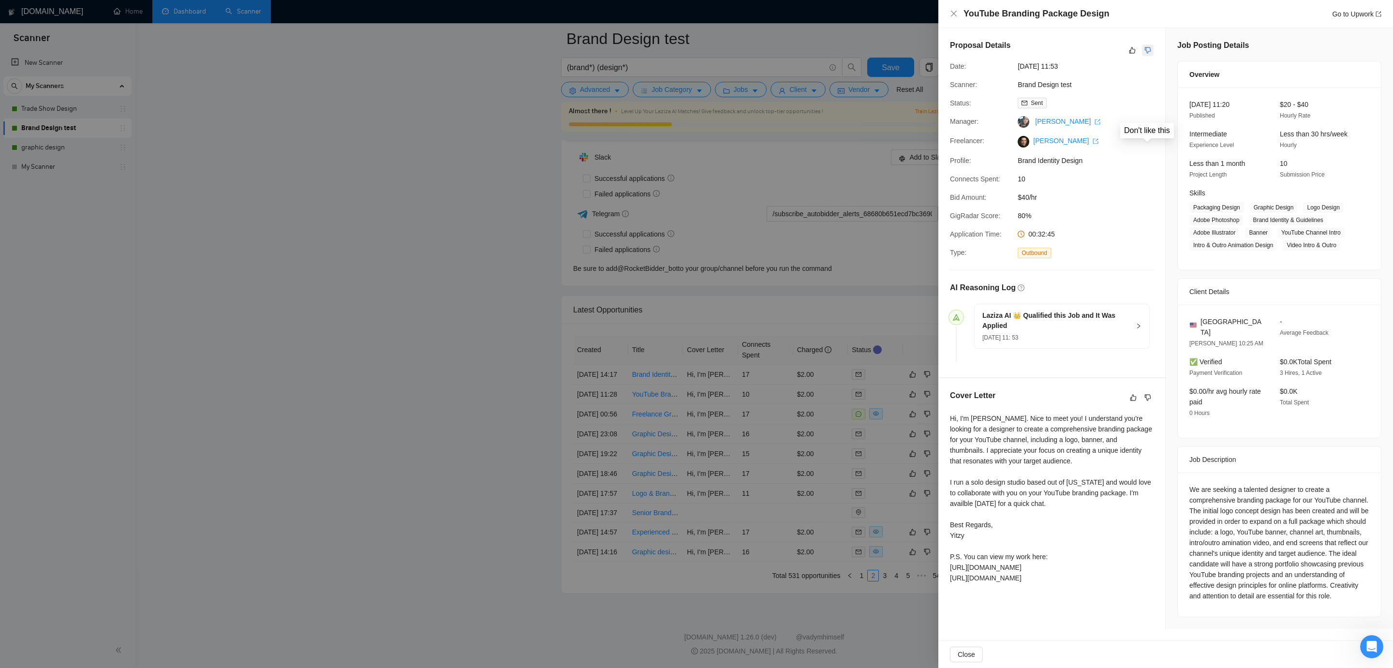
click at [1149, 49] on icon "dislike" at bounding box center [1148, 50] width 7 height 8
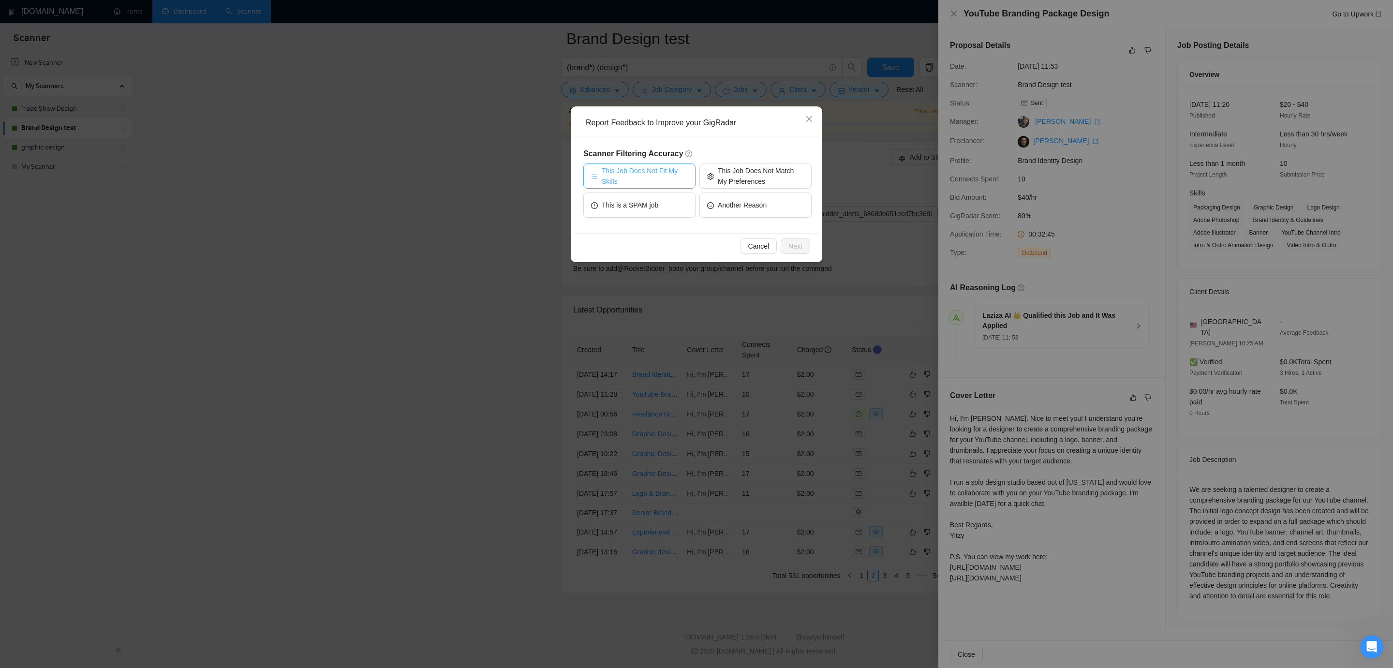
click at [619, 176] on span "This Job Does Not Fit My Skills" at bounding box center [645, 175] width 86 height 21
click at [728, 171] on span "This Job Does Not Match My Preferences" at bounding box center [761, 175] width 86 height 21
click at [678, 182] on span "This Job Does Not Fit My Skills" at bounding box center [644, 175] width 89 height 21
click at [794, 241] on span "Next" at bounding box center [796, 246] width 14 height 11
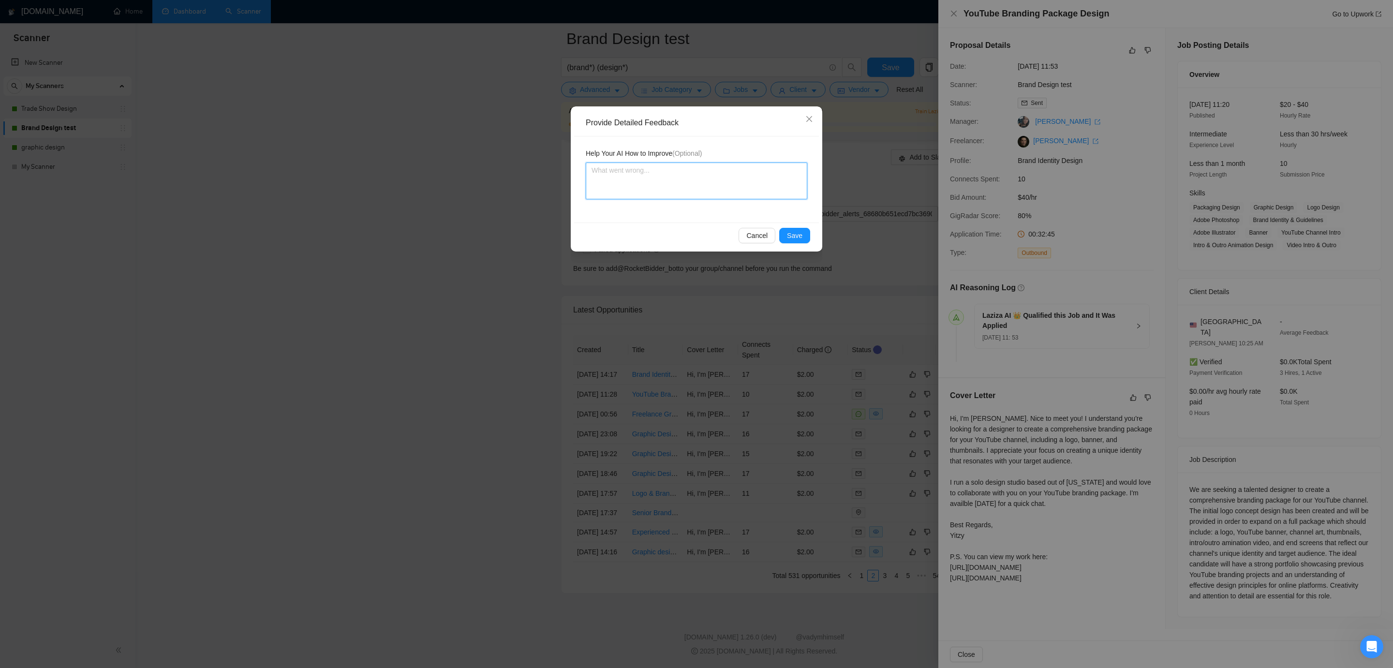
click at [715, 182] on textarea at bounding box center [697, 181] width 222 height 37
type textarea "I"
type textarea "I'"
type textarea "I'm"
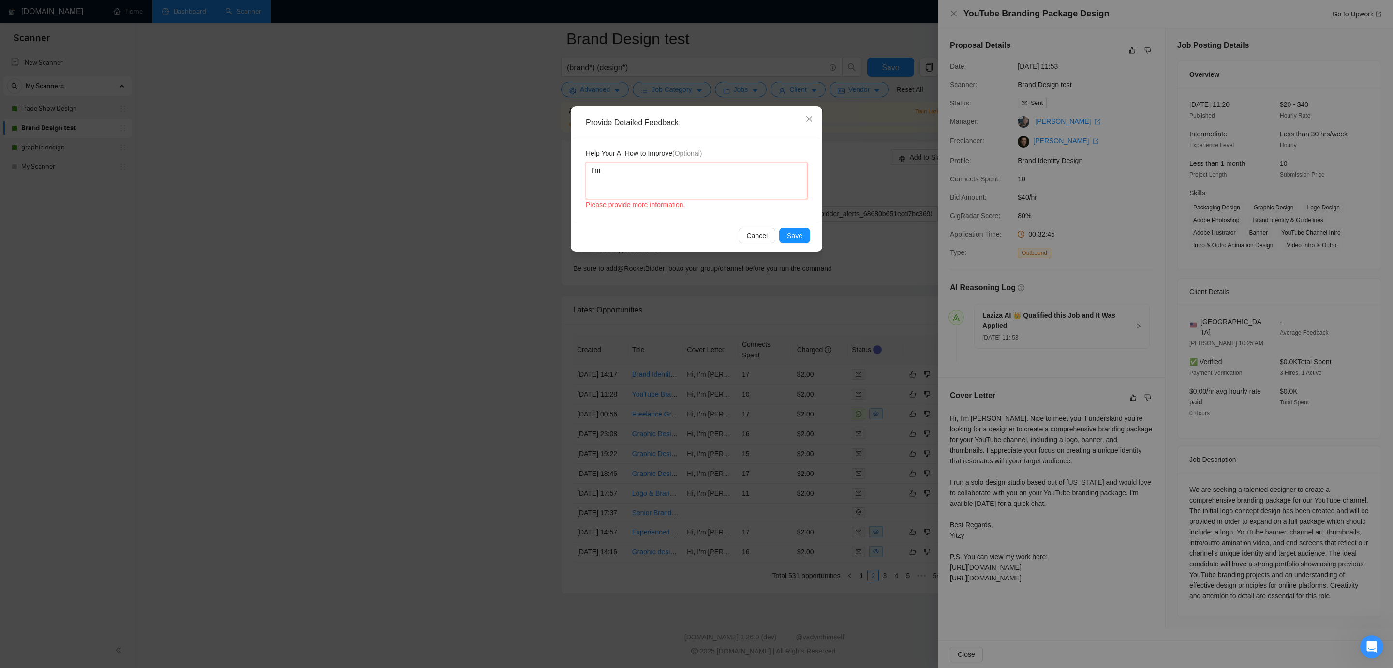
type textarea "I'm n"
type textarea "I'm no"
type textarea "I'm not"
type textarea "I'm not i"
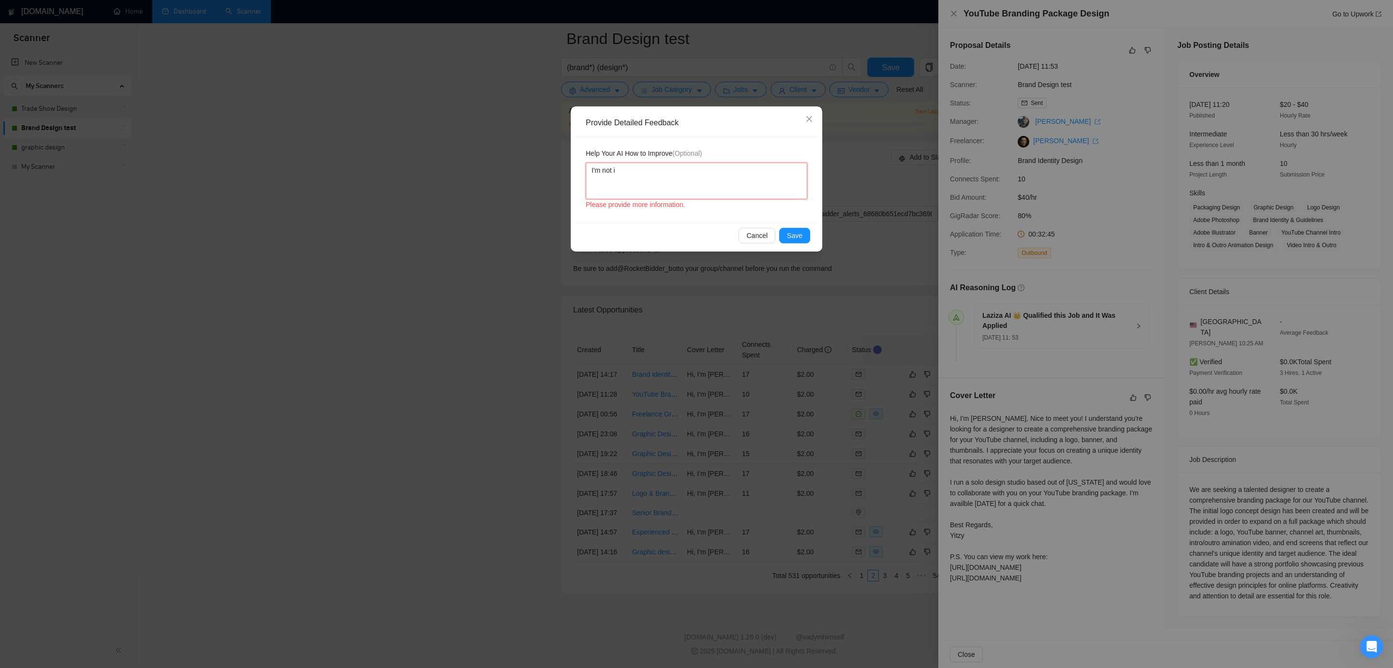
type textarea "I'm not in"
type textarea "I'm not int"
type textarea "I'm not inte"
type textarea "I'm not inter"
type textarea "I'm not interes"
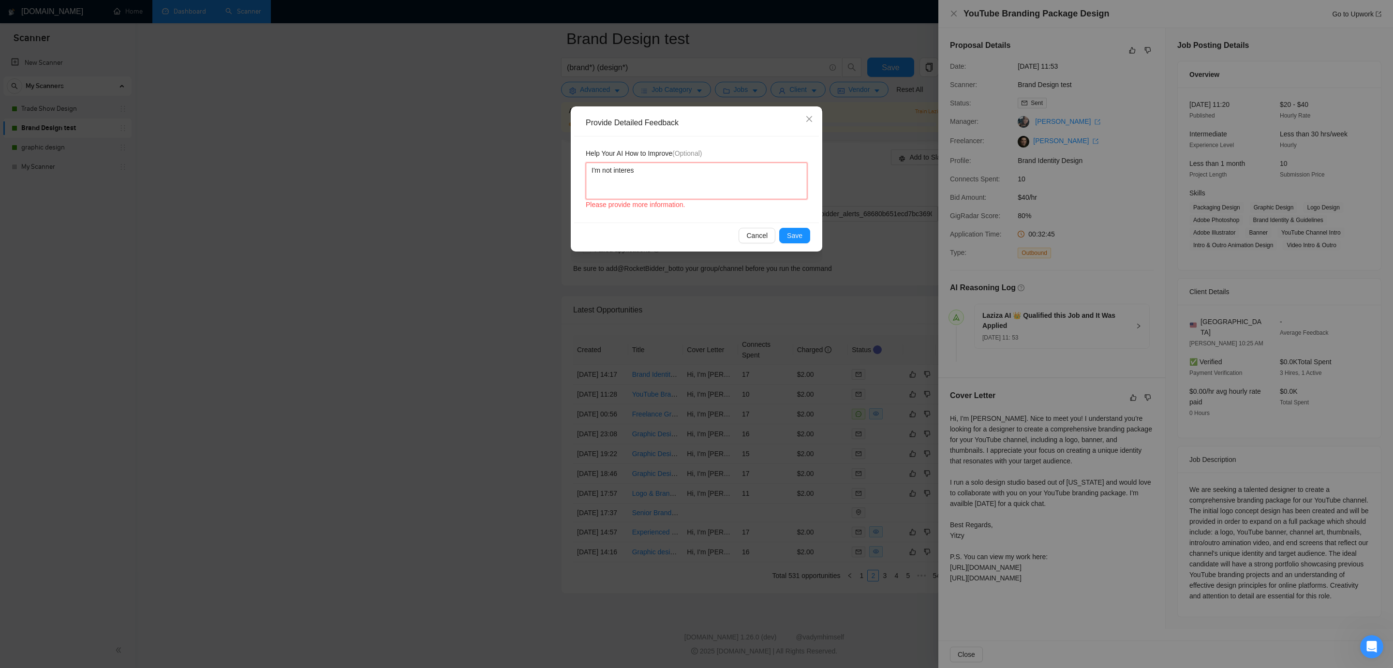
type textarea "I'm not interest"
type textarea "I'm not intereste"
type textarea "I'm not interested"
type textarea "I'm not interested i"
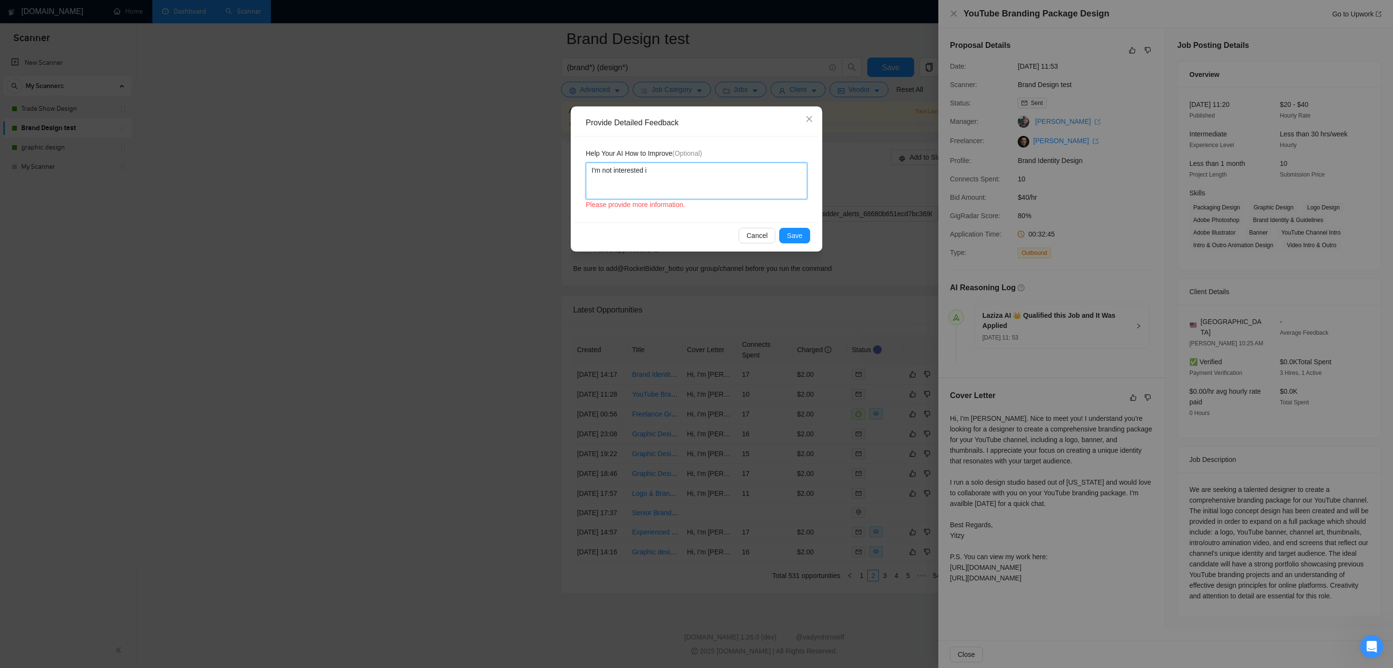
type textarea "I'm not interested in"
type textarea "I'm not interested in y"
type textarea "I'm not interested in yo"
type textarea "I'm not interested in you"
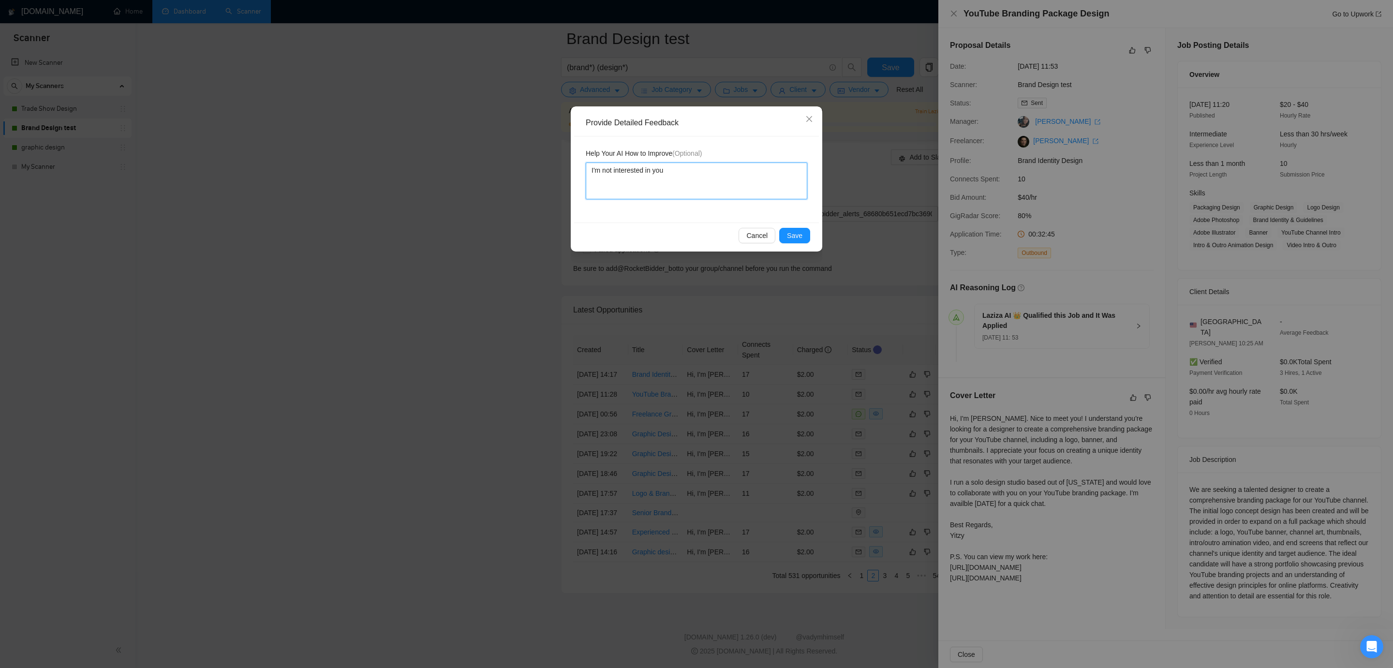
type textarea "I'm not interested in yout"
type textarea "I'm not interested in youtu"
type textarea "I'm not interested in youtub"
type textarea "I'm not interested in youtube"
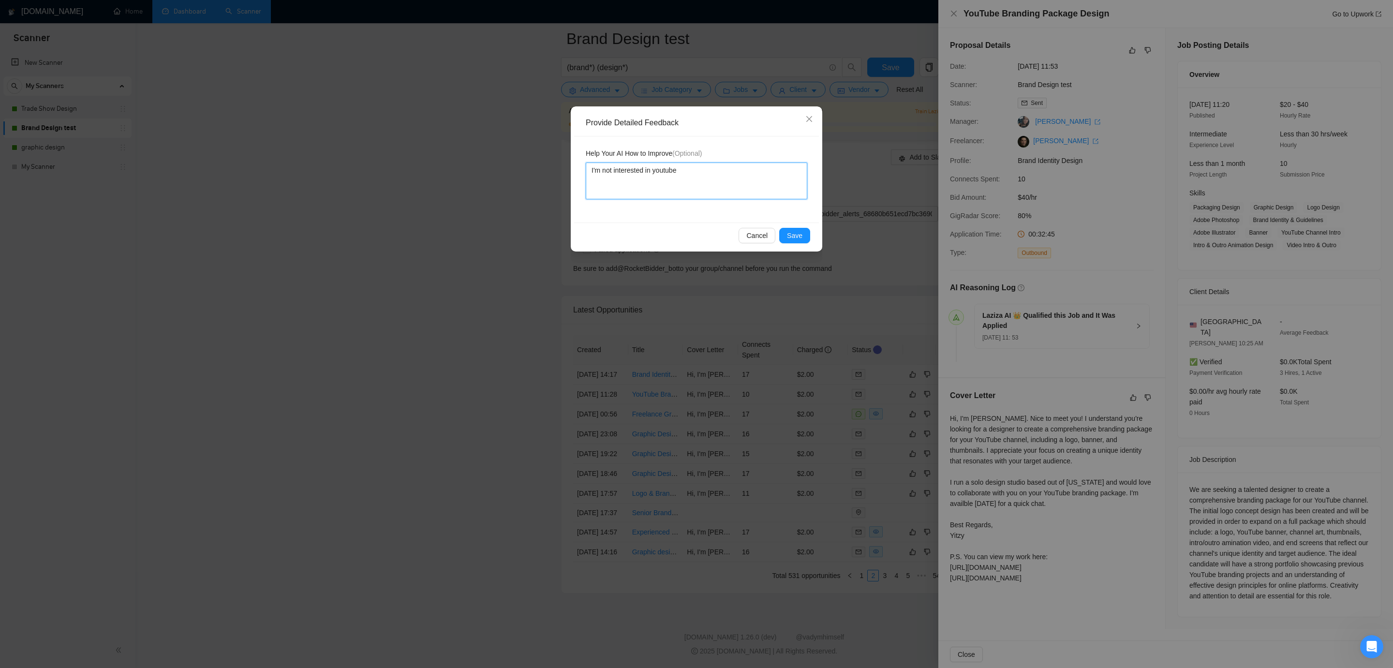
type textarea "I'm not interested in youtube b"
click at [800, 235] on span "Save" at bounding box center [794, 235] width 15 height 11
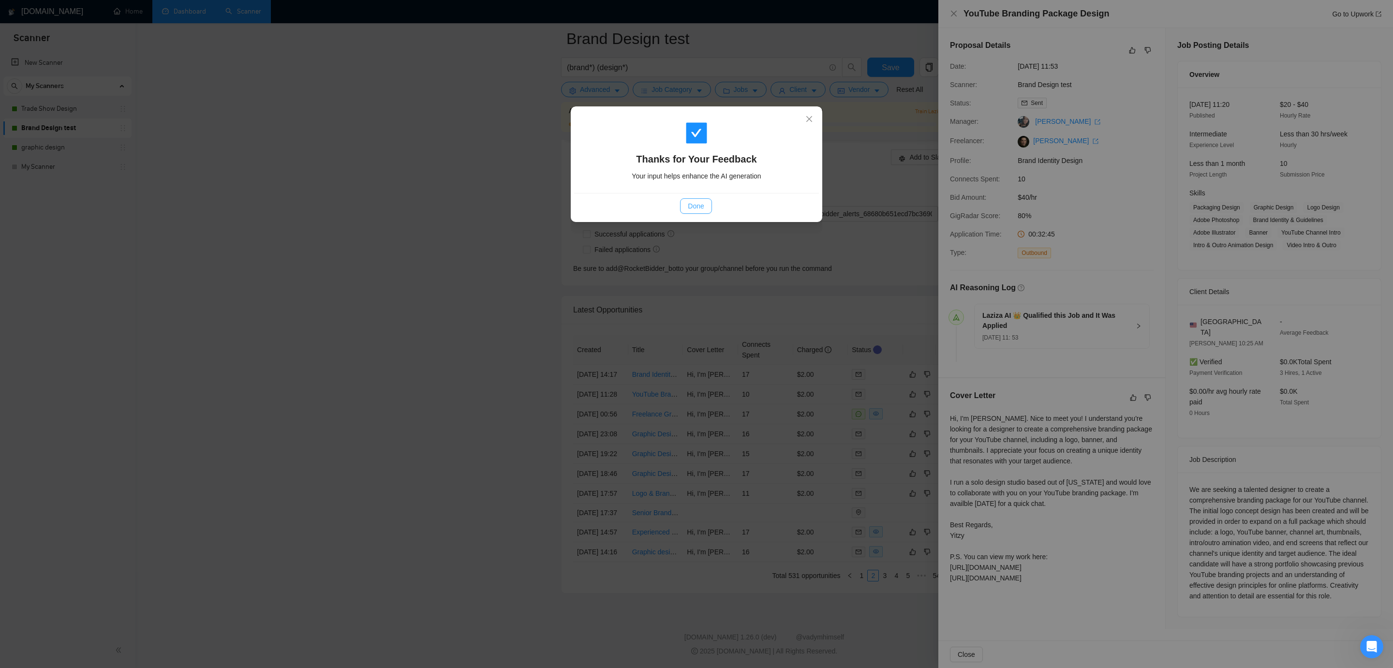
click at [699, 202] on span "Done" at bounding box center [696, 206] width 16 height 11
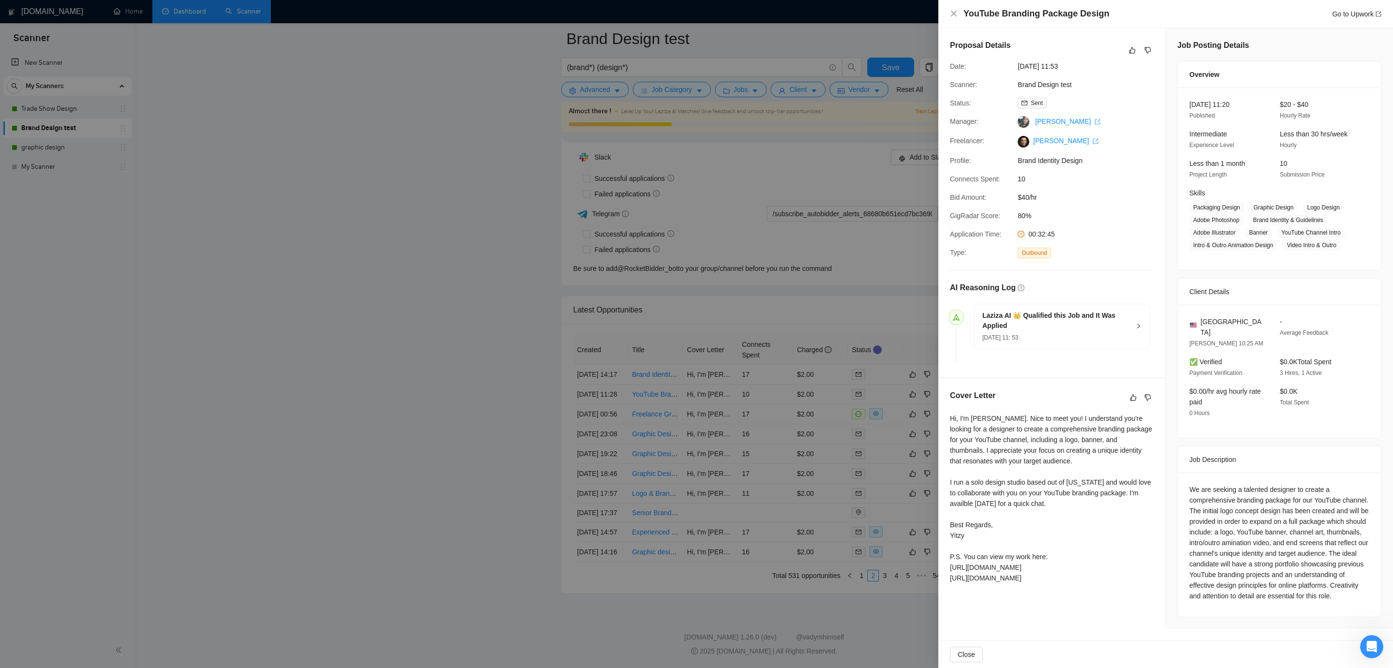
click at [699, 202] on div at bounding box center [696, 334] width 1393 height 668
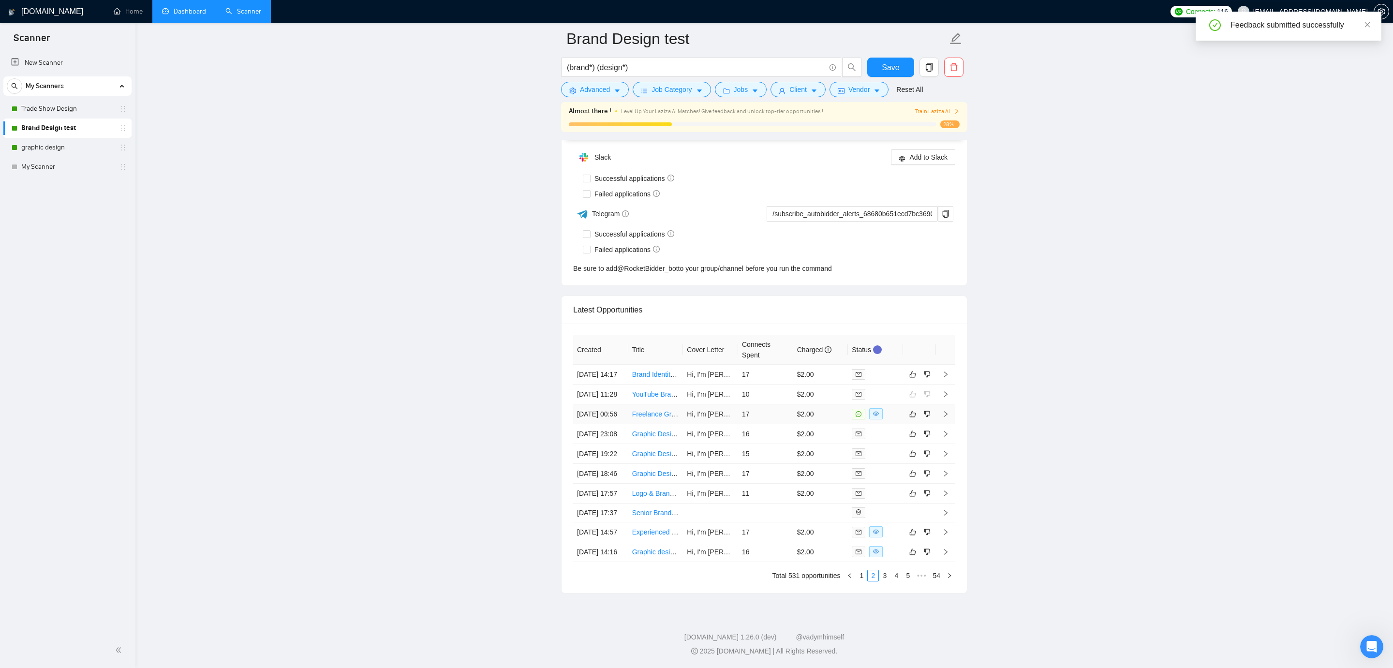
click at [775, 404] on td "17" at bounding box center [765, 414] width 55 height 20
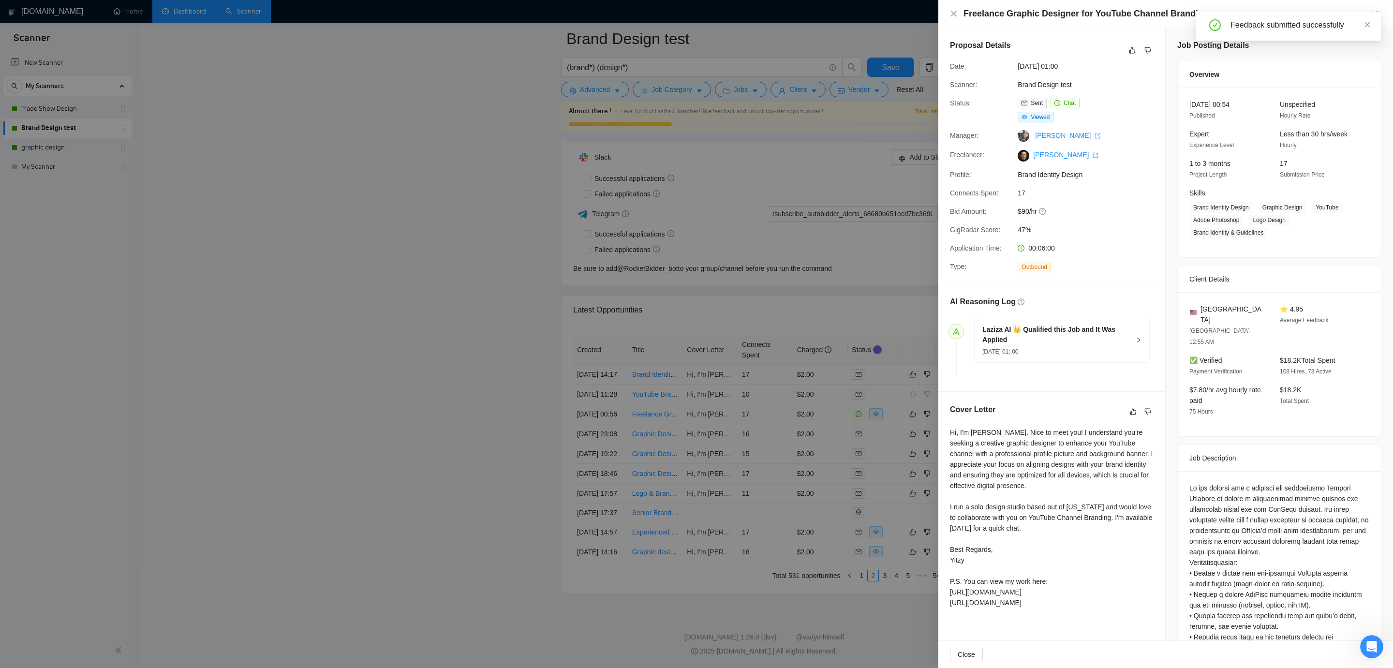
click at [755, 301] on div at bounding box center [696, 334] width 1393 height 668
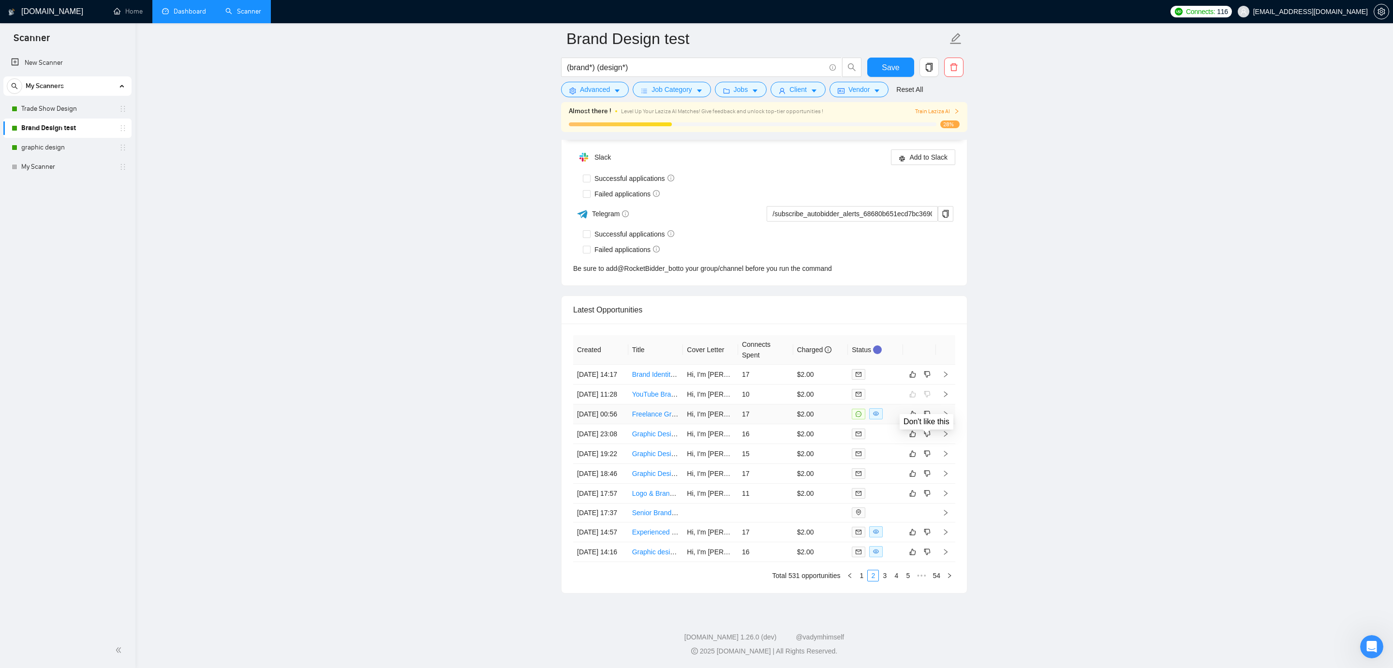
click at [935, 404] on td at bounding box center [919, 414] width 33 height 20
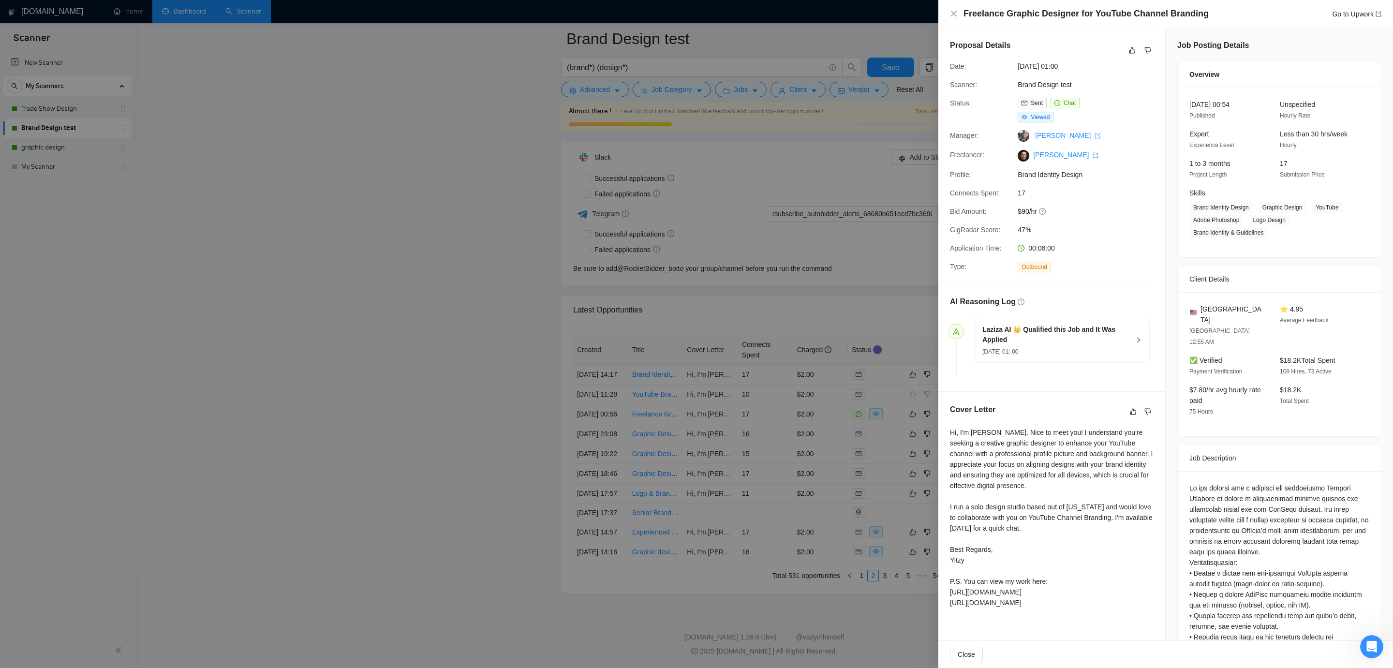
click at [1142, 51] on div at bounding box center [1140, 51] width 27 height 12
click at [1147, 49] on icon "dislike" at bounding box center [1148, 50] width 7 height 8
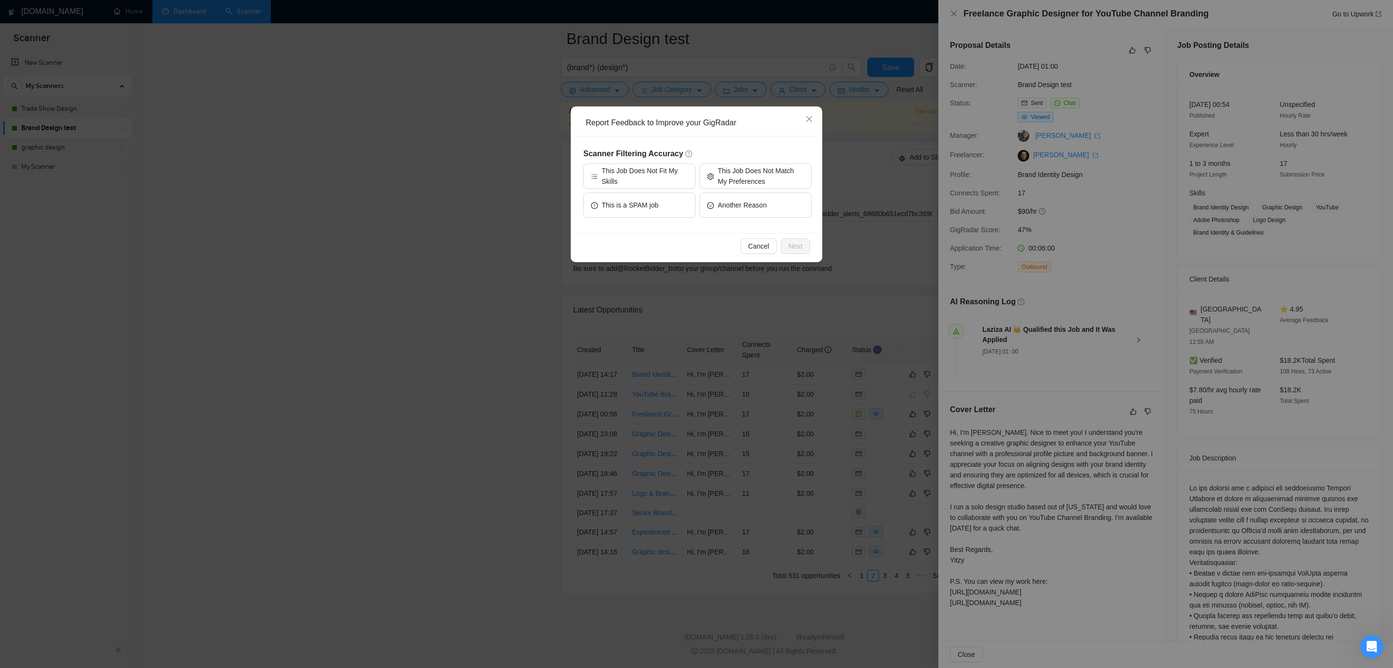
click at [750, 157] on h5 "Scanner Filtering Accuracy" at bounding box center [697, 154] width 228 height 12
click at [740, 179] on span "This Job Does Not Match My Preferences" at bounding box center [761, 175] width 86 height 21
click at [792, 244] on span "Next" at bounding box center [796, 246] width 14 height 11
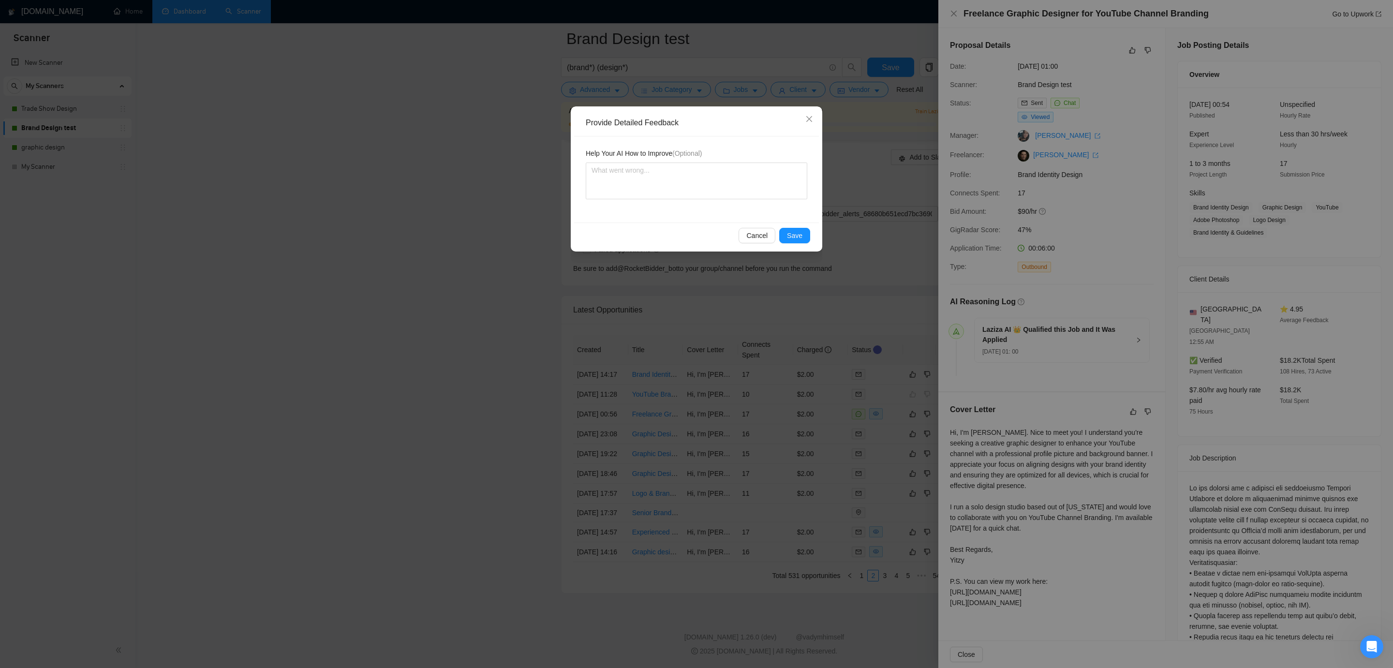
click at [791, 224] on div "Cancel Save" at bounding box center [696, 236] width 245 height 26
click at [790, 235] on span "Save" at bounding box center [794, 235] width 15 height 11
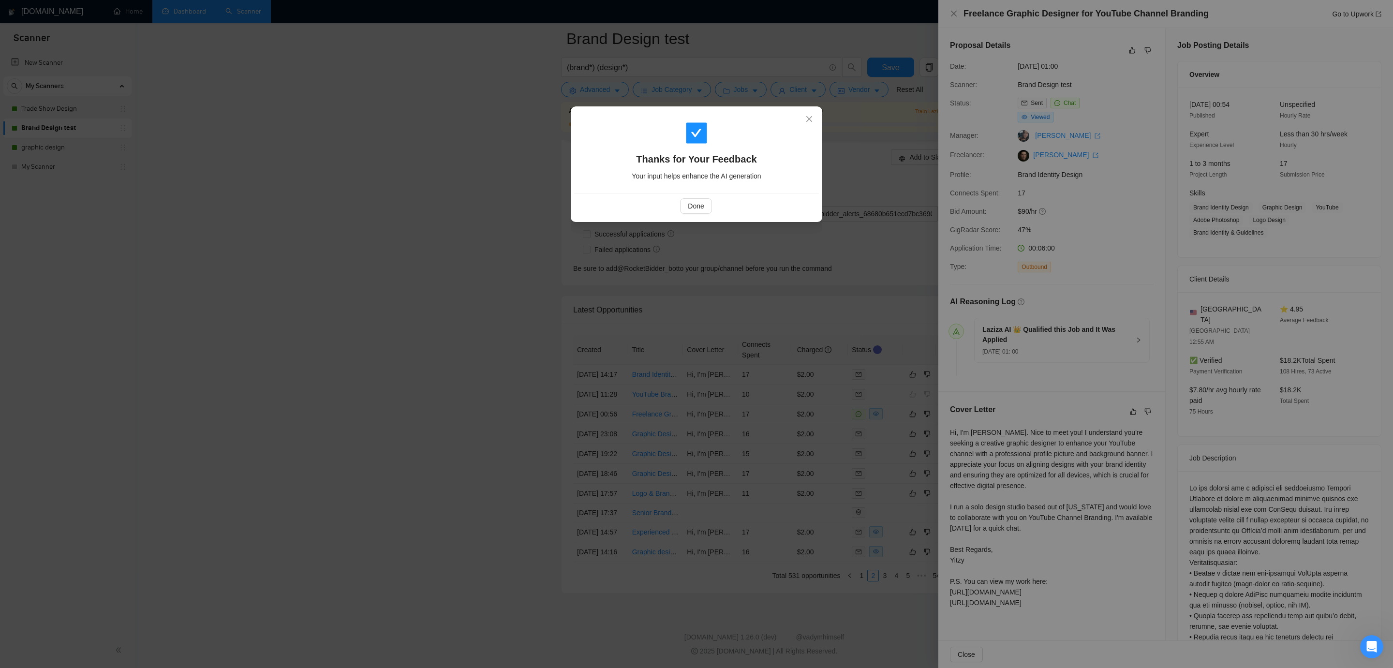
click at [718, 208] on div "Done" at bounding box center [696, 205] width 228 height 15
click at [700, 208] on span "Done" at bounding box center [696, 206] width 16 height 11
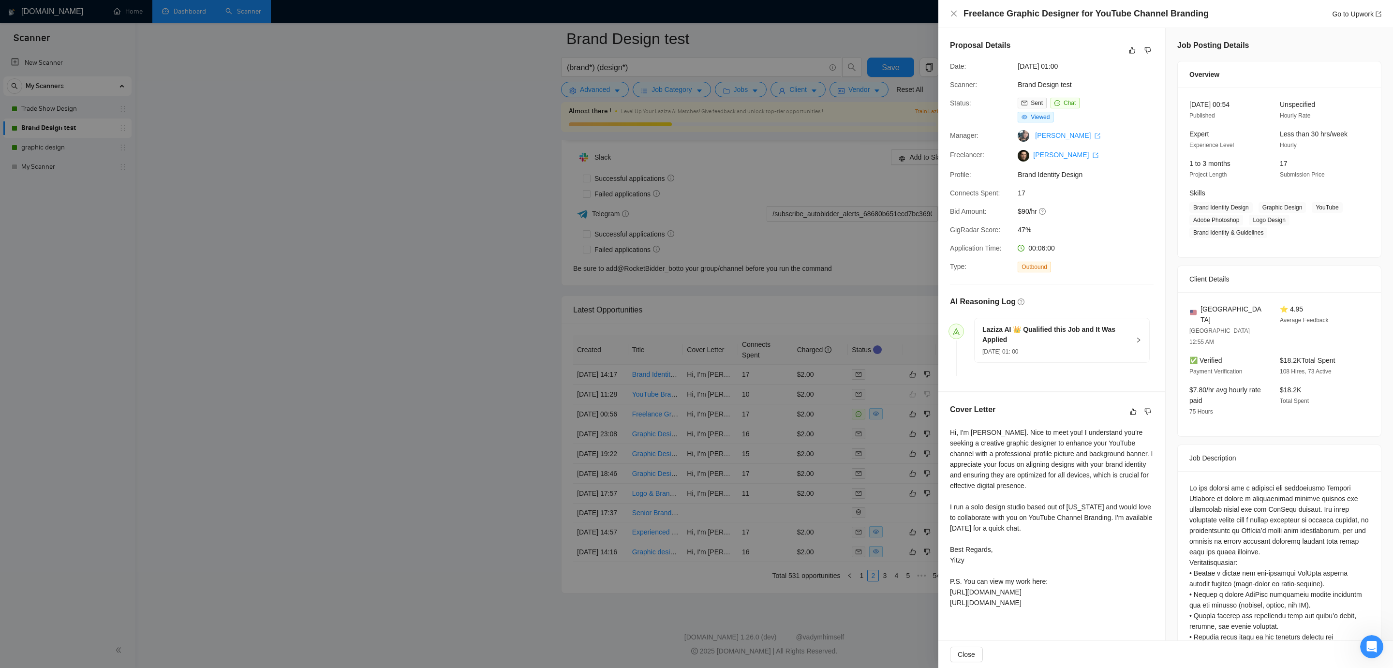
click at [566, 312] on div at bounding box center [696, 334] width 1393 height 668
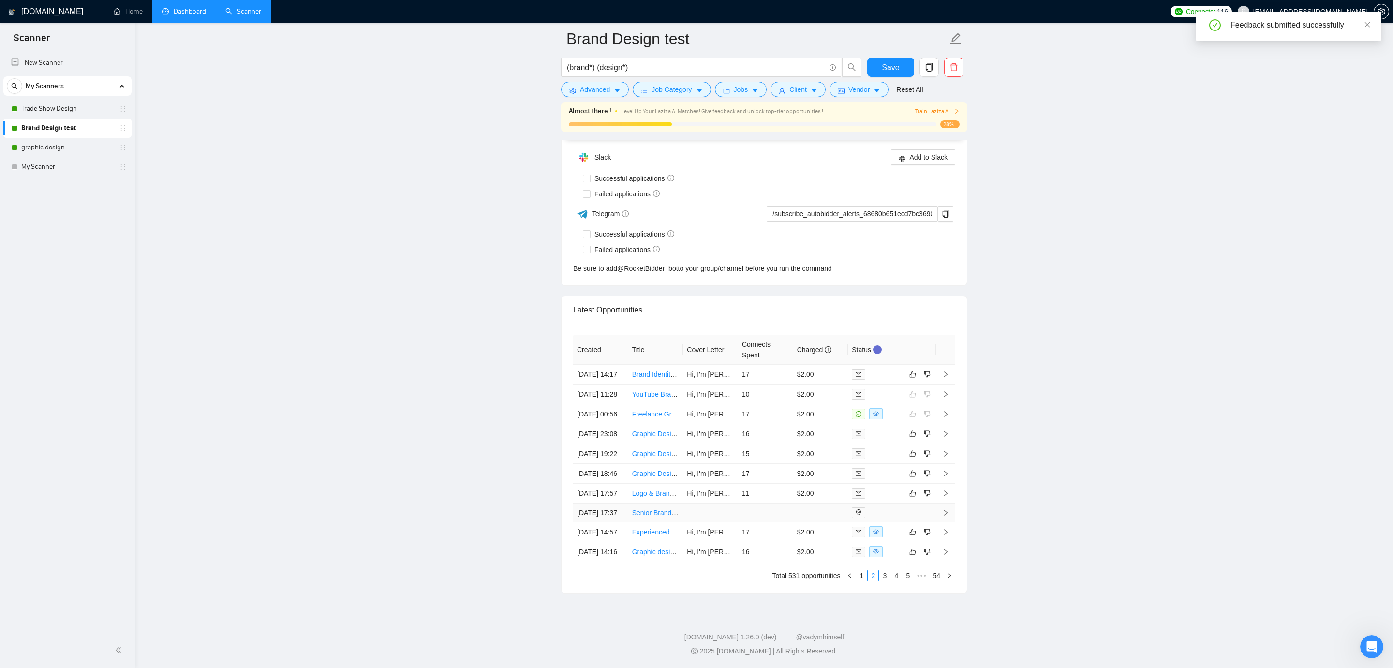
click at [702, 504] on td at bounding box center [710, 513] width 55 height 19
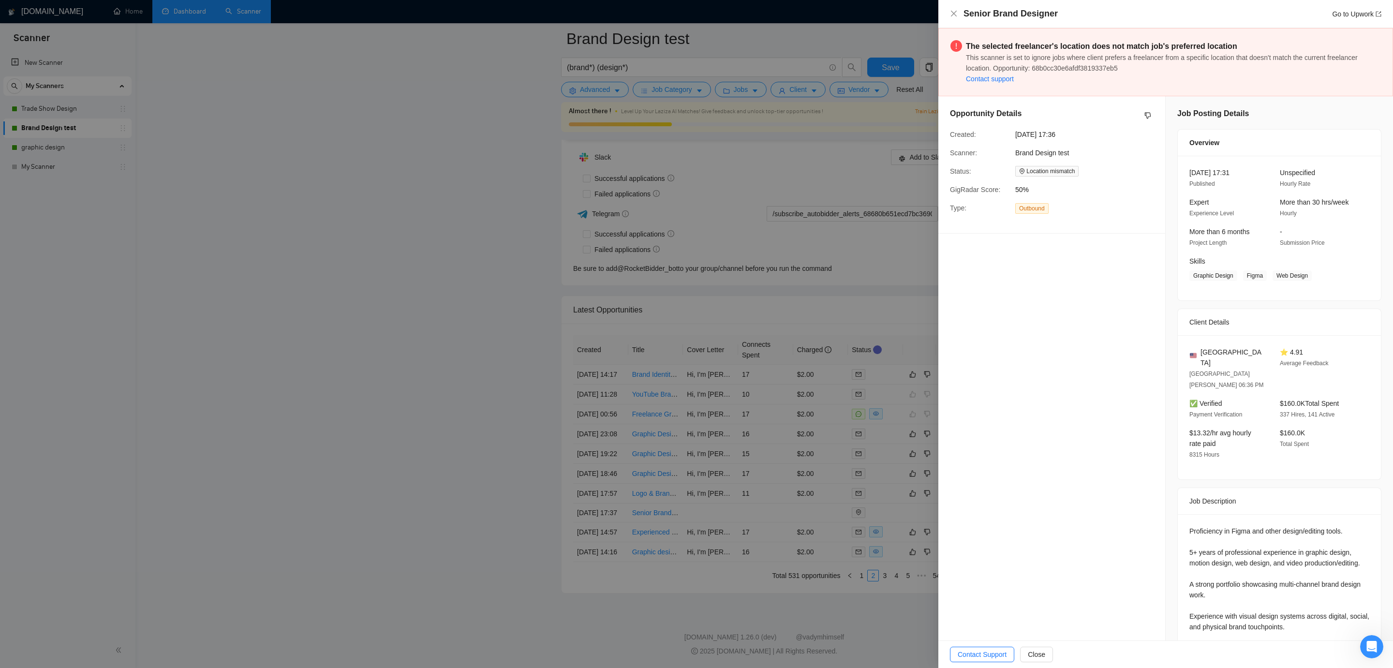
scroll to position [39, 0]
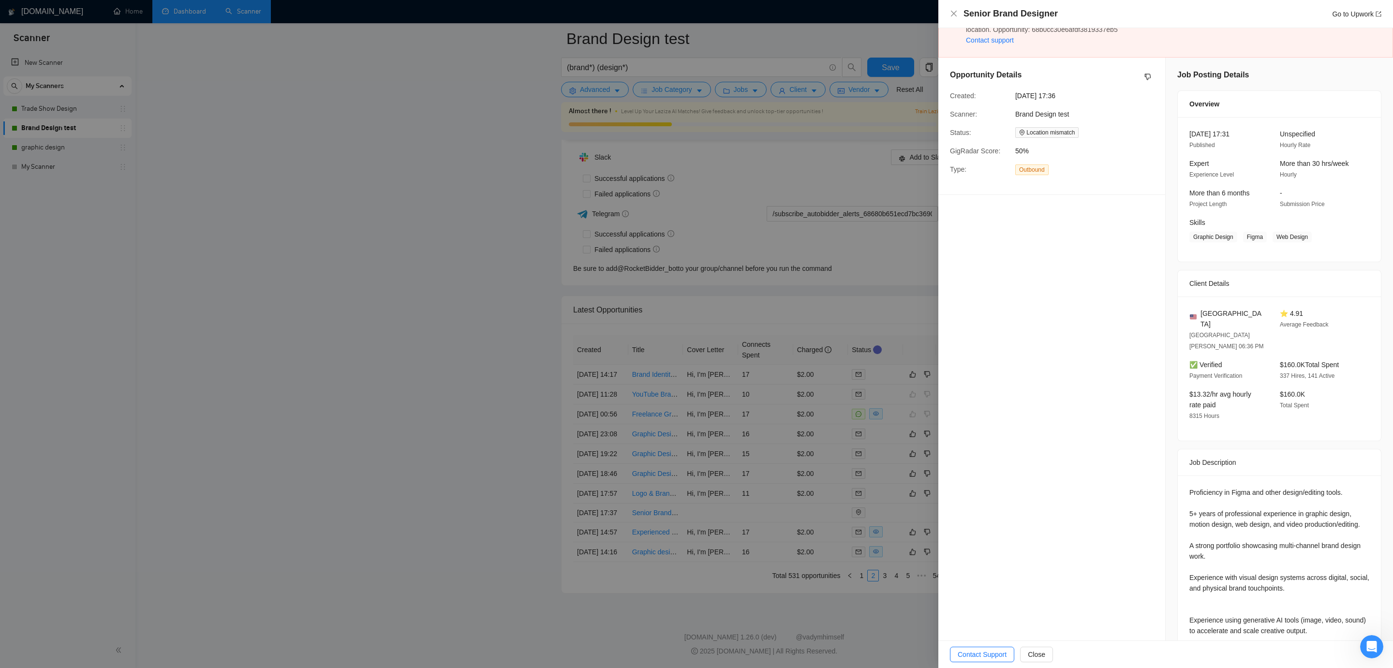
click at [291, 368] on div at bounding box center [696, 334] width 1393 height 668
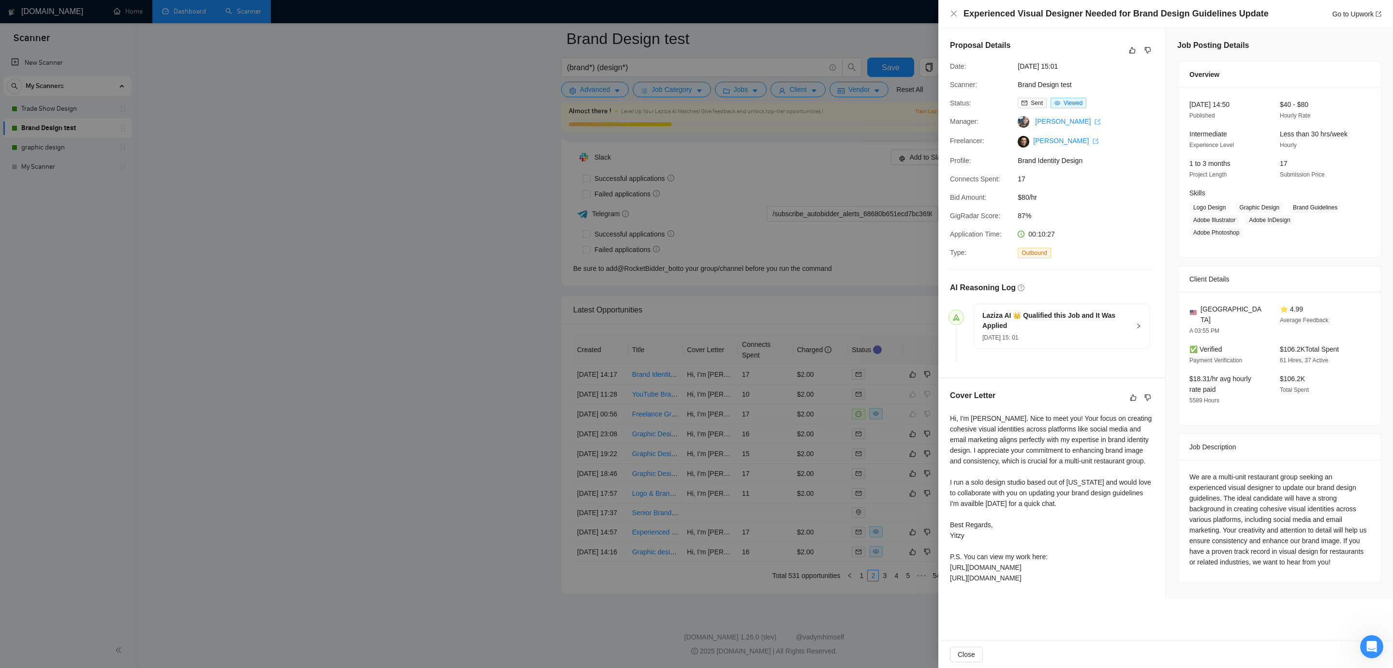
scroll to position [2458, 0]
click at [834, 362] on div at bounding box center [696, 334] width 1393 height 668
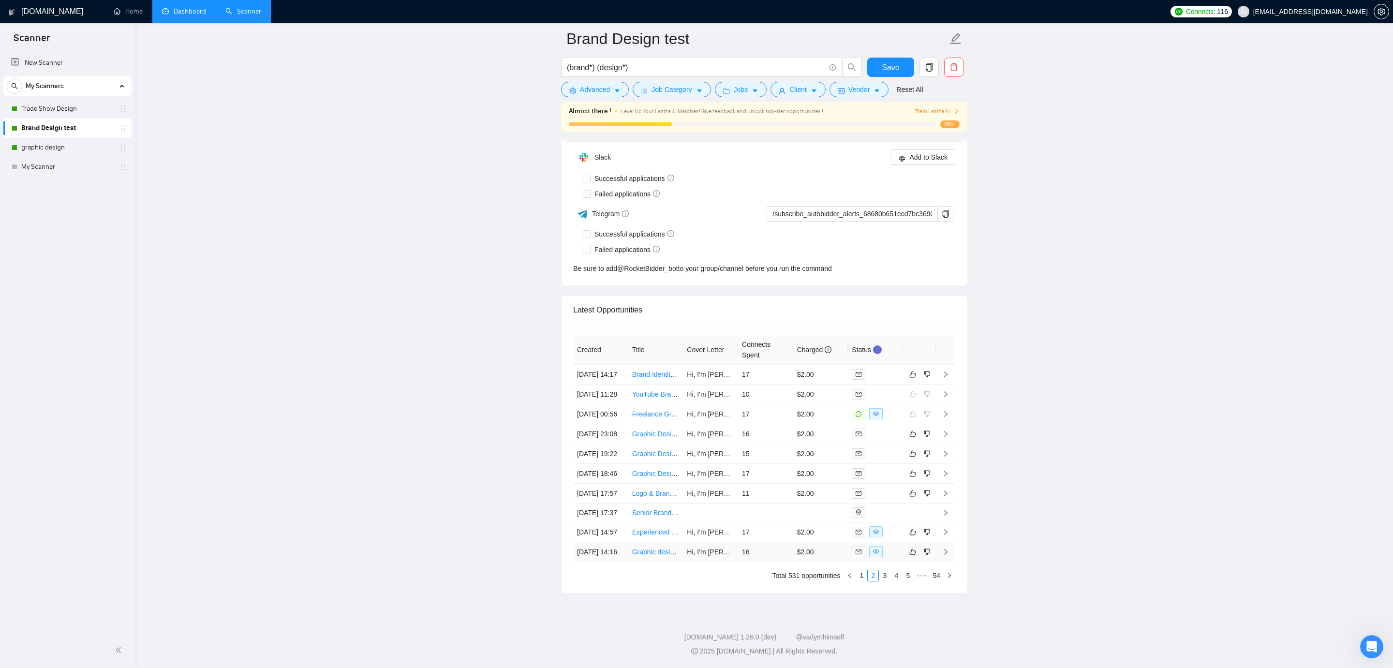
click at [802, 552] on td "$2.00" at bounding box center [820, 552] width 55 height 20
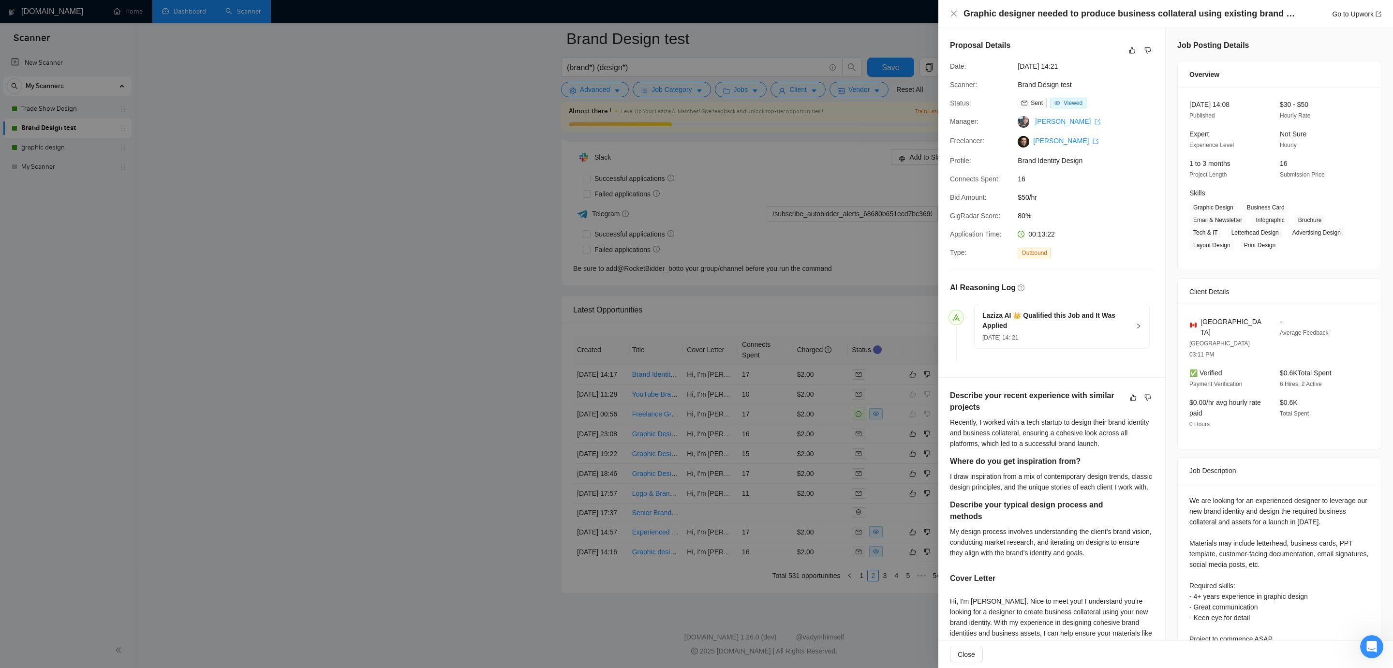
click at [369, 401] on div at bounding box center [696, 334] width 1393 height 668
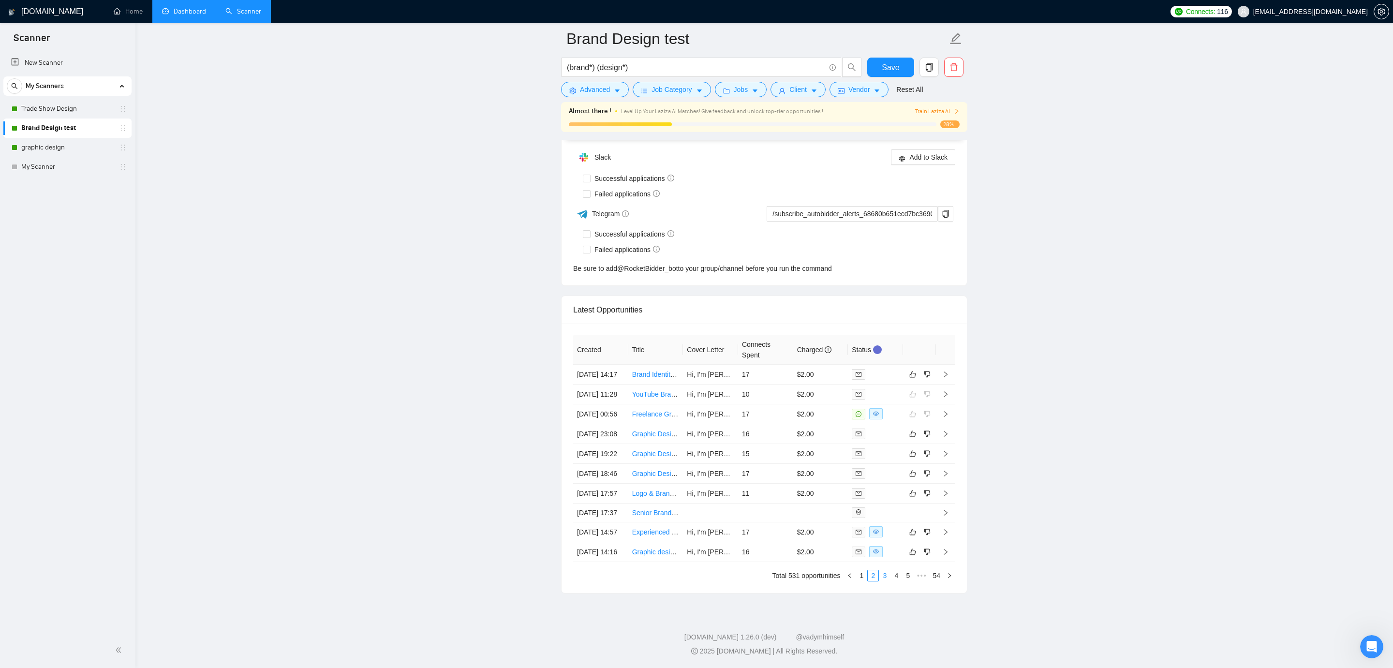
click at [890, 581] on li "3" at bounding box center [885, 576] width 12 height 12
click at [747, 364] on td "11" at bounding box center [765, 374] width 55 height 20
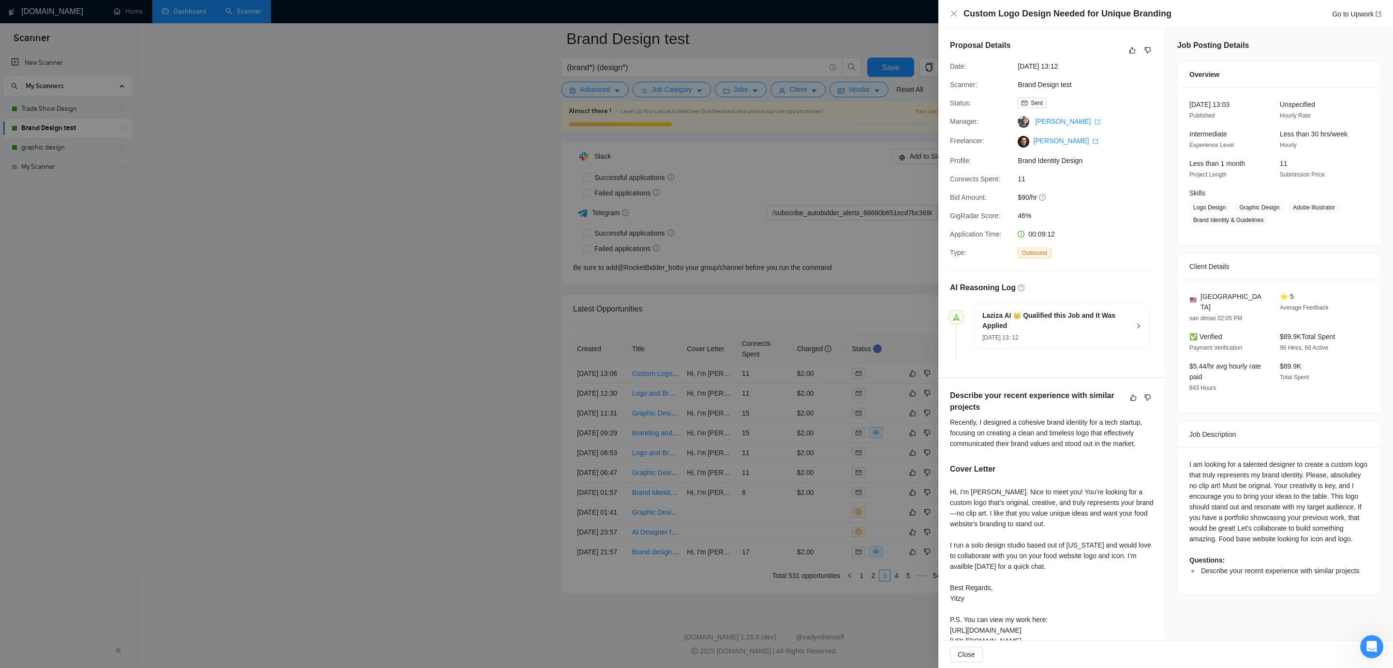
scroll to position [20, 0]
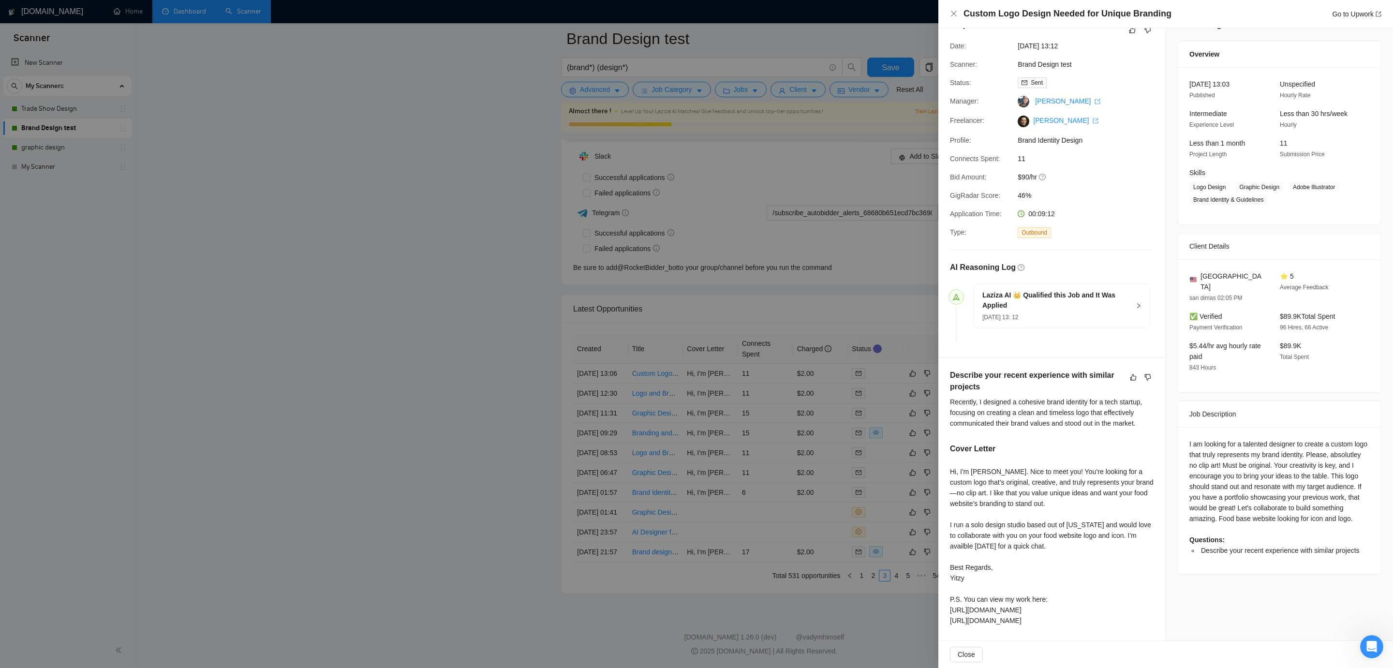
click at [877, 462] on div at bounding box center [696, 334] width 1393 height 668
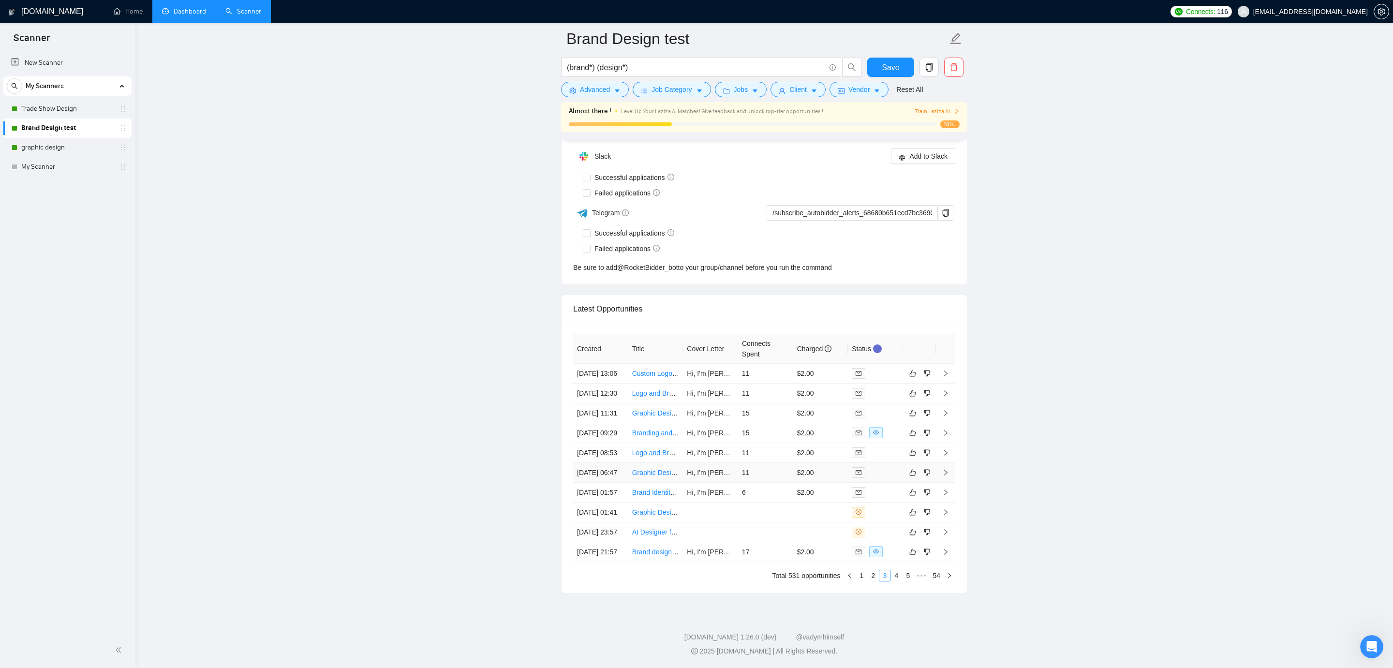
click at [771, 470] on td "11" at bounding box center [765, 473] width 55 height 20
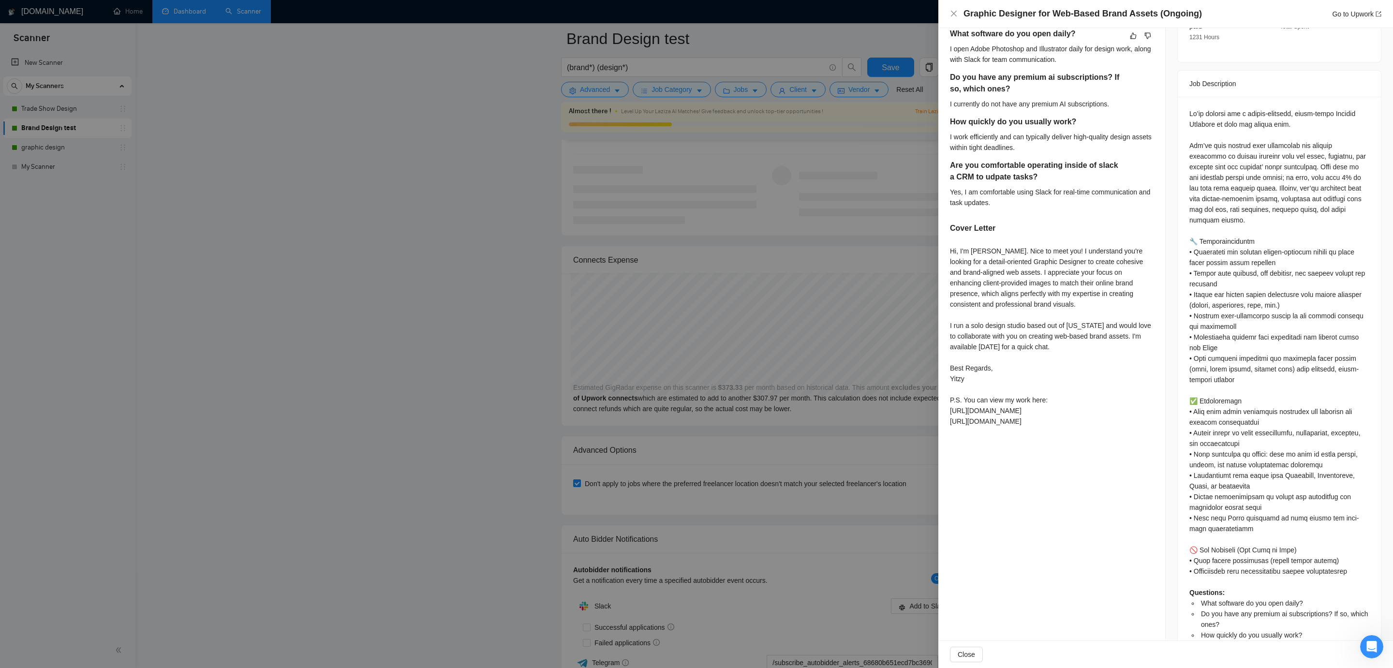
scroll to position [401, 0]
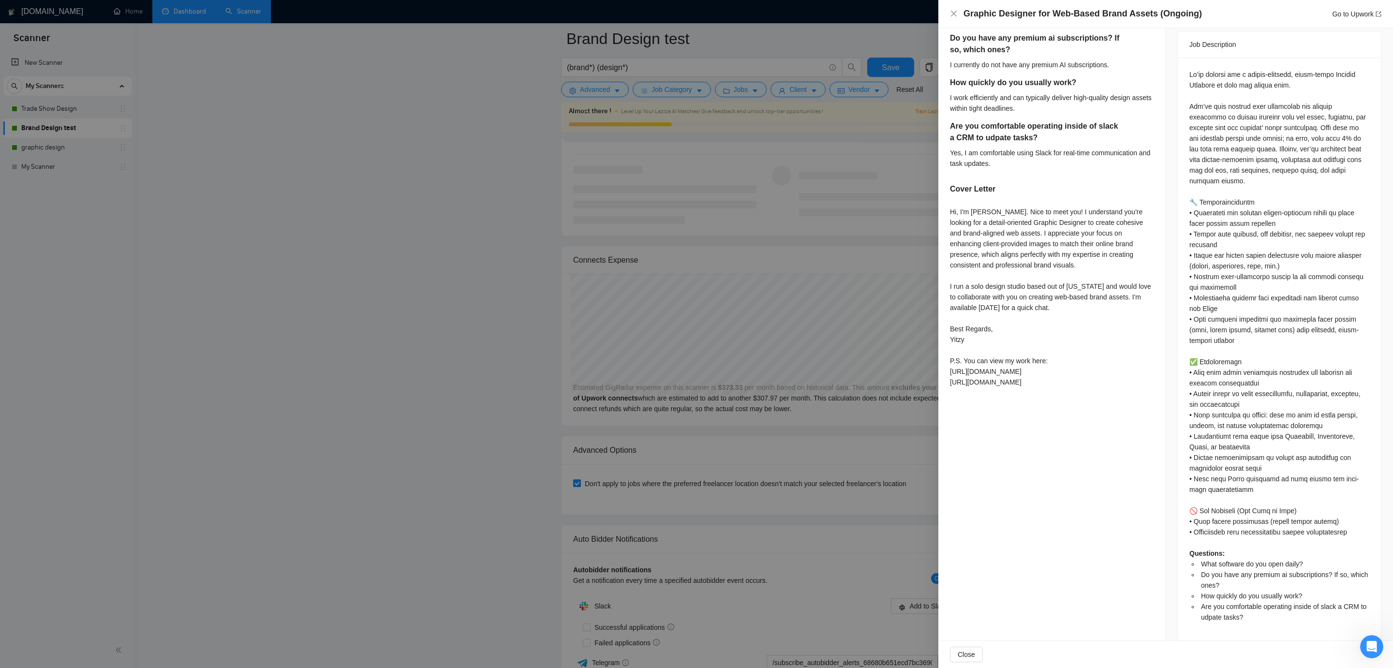
click at [608, 428] on div at bounding box center [696, 334] width 1393 height 668
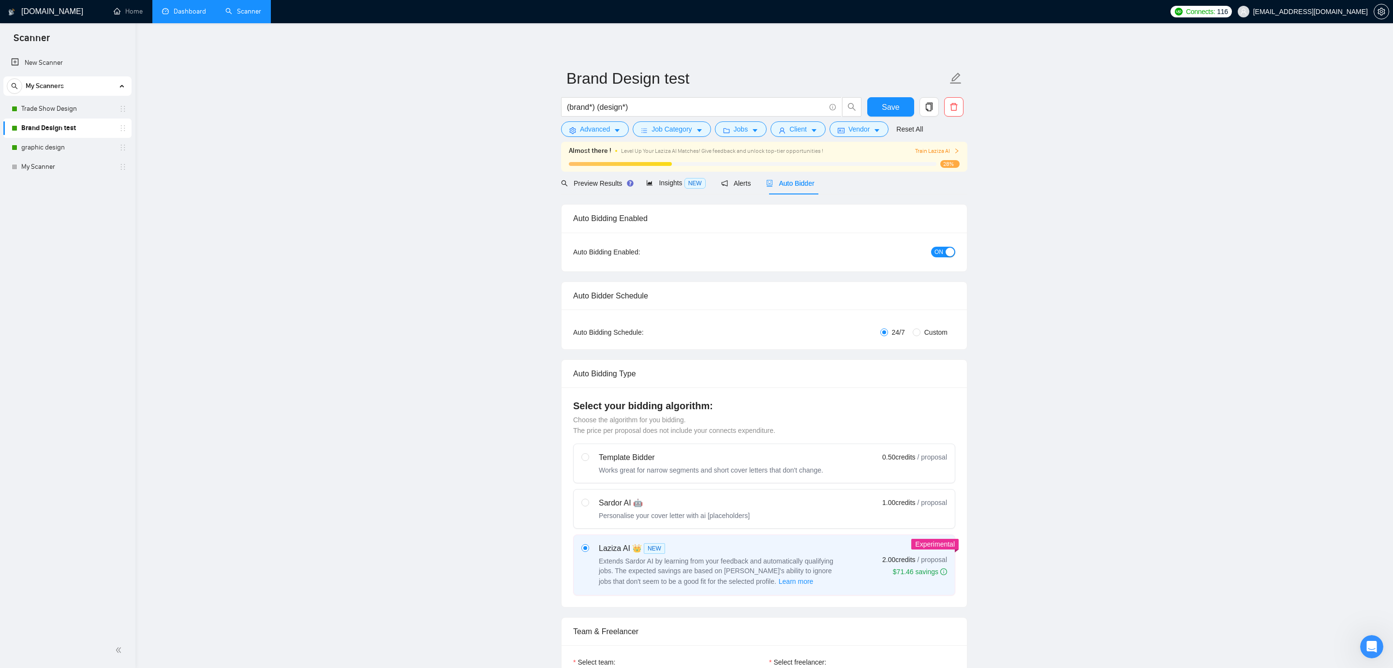
click at [164, 9] on link "Dashboard" at bounding box center [184, 11] width 44 height 8
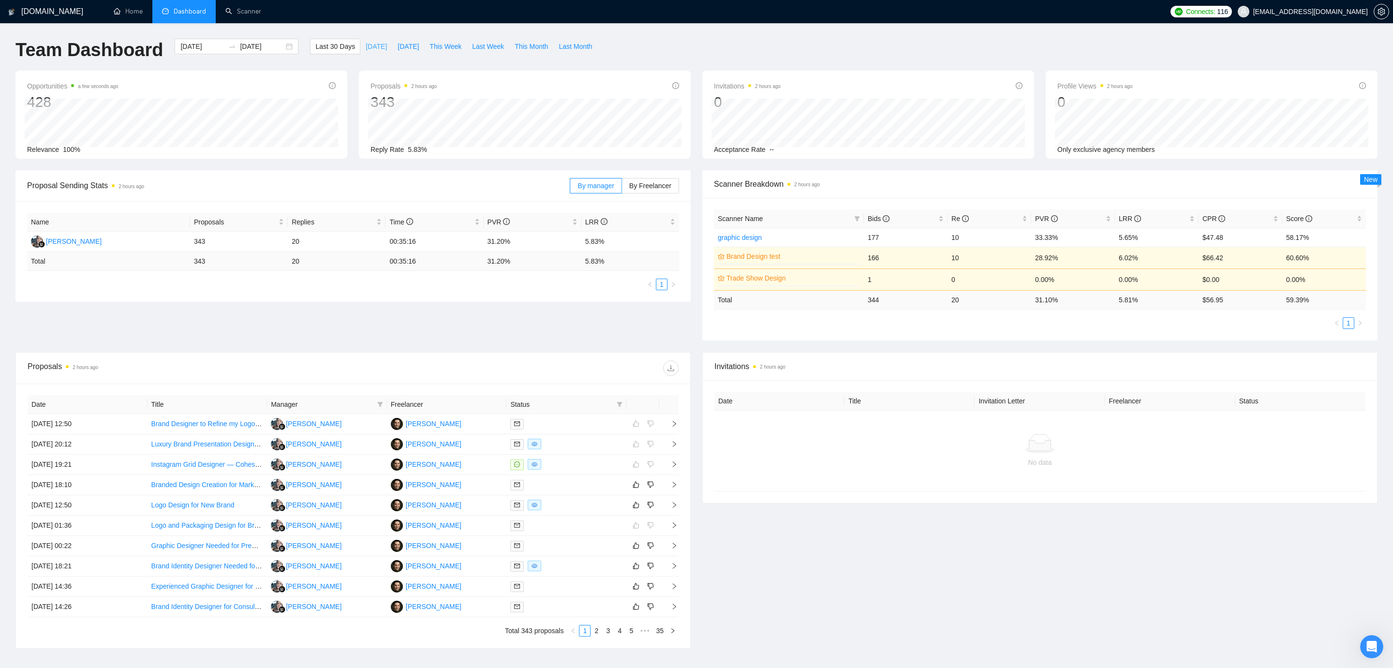
click at [370, 43] on span "Today" at bounding box center [376, 46] width 21 height 11
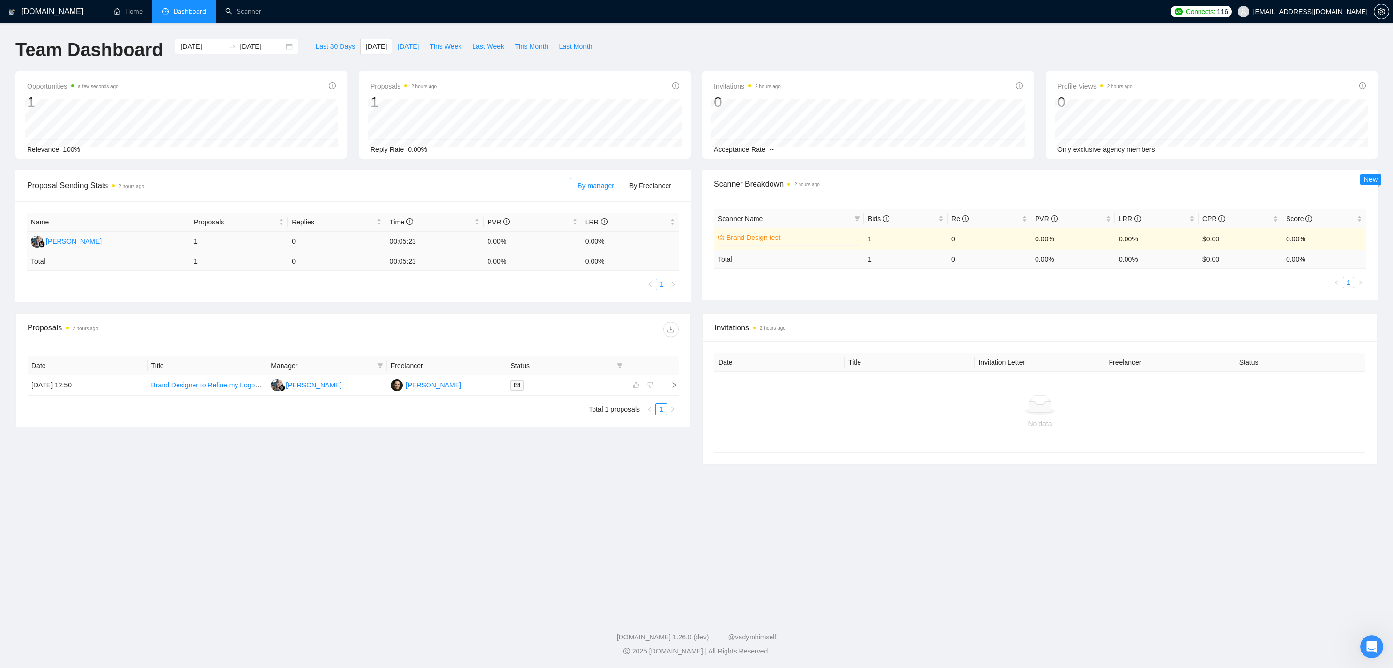
click at [410, 241] on td "00:05:23" at bounding box center [435, 242] width 98 height 20
click at [406, 241] on td "00:05:23" at bounding box center [435, 242] width 98 height 20
click at [221, 379] on td "Brand Designer to Refine my Logo and Branding" at bounding box center [208, 385] width 120 height 20
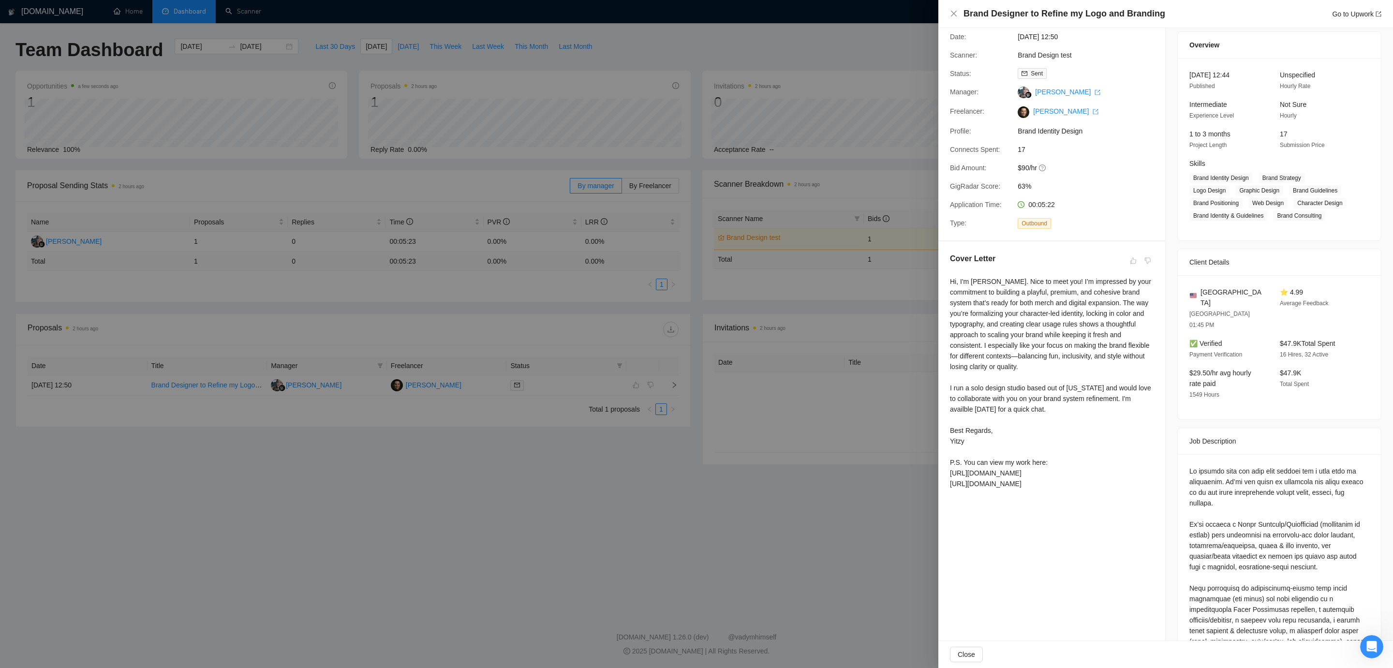
scroll to position [161, 0]
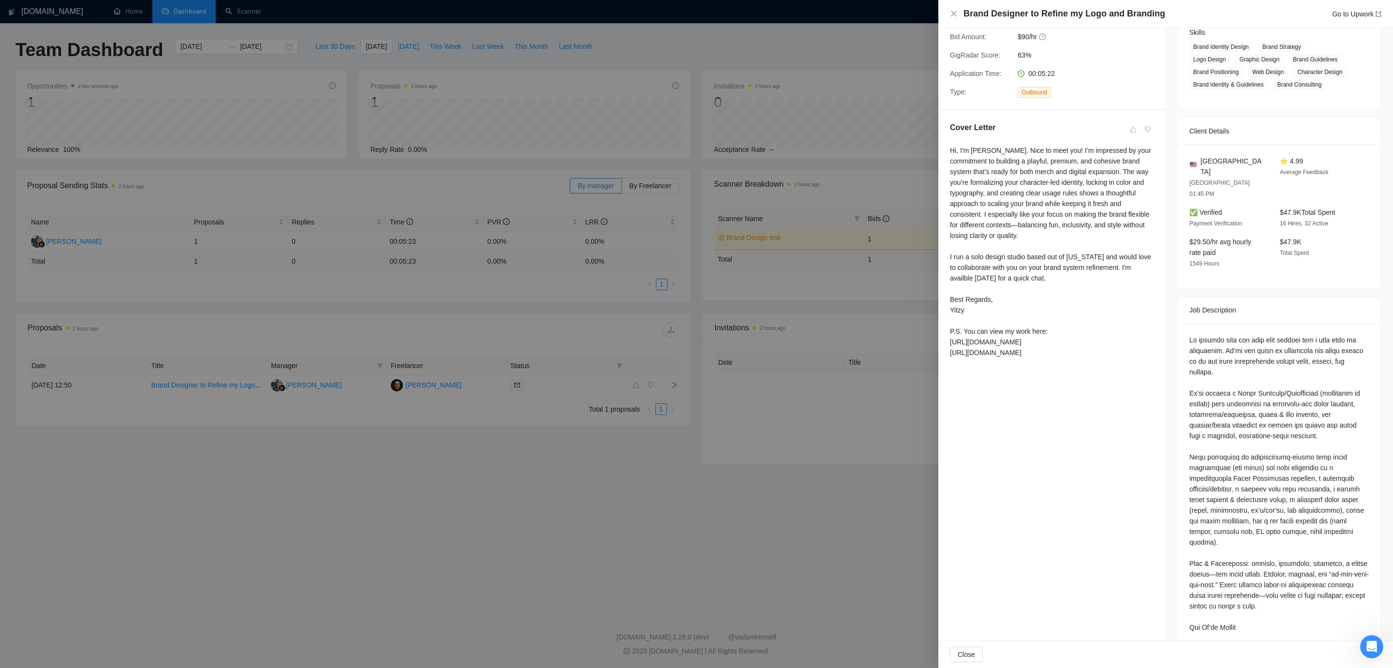
click at [781, 374] on div at bounding box center [696, 334] width 1393 height 668
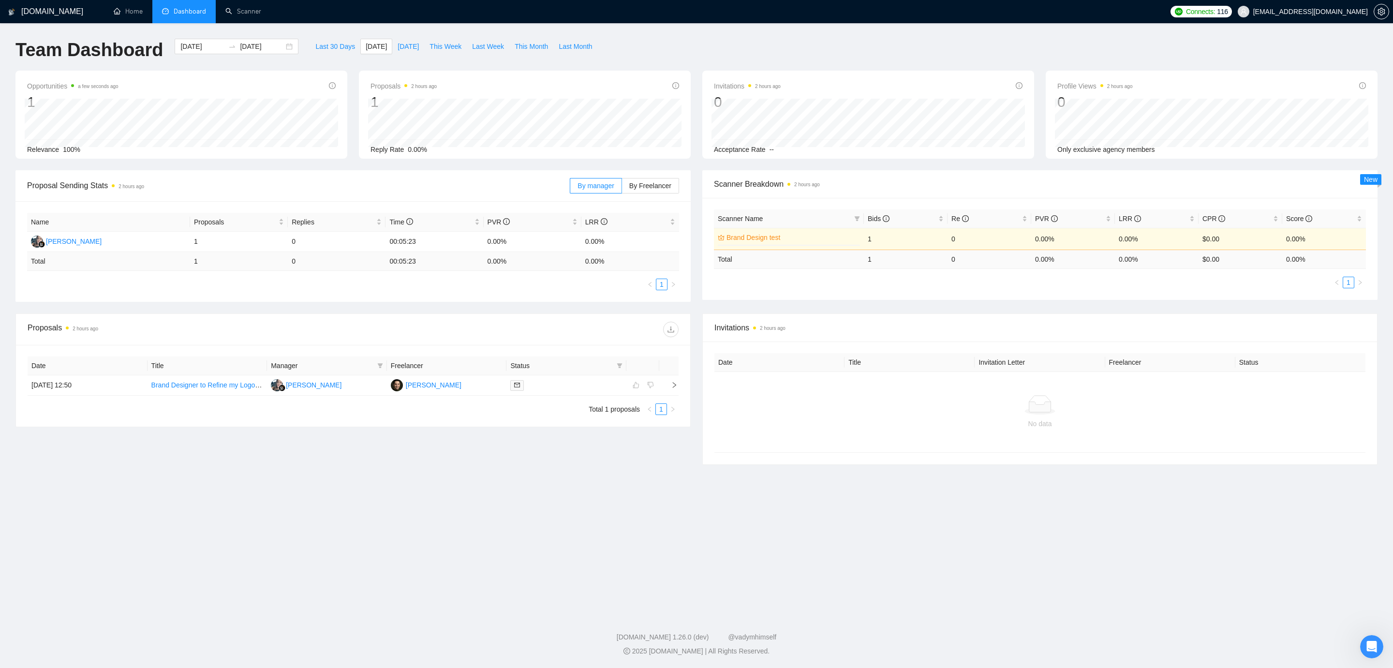
click at [1215, 15] on span "Connects:" at bounding box center [1200, 11] width 29 height 11
click at [1052, 46] on div "Team Dashboard 2025-08-31 2025-08-31 Last 30 Days Today Yesterday This Week Las…" at bounding box center [697, 55] width 1374 height 32
